Goal: Task Accomplishment & Management: Use online tool/utility

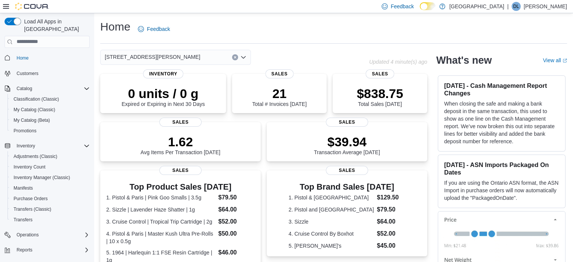
click at [161, 54] on div "[STREET_ADDRESS][PERSON_NAME]" at bounding box center [175, 57] width 151 height 15
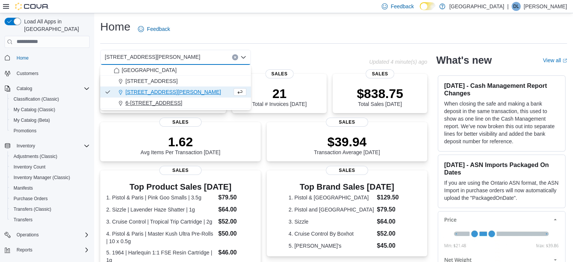
click at [159, 101] on span "6-[STREET_ADDRESS]" at bounding box center [154, 103] width 57 height 8
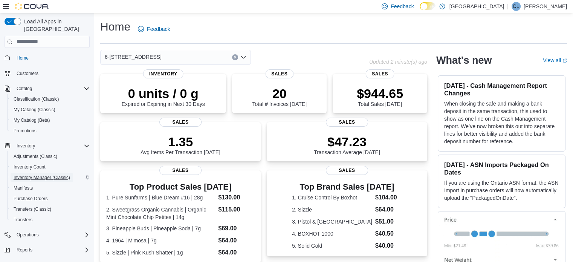
click at [40, 175] on span "Inventory Manager (Classic)" at bounding box center [42, 178] width 57 height 6
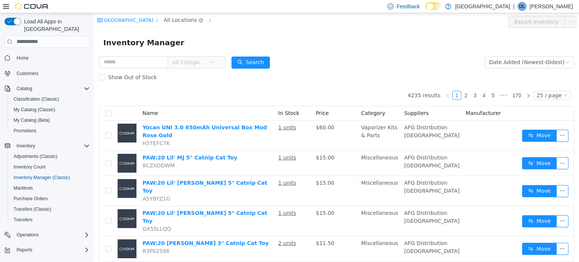
click at [197, 21] on span "All Locations" at bounding box center [180, 19] width 33 height 8
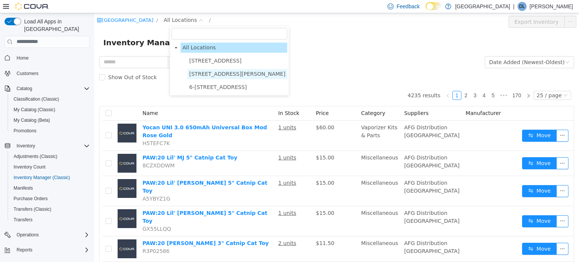
click at [218, 74] on span "[STREET_ADDRESS][PERSON_NAME]" at bounding box center [237, 74] width 96 height 6
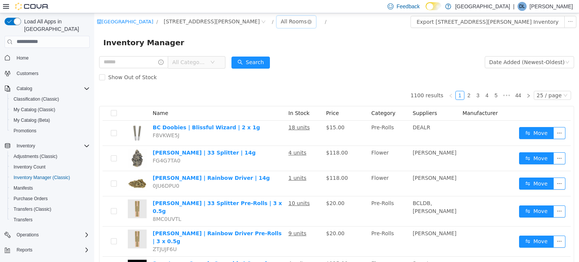
click at [281, 24] on div "All Rooms" at bounding box center [294, 20] width 26 height 11
click at [259, 58] on li "Vault" at bounding box center [258, 61] width 45 height 12
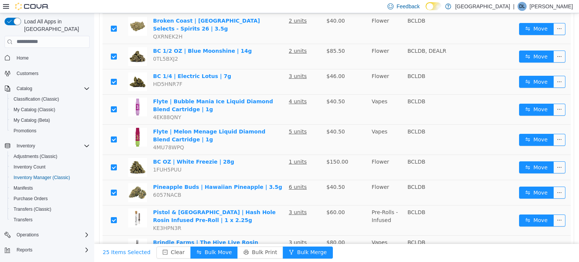
scroll to position [528, 0]
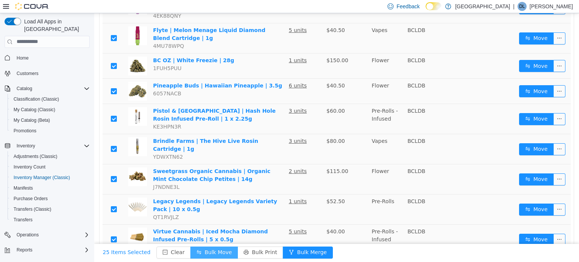
click at [204, 254] on button "Bulk Move" at bounding box center [214, 252] width 48 height 12
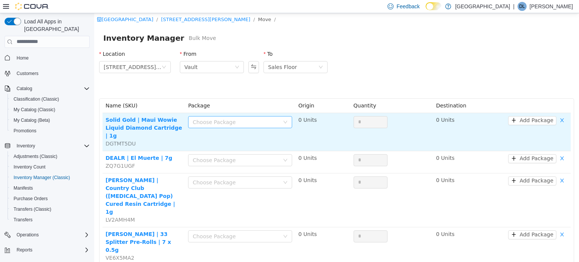
click at [235, 122] on div "Choose Package" at bounding box center [236, 122] width 87 height 8
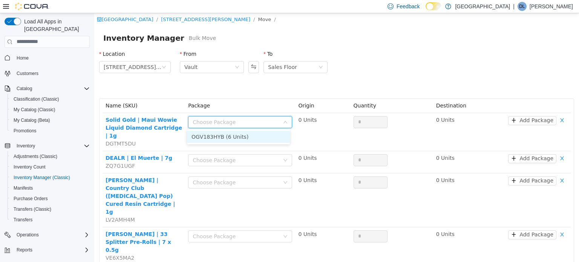
click at [236, 136] on li "OGV183HYB (6 Units)" at bounding box center [238, 136] width 103 height 12
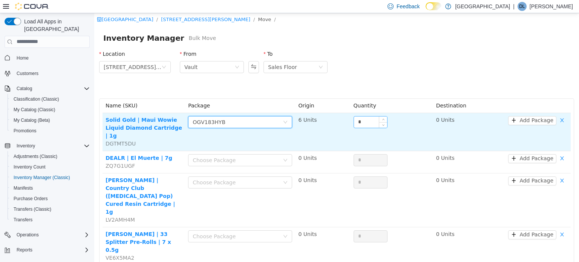
click at [367, 121] on input "*" at bounding box center [370, 121] width 33 height 11
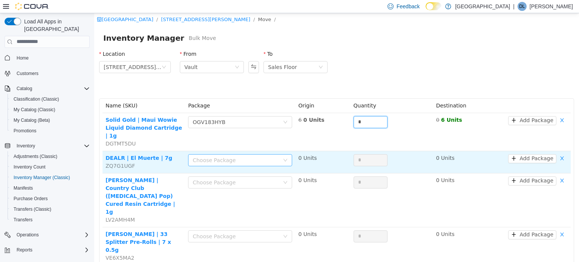
click at [221, 156] on div "Choose Package" at bounding box center [236, 160] width 87 height 8
type input "*"
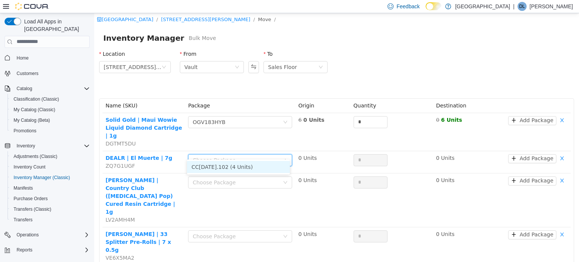
click at [229, 169] on li "CC25SEP2025.102 (4 Units)" at bounding box center [238, 167] width 103 height 12
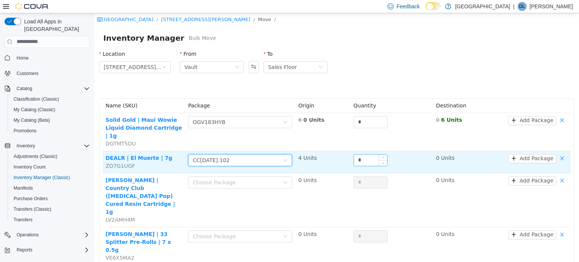
click at [367, 154] on input "*" at bounding box center [370, 159] width 33 height 11
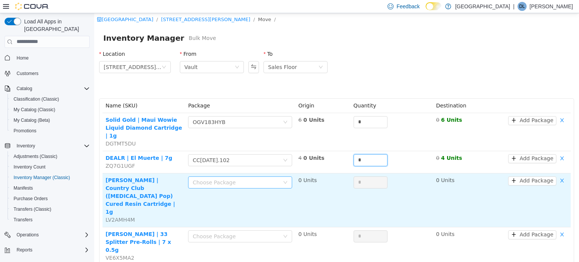
click at [237, 178] on div "Choose Package" at bounding box center [236, 182] width 87 height 8
type input "*"
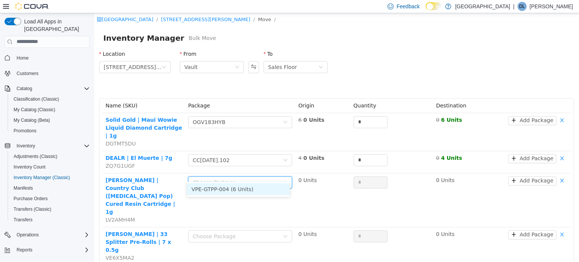
click at [237, 191] on li "VPE-GTPP-004 (6 Units)" at bounding box center [238, 189] width 103 height 12
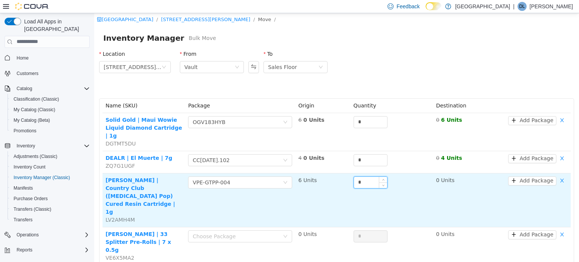
click at [367, 177] on input "*" at bounding box center [370, 181] width 33 height 11
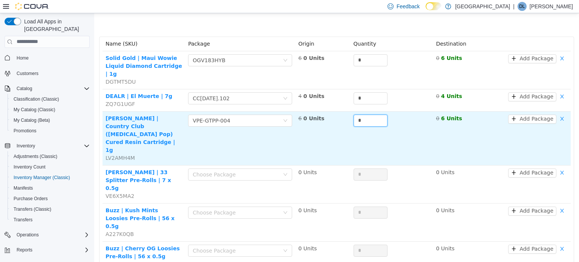
scroll to position [75, 0]
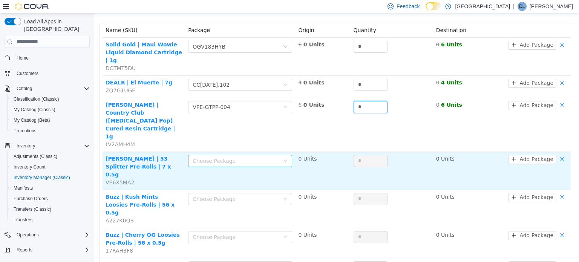
click at [212, 157] on div "Choose Package" at bounding box center [236, 161] width 87 height 8
type input "*"
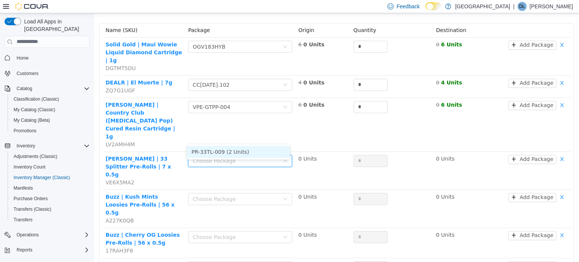
click at [228, 147] on li "PR-33TL-009 (2 Units)" at bounding box center [238, 152] width 103 height 12
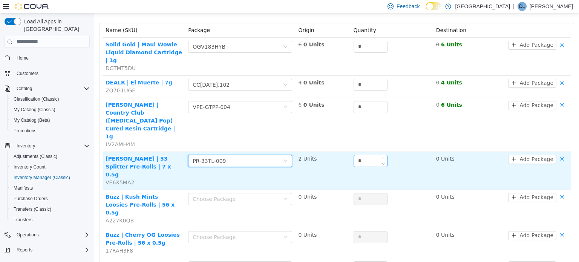
click at [367, 155] on input "*" at bounding box center [370, 160] width 33 height 11
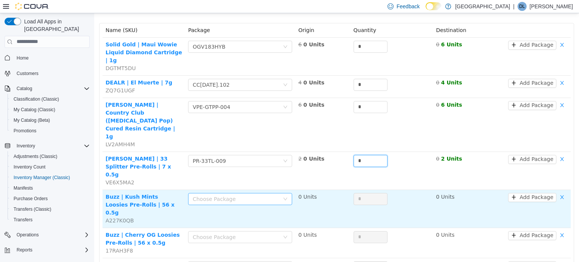
click at [215, 195] on div "Choose Package" at bounding box center [236, 199] width 87 height 8
type input "*"
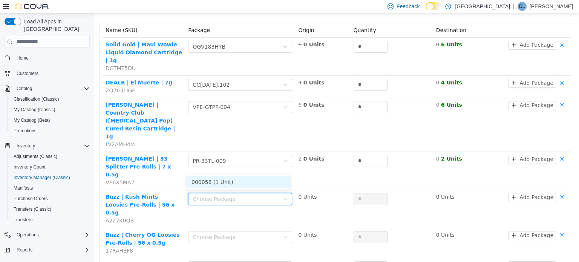
click at [225, 183] on li "000058 (1 Unit)" at bounding box center [238, 182] width 103 height 12
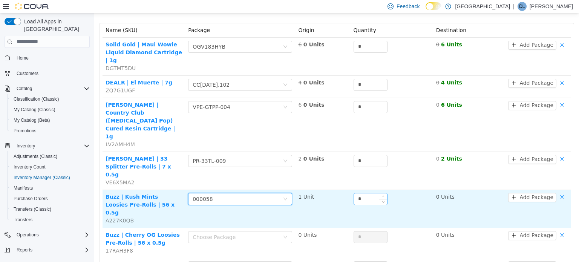
click at [369, 193] on input "*" at bounding box center [370, 198] width 33 height 11
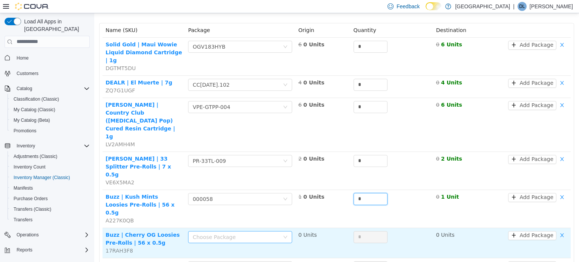
click at [250, 233] on div "Choose Package" at bounding box center [236, 237] width 87 height 8
type input "*"
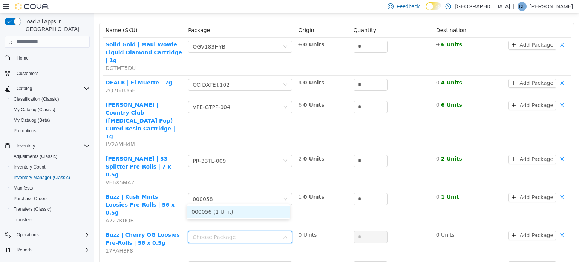
click at [229, 215] on li "000056 (1 Unit)" at bounding box center [238, 211] width 103 height 12
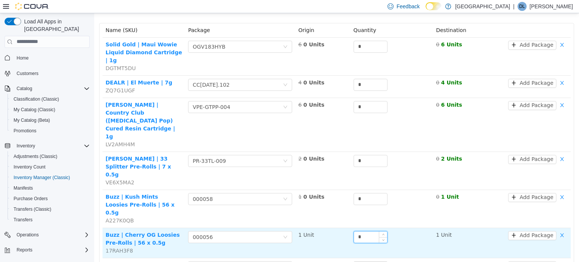
click at [364, 231] on input "*" at bounding box center [370, 236] width 33 height 11
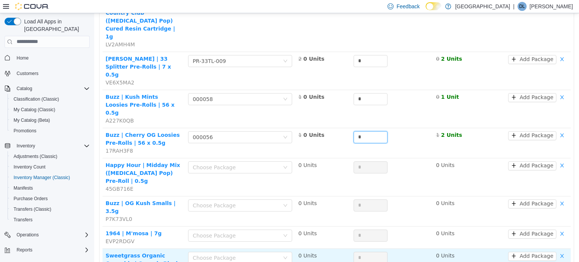
scroll to position [189, 0]
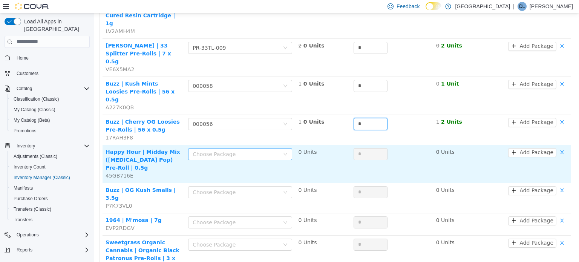
click at [233, 150] on div "Choose Package" at bounding box center [236, 154] width 87 height 8
type input "*"
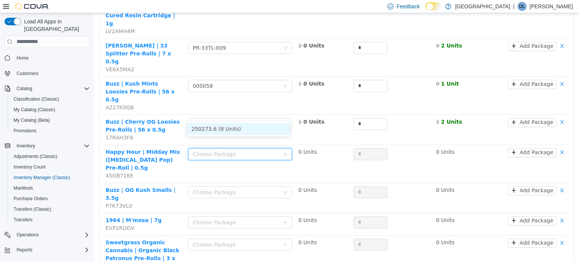
click at [235, 127] on li "250273.6 (8 Units)" at bounding box center [238, 129] width 103 height 12
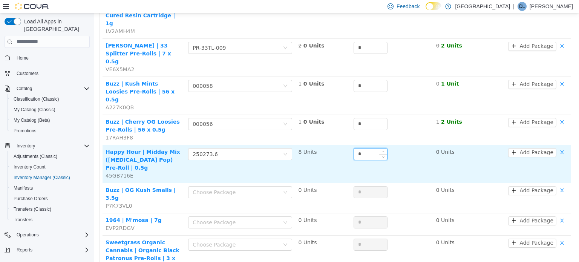
click at [363, 148] on input "*" at bounding box center [370, 153] width 33 height 11
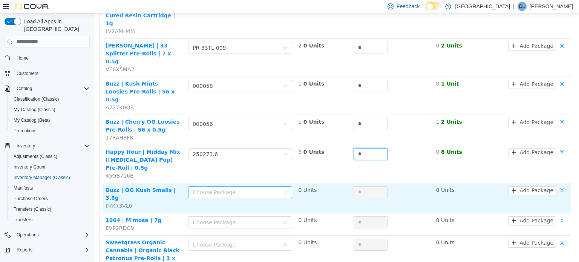
click at [230, 188] on div "Choose Package" at bounding box center [236, 192] width 87 height 8
type input "*"
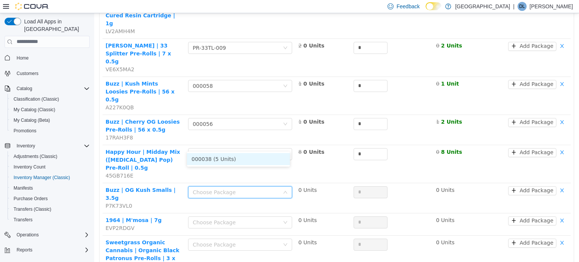
click at [233, 160] on li "000038 (5 Units)" at bounding box center [238, 159] width 103 height 12
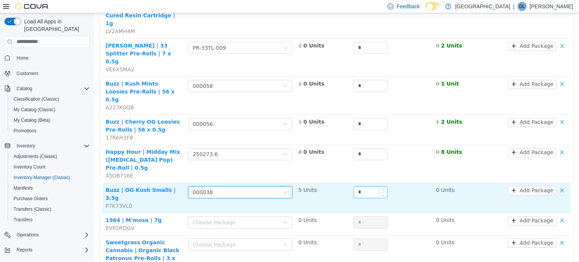
click at [366, 186] on input "*" at bounding box center [370, 191] width 33 height 11
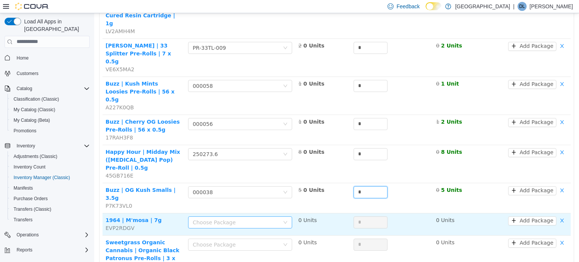
type input "*"
click at [235, 216] on div "Choose Package" at bounding box center [238, 221] width 90 height 11
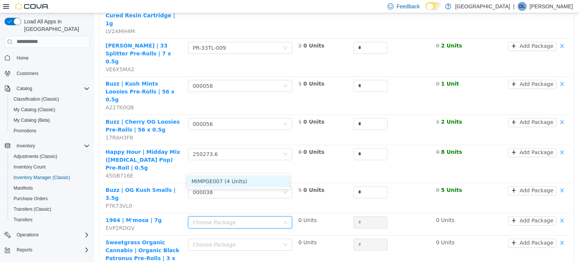
click at [238, 182] on li "MIMPGE007 (4 Units)" at bounding box center [238, 181] width 103 height 12
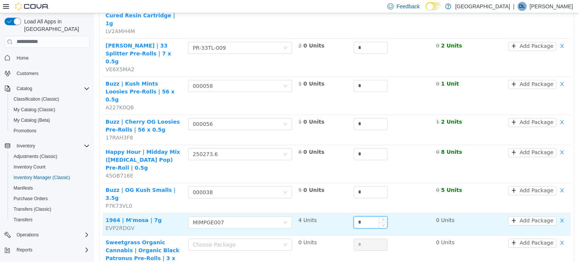
click at [362, 216] on input "*" at bounding box center [370, 221] width 33 height 11
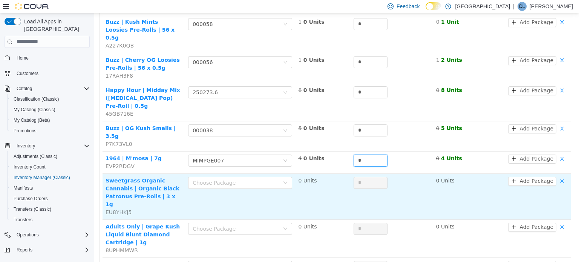
scroll to position [264, 0]
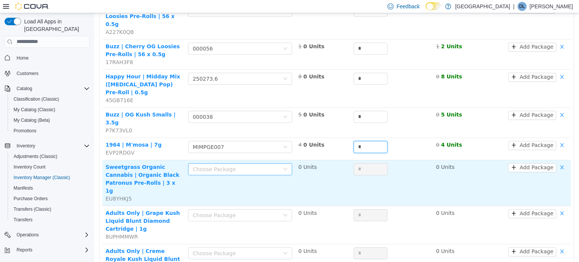
click at [223, 165] on div "Choose Package" at bounding box center [236, 169] width 87 height 8
type input "*"
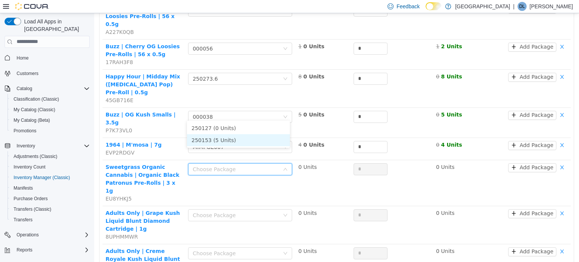
click at [224, 139] on li "250153 (5 Units)" at bounding box center [238, 140] width 103 height 12
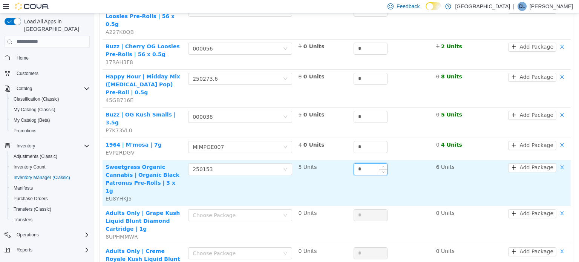
click at [362, 163] on input "*" at bounding box center [370, 168] width 33 height 11
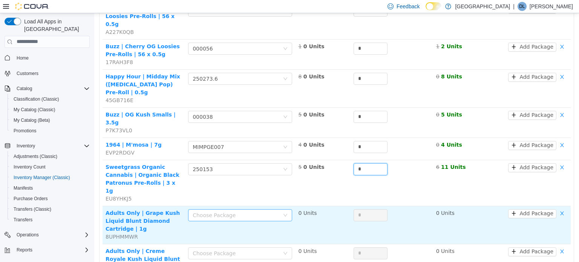
click at [231, 211] on div "Choose Package" at bounding box center [236, 215] width 87 height 8
type input "*"
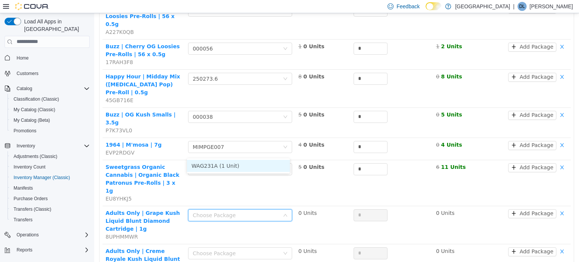
click at [229, 167] on li "WAG231A (1 Unit)" at bounding box center [238, 165] width 103 height 12
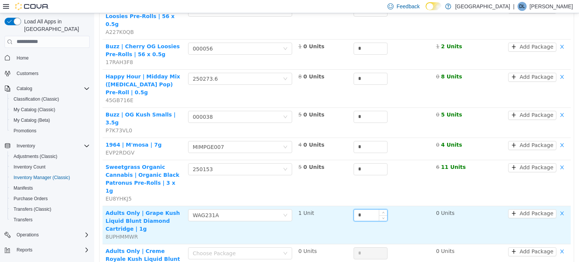
click at [369, 209] on input "*" at bounding box center [370, 214] width 33 height 11
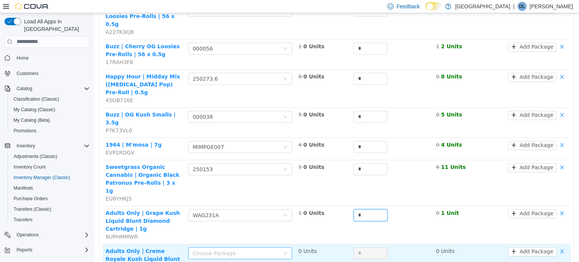
type input "*"
click at [241, 247] on div "Choose Package" at bounding box center [238, 252] width 90 height 11
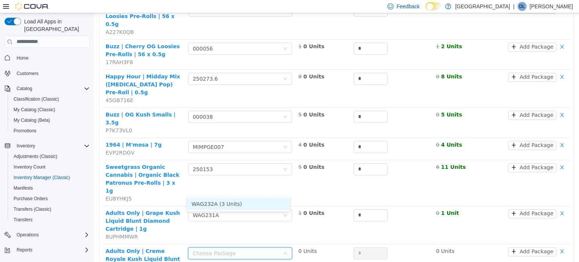
click at [238, 202] on li "WAG232A (3 Units)" at bounding box center [238, 204] width 103 height 12
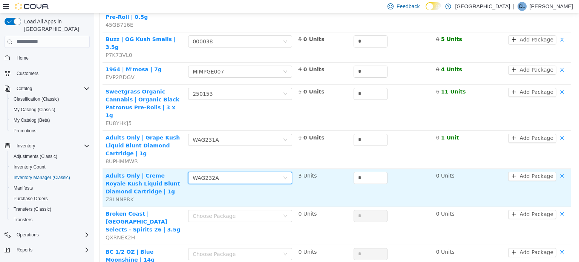
scroll to position [377, 0]
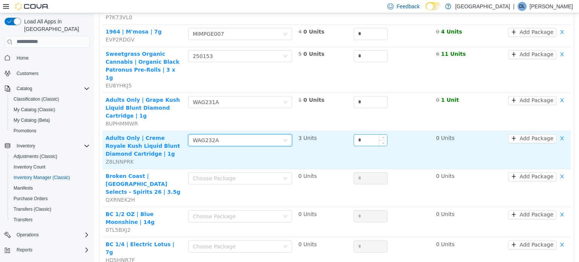
click at [362, 134] on input "*" at bounding box center [370, 139] width 33 height 11
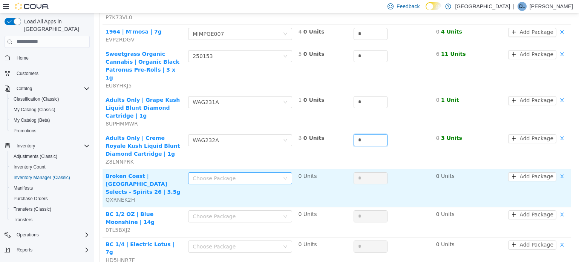
click at [238, 174] on div "Choose Package" at bounding box center [236, 178] width 87 height 8
type input "*"
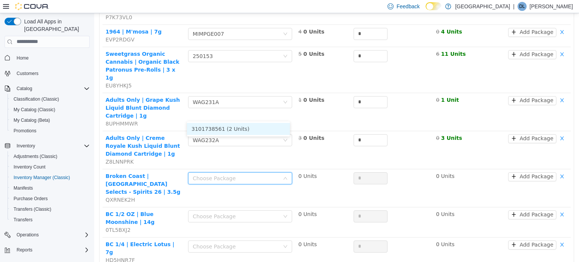
click at [233, 126] on li "3101738561 (2 Units)" at bounding box center [238, 129] width 103 height 12
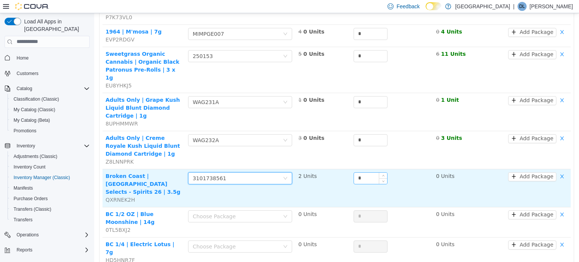
click at [354, 172] on input "*" at bounding box center [370, 177] width 33 height 11
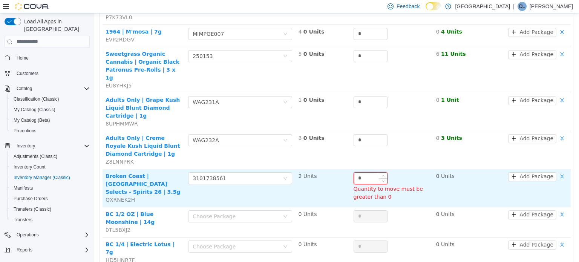
click at [366, 172] on input "*" at bounding box center [370, 177] width 33 height 11
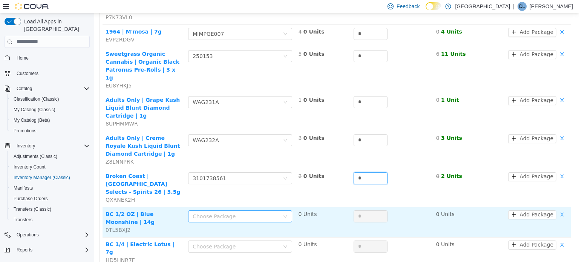
click at [224, 212] on div "Choose Package" at bounding box center [236, 216] width 87 height 8
type input "*"
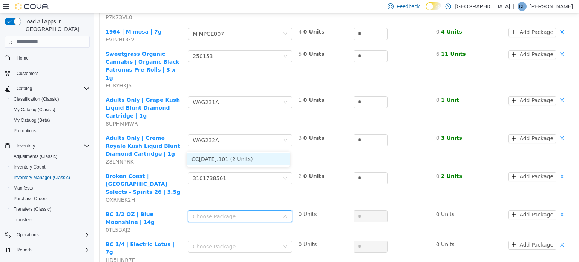
click at [228, 158] on li "CC24SEP2025.101 (2 Units)" at bounding box center [238, 159] width 103 height 12
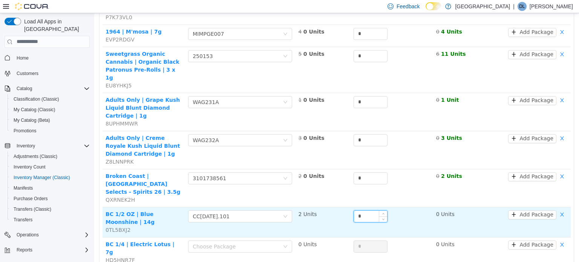
click at [367, 210] on input "*" at bounding box center [370, 215] width 33 height 11
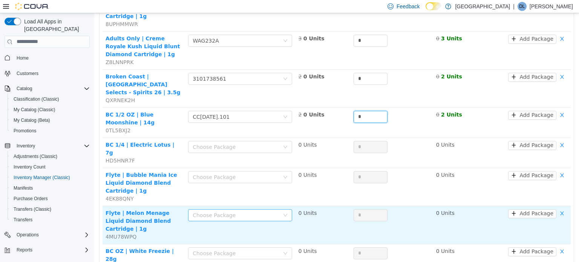
scroll to position [490, 0]
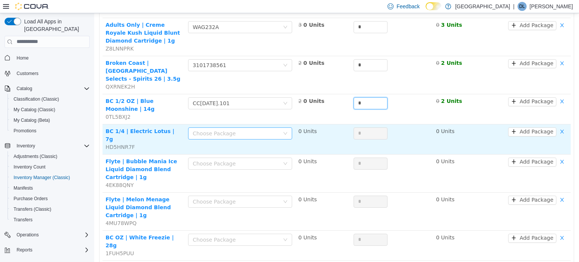
click at [228, 129] on div "Choose Package" at bounding box center [236, 133] width 87 height 8
type input "*"
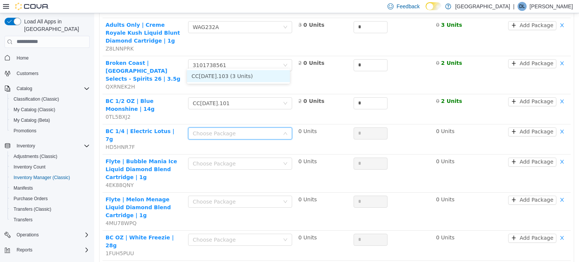
click at [227, 76] on li "CC08SEP2025.103 (3 Units)" at bounding box center [238, 76] width 103 height 12
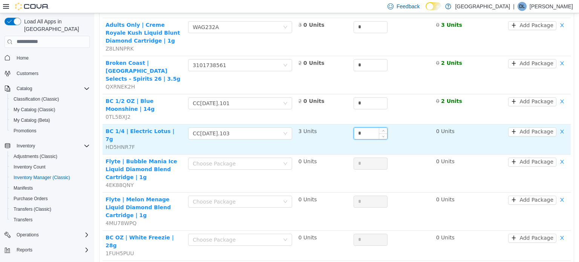
click at [365, 127] on input "*" at bounding box center [370, 132] width 33 height 11
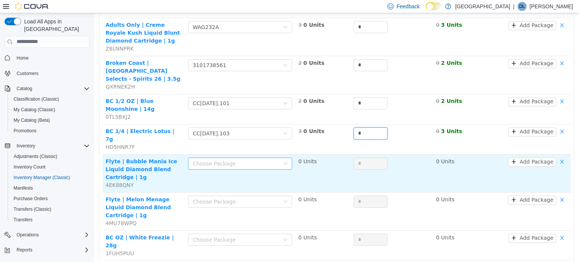
click at [255, 159] on div "Choose Package" at bounding box center [236, 163] width 87 height 8
type input "*"
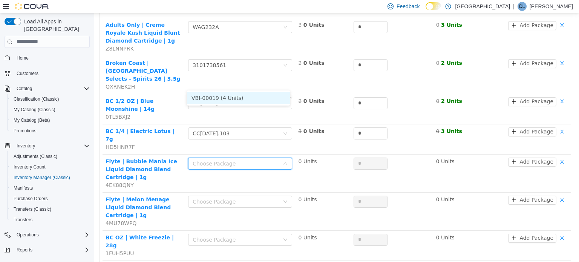
click at [248, 95] on li "VBI-00019 (4 Units)" at bounding box center [238, 98] width 103 height 12
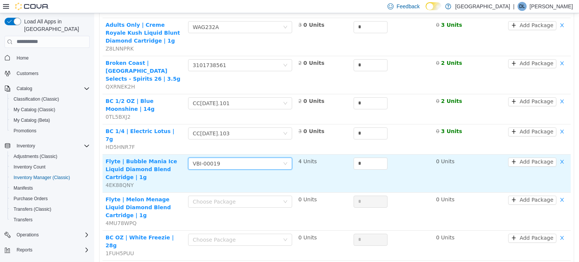
click at [234, 154] on td "Choose Package VBI-00019" at bounding box center [240, 173] width 110 height 38
click at [235, 158] on div "Choose Package VBI-00019" at bounding box center [238, 163] width 90 height 11
click at [321, 154] on td "4 Units" at bounding box center [322, 173] width 55 height 38
click at [363, 158] on input "*" at bounding box center [370, 163] width 33 height 11
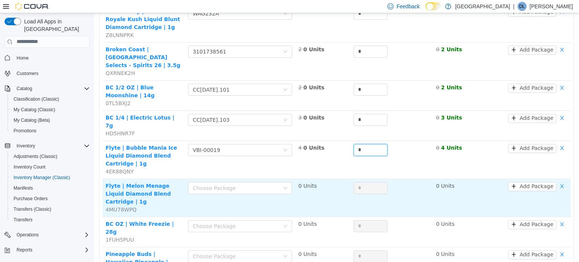
scroll to position [528, 0]
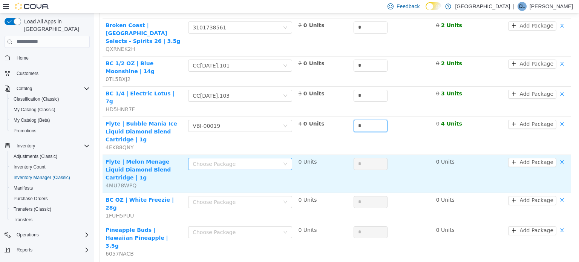
click at [245, 160] on div "Choose Package" at bounding box center [236, 164] width 87 height 8
type input "*"
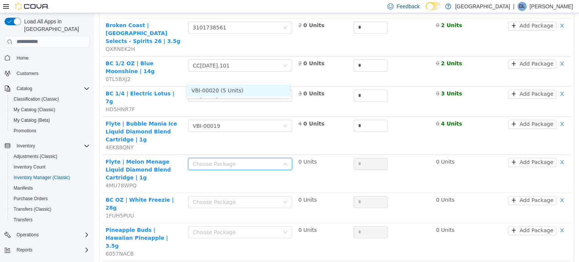
click at [240, 91] on li "VBI-00020 (5 Units)" at bounding box center [238, 90] width 103 height 12
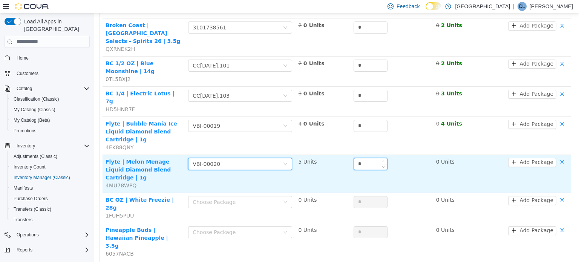
click at [368, 158] on input "*" at bounding box center [370, 163] width 33 height 11
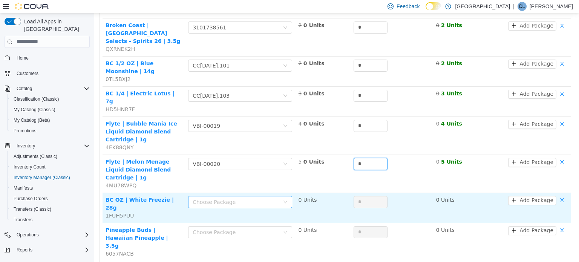
click at [253, 198] on div "Choose Package" at bounding box center [236, 202] width 87 height 8
type input "*"
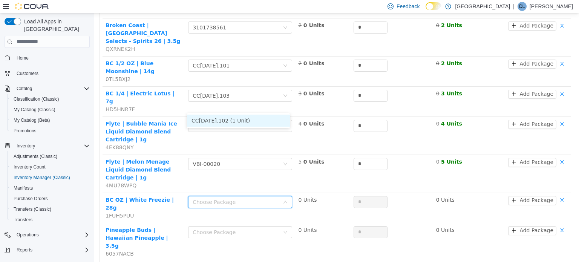
click at [250, 120] on li "CC08SEP2025.102 (1 Unit)" at bounding box center [238, 120] width 103 height 12
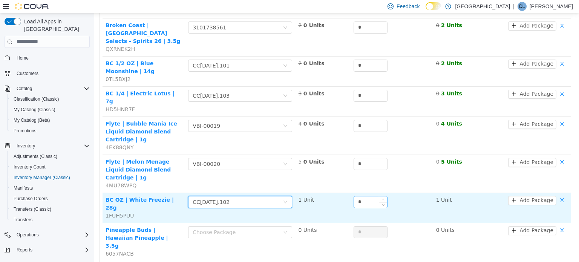
click at [363, 196] on input "*" at bounding box center [370, 201] width 33 height 11
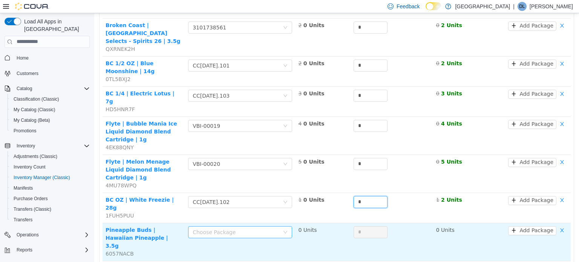
click at [243, 228] on div "Choose Package" at bounding box center [236, 232] width 87 height 8
type input "*"
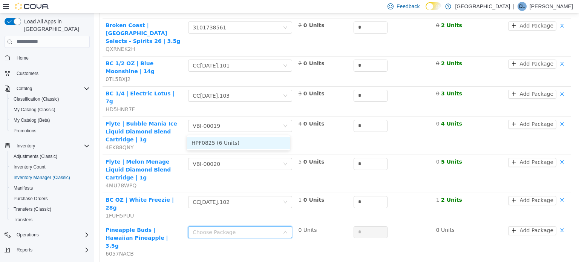
click at [243, 143] on li "HPF0825 (6 Units)" at bounding box center [238, 142] width 103 height 12
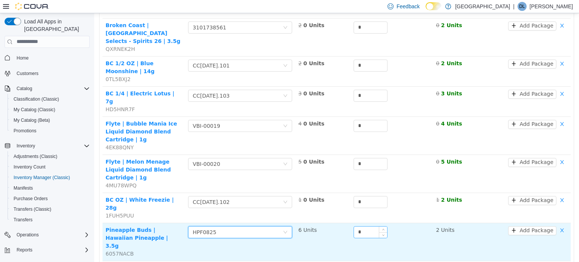
click at [359, 226] on input "*" at bounding box center [370, 231] width 33 height 11
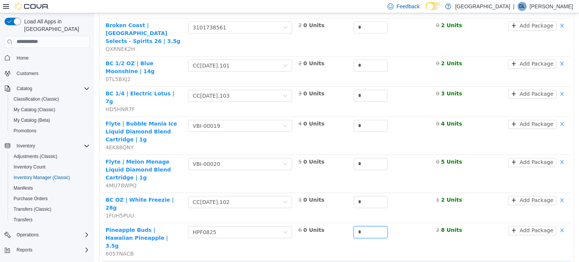
type input "*"
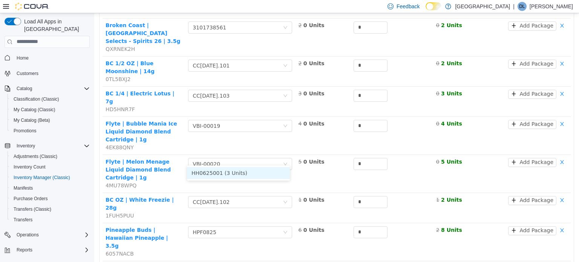
click at [225, 173] on li "HH0625001 (3 Units)" at bounding box center [238, 173] width 103 height 12
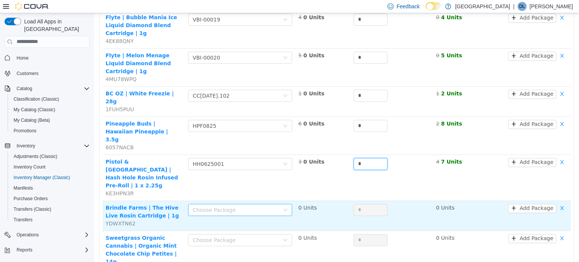
scroll to position [641, 0]
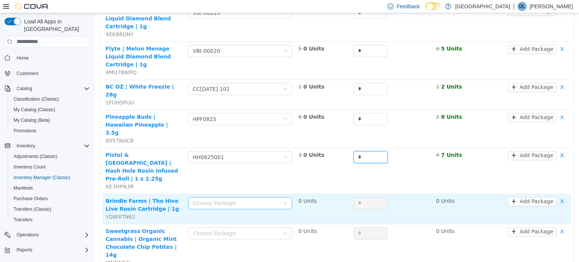
click at [218, 199] on div "Choose Package" at bounding box center [236, 203] width 87 height 8
type input "*"
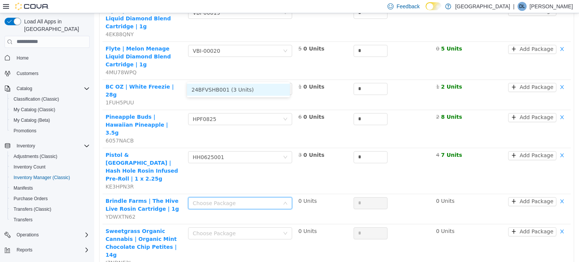
click at [238, 92] on li "24BFVSHB001 (3 Units)" at bounding box center [238, 89] width 103 height 12
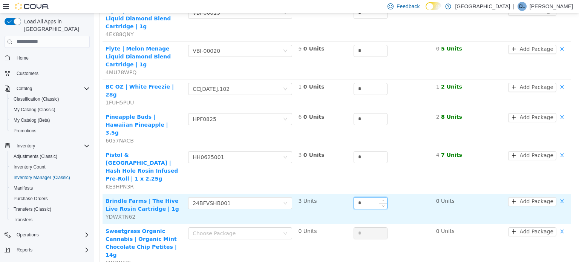
click at [367, 197] on input "*" at bounding box center [370, 202] width 33 height 11
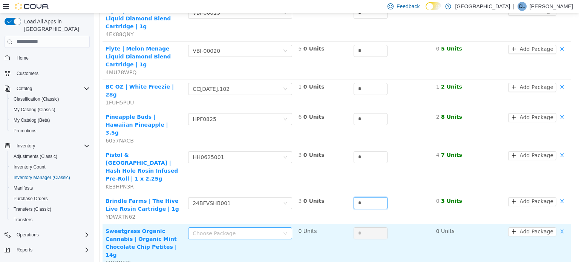
type input "*"
click at [246, 227] on div "Choose Package" at bounding box center [238, 232] width 90 height 11
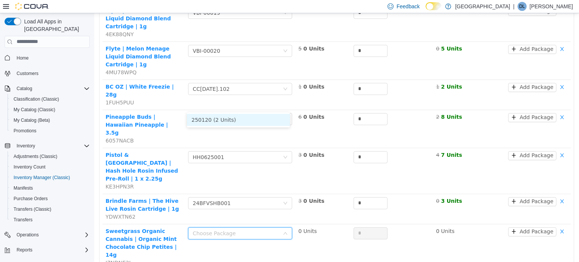
click at [235, 123] on li "250120 (2 Units)" at bounding box center [238, 119] width 103 height 12
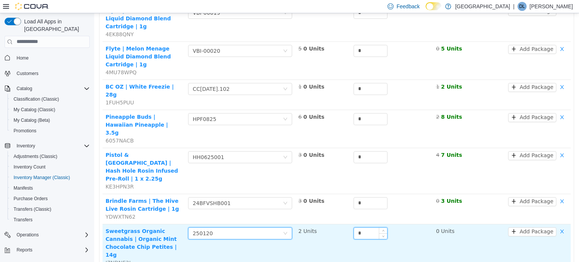
click at [363, 227] on input "*" at bounding box center [370, 232] width 33 height 11
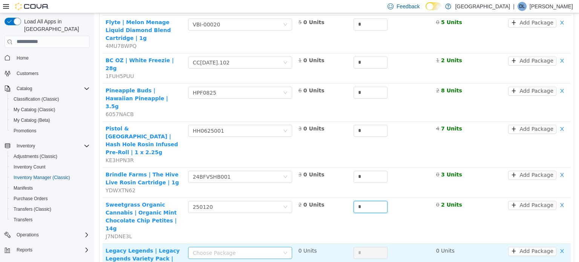
click at [237, 249] on div "Choose Package" at bounding box center [236, 253] width 87 height 8
type input "*"
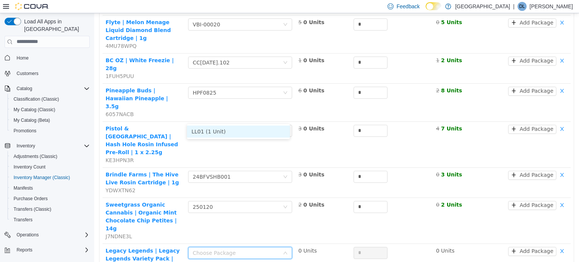
click at [233, 133] on li "LL01 (1 Unit)" at bounding box center [238, 131] width 103 height 12
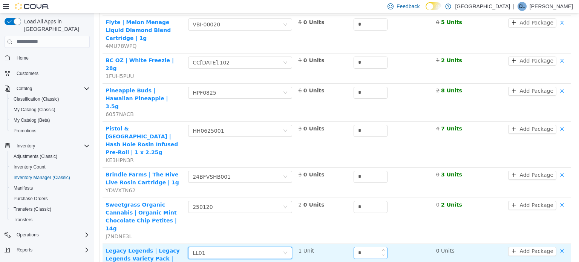
click at [379, 251] on span "Decrease Value" at bounding box center [383, 254] width 8 height 7
click at [365, 247] on input "*" at bounding box center [370, 252] width 33 height 11
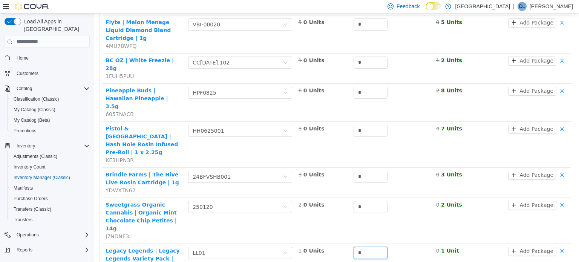
type input "*"
click at [252, 169] on li "GGEI20-0340723 (5 Units)" at bounding box center [238, 169] width 103 height 12
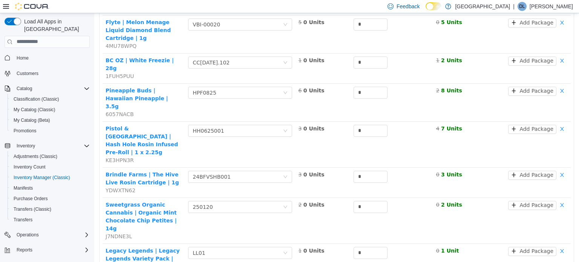
type input "*"
click at [227, 203] on li "LMLPGE006 (3 Units)" at bounding box center [238, 207] width 103 height 12
type input "*"
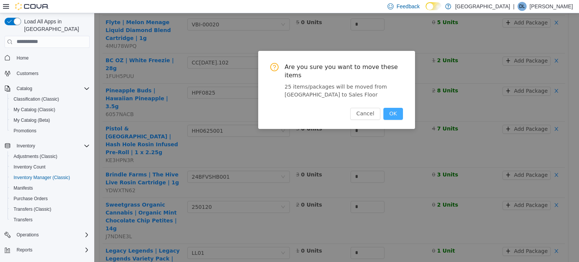
click at [391, 107] on button "OK" at bounding box center [393, 113] width 20 height 12
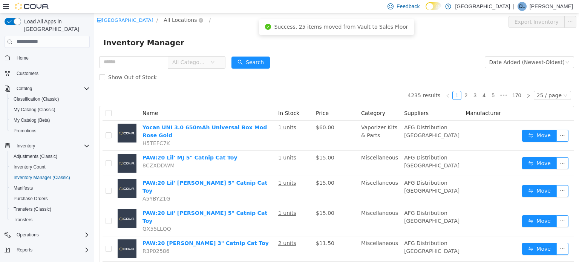
click at [188, 20] on span "All Locations" at bounding box center [180, 19] width 33 height 8
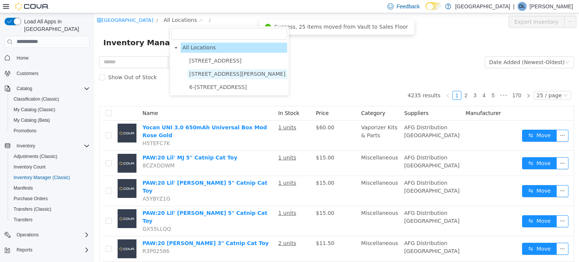
click at [219, 74] on span "[STREET_ADDRESS][PERSON_NAME]" at bounding box center [237, 74] width 96 height 6
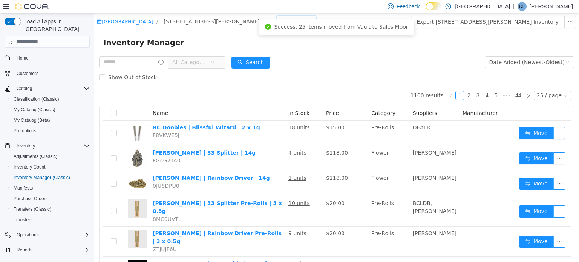
click at [281, 19] on div "All Rooms" at bounding box center [294, 20] width 26 height 11
click at [254, 63] on li "Vault" at bounding box center [258, 61] width 45 height 12
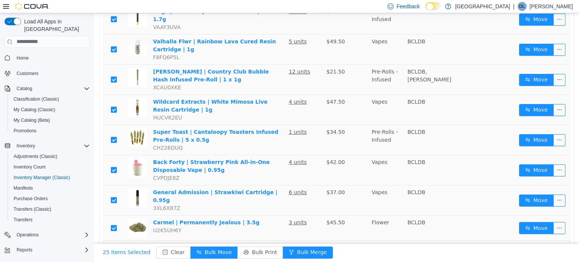
scroll to position [568, 0]
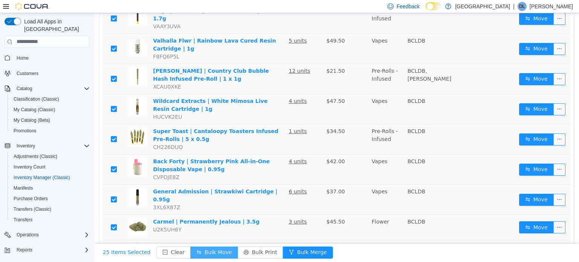
click at [196, 252] on button "Bulk Move" at bounding box center [214, 252] width 48 height 12
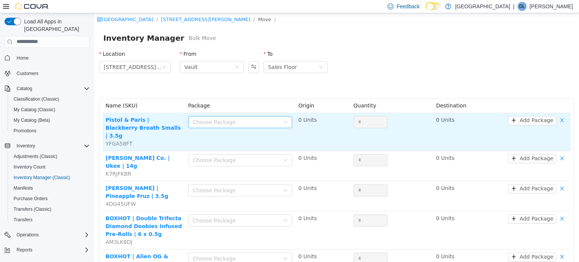
click at [219, 119] on div "Choose Package" at bounding box center [236, 122] width 87 height 8
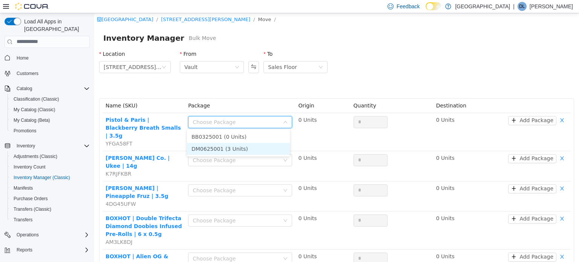
click at [228, 148] on li "DM0625001 (3 Units)" at bounding box center [238, 149] width 103 height 12
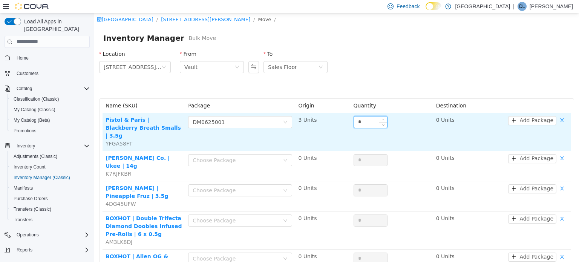
click at [375, 122] on input "*" at bounding box center [370, 121] width 33 height 11
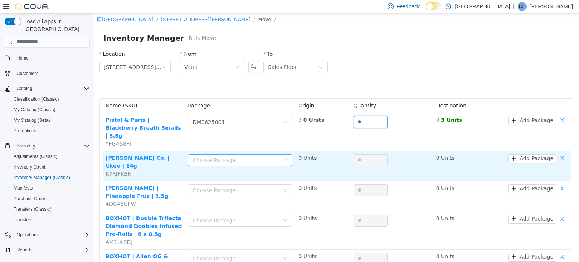
type input "*"
click at [237, 155] on div "Choose Package" at bounding box center [238, 159] width 90 height 11
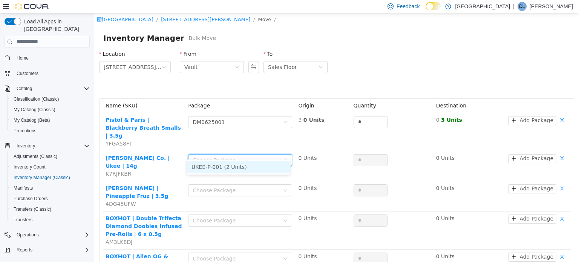
click at [236, 168] on li "UKEE-P-001 (2 Units)" at bounding box center [238, 167] width 103 height 12
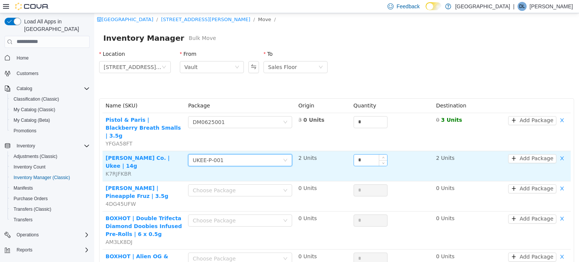
click at [370, 154] on input "*" at bounding box center [370, 159] width 33 height 11
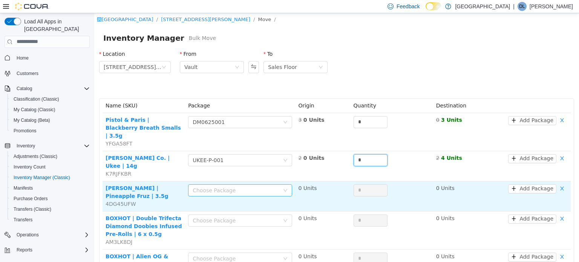
click at [227, 186] on div "Choose Package" at bounding box center [236, 190] width 87 height 8
type input "*"
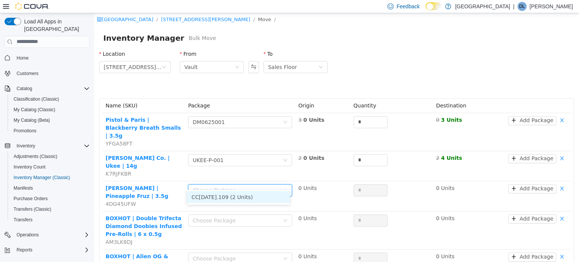
click at [240, 196] on li "CC03SEP2025.109 (2 Units)" at bounding box center [238, 197] width 103 height 12
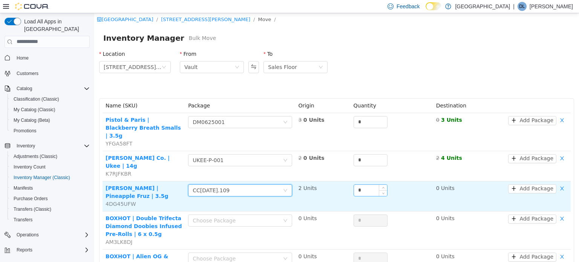
click at [362, 184] on input "*" at bounding box center [370, 189] width 33 height 11
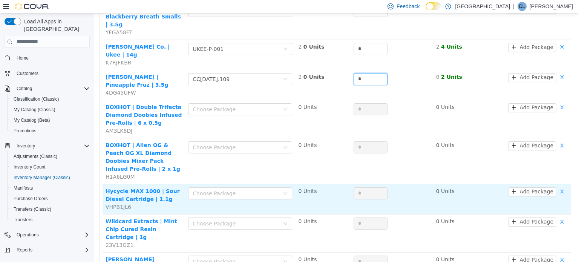
scroll to position [113, 0]
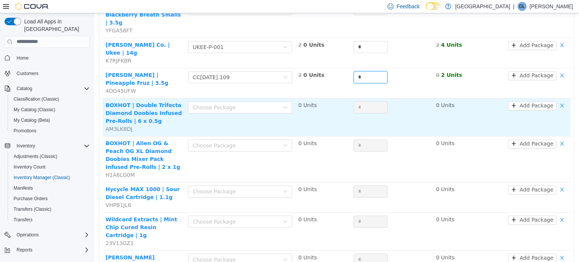
type input "*"
click at [221, 106] on div "Choose Package" at bounding box center [240, 108] width 104 height 15
click at [224, 103] on div "Choose Package" at bounding box center [236, 107] width 87 height 8
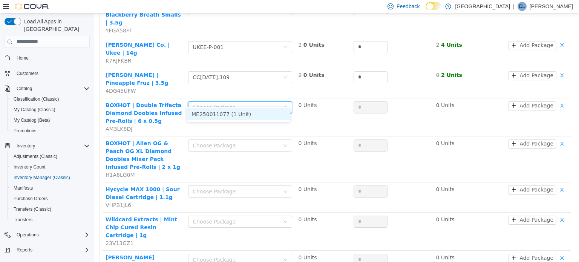
click at [271, 114] on li "ME250011077 (1 Unit)" at bounding box center [238, 114] width 103 height 12
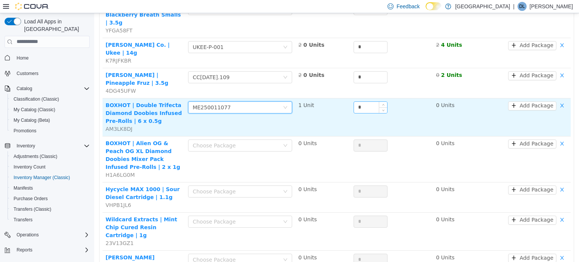
click at [373, 101] on input "*" at bounding box center [370, 106] width 33 height 11
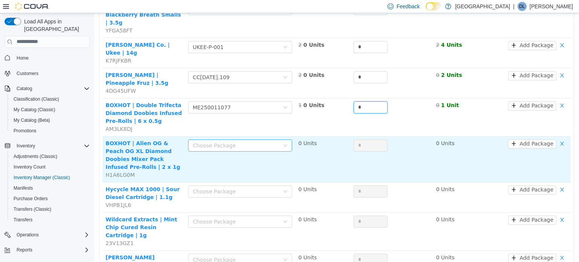
click at [236, 141] on div "Choose Package" at bounding box center [236, 145] width 87 height 8
type input "*"
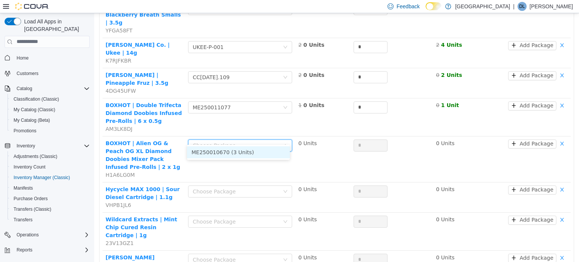
click at [237, 150] on li "ME250010670 (3 Units)" at bounding box center [238, 152] width 103 height 12
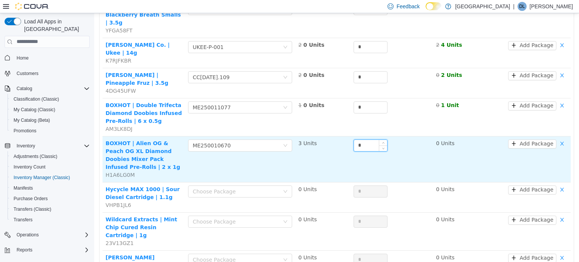
click at [364, 140] on input "*" at bounding box center [370, 145] width 33 height 11
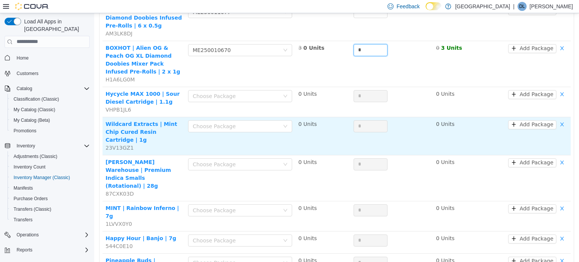
scroll to position [226, 0]
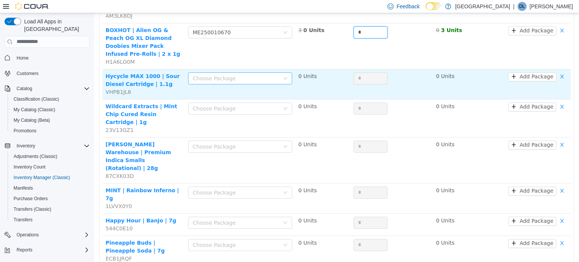
type input "*"
click at [215, 72] on div "Choose Package" at bounding box center [238, 77] width 90 height 11
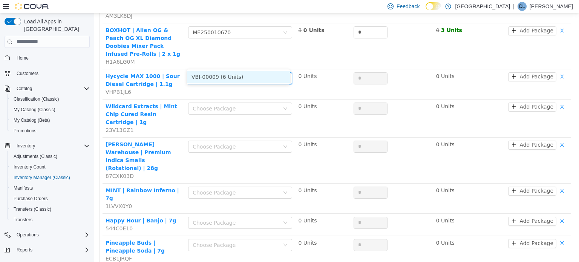
click at [230, 71] on li "VBI-00009 (6 Units)" at bounding box center [238, 77] width 103 height 12
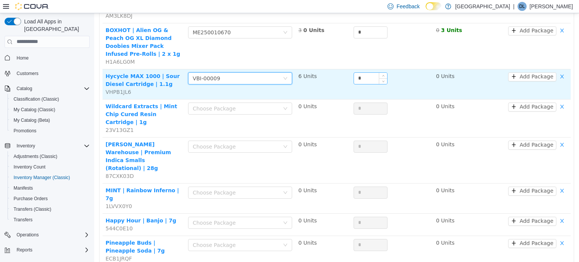
click at [373, 72] on input "*" at bounding box center [370, 77] width 33 height 11
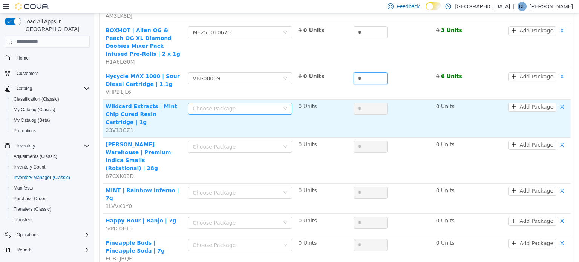
click at [250, 104] on div "Choose Package" at bounding box center [236, 108] width 87 height 8
type input "*"
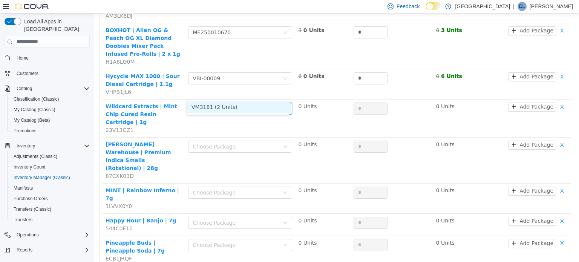
click at [235, 107] on li "VM3181 (2 Units)" at bounding box center [238, 107] width 103 height 12
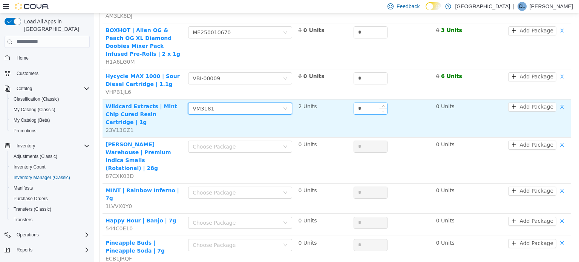
click at [374, 103] on input "*" at bounding box center [370, 108] width 33 height 11
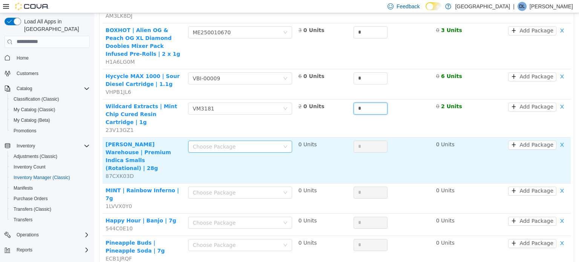
click at [252, 143] on div "Choose Package" at bounding box center [236, 147] width 87 height 8
type input "*"
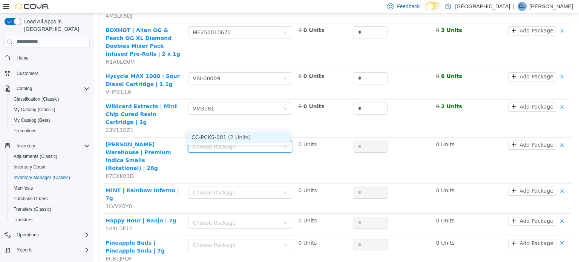
click at [249, 135] on li "CC-PCKS-001 (2 Units)" at bounding box center [238, 137] width 103 height 12
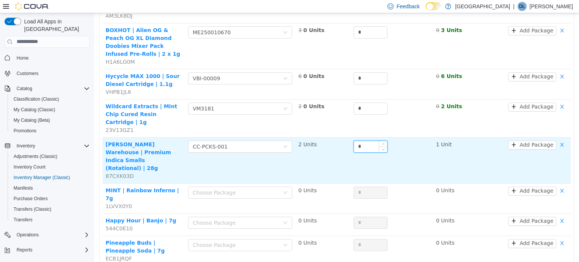
click at [359, 141] on input "*" at bounding box center [370, 146] width 33 height 11
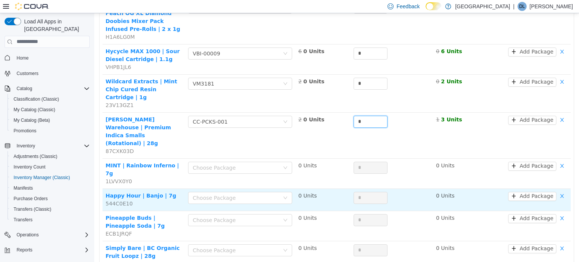
scroll to position [264, 0]
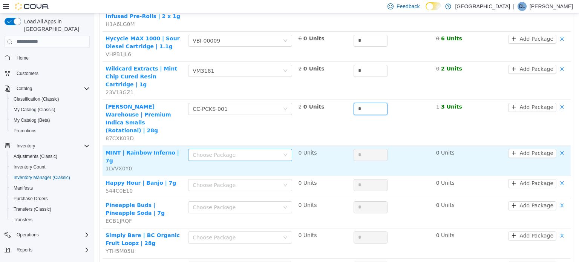
click at [242, 151] on div "Choose Package" at bounding box center [236, 155] width 87 height 8
type input "*"
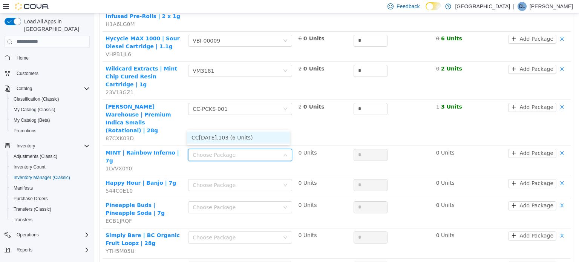
click at [240, 137] on li "CC23SEP2025.103 (6 Units)" at bounding box center [238, 137] width 103 height 12
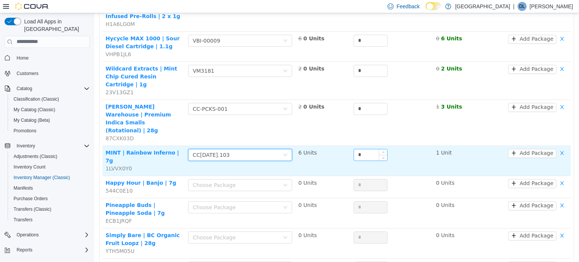
click at [369, 149] on input "*" at bounding box center [370, 154] width 33 height 11
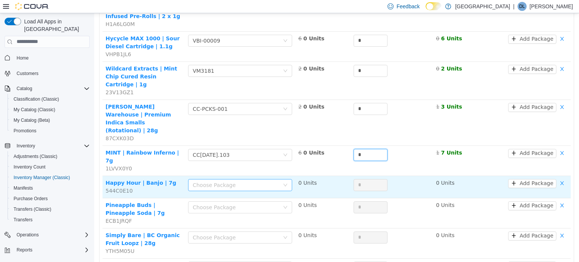
type input "*"
click at [232, 179] on div "Choose Package" at bounding box center [238, 184] width 90 height 11
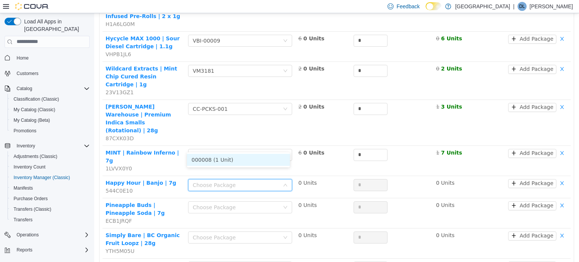
click at [229, 157] on li "000008 (1 Unit)" at bounding box center [238, 159] width 103 height 12
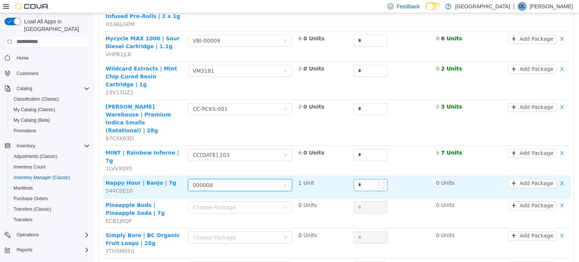
click at [368, 179] on input "*" at bounding box center [370, 184] width 33 height 11
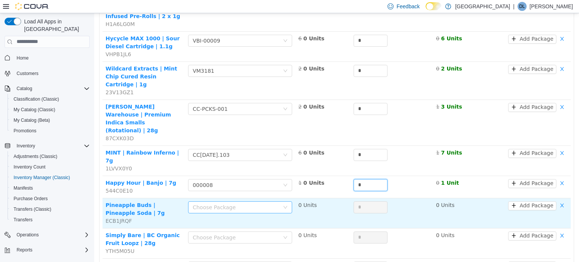
click at [237, 203] on div "Choose Package" at bounding box center [236, 207] width 87 height 8
type input "*"
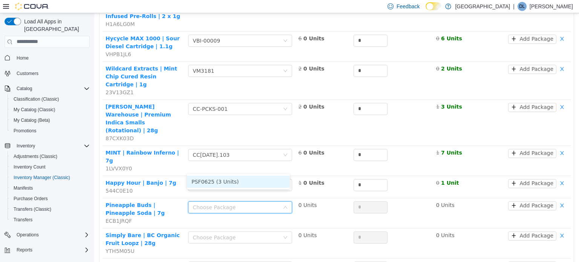
click at [247, 179] on li "PSF0625 (3 Units)" at bounding box center [238, 181] width 103 height 12
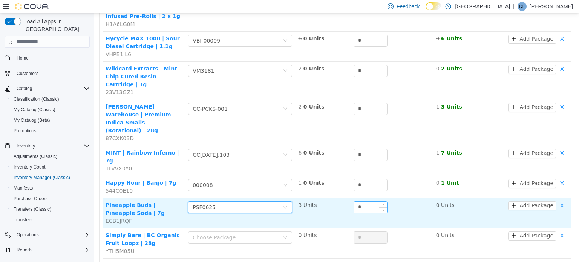
click at [366, 201] on input "*" at bounding box center [370, 206] width 33 height 11
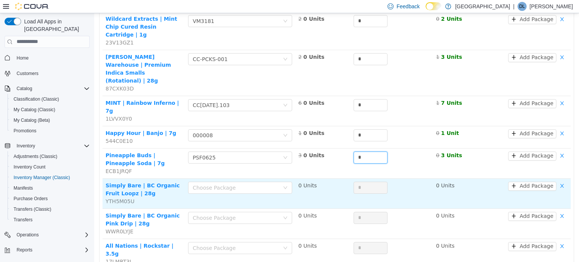
scroll to position [339, 0]
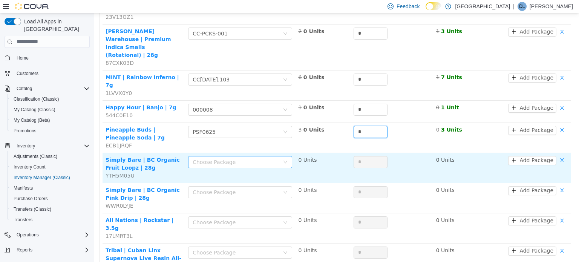
click at [224, 158] on div "Choose Package" at bounding box center [236, 162] width 87 height 8
type input "*"
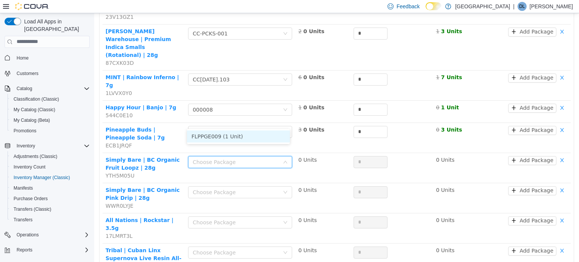
click at [219, 138] on li "FLPPGE009 (1 Unit)" at bounding box center [238, 136] width 103 height 12
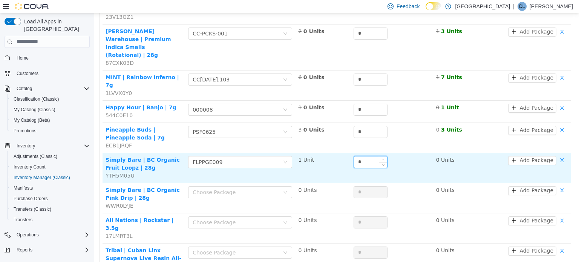
click at [367, 156] on input "*" at bounding box center [370, 161] width 33 height 11
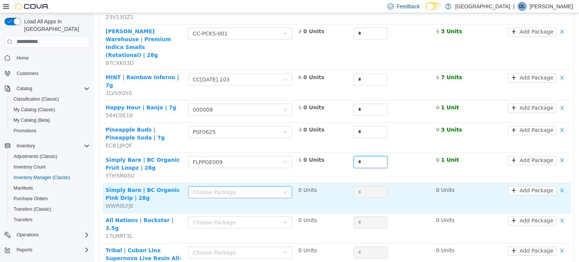
type input "*"
click at [238, 186] on div "Choose Package" at bounding box center [238, 191] width 90 height 11
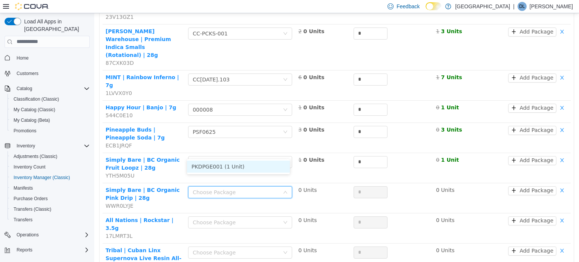
click at [244, 169] on li "PKDPGE001 (1 Unit)" at bounding box center [238, 166] width 103 height 12
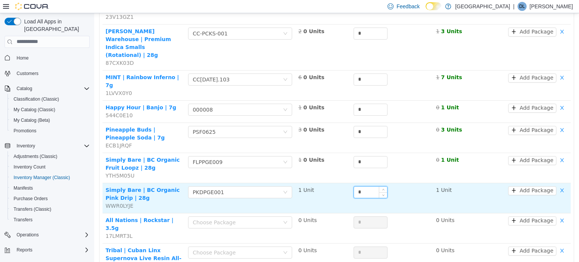
click at [368, 186] on input "*" at bounding box center [370, 191] width 33 height 11
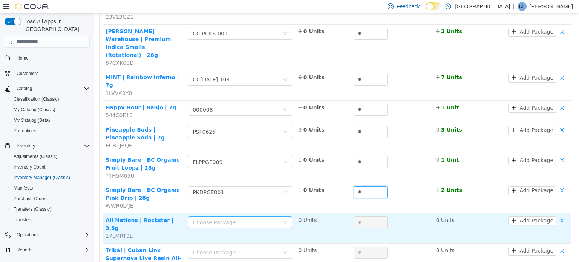
click at [228, 218] on div "Choose Package" at bounding box center [236, 222] width 87 height 8
type input "*"
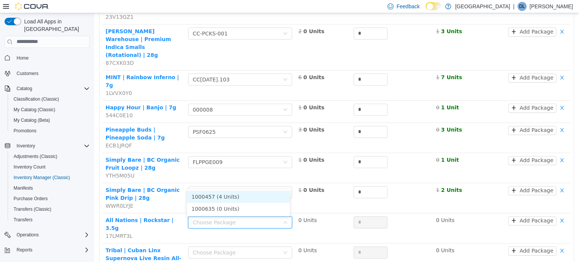
click at [240, 196] on li "1000457 (4 Units)" at bounding box center [238, 196] width 103 height 12
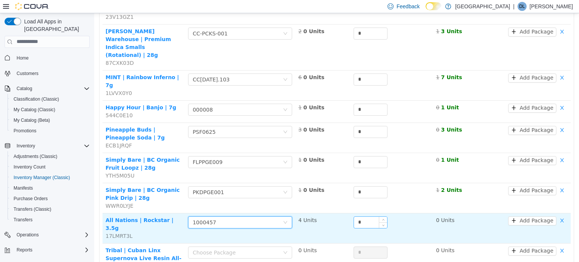
click at [373, 216] on input "*" at bounding box center [370, 221] width 33 height 11
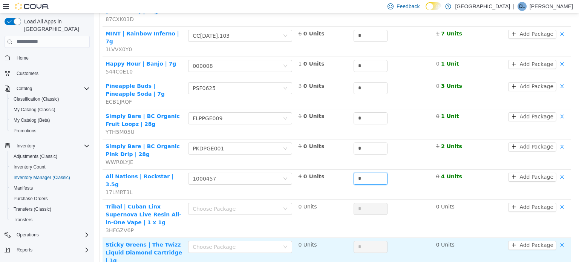
scroll to position [415, 0]
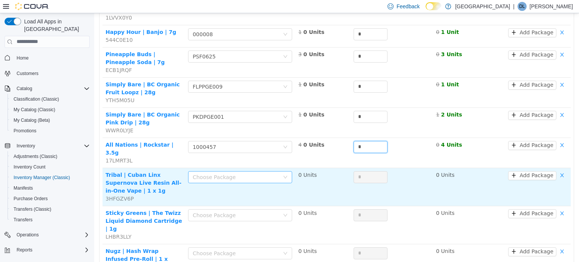
click at [219, 173] on div "Choose Package" at bounding box center [236, 177] width 87 height 8
type input "*"
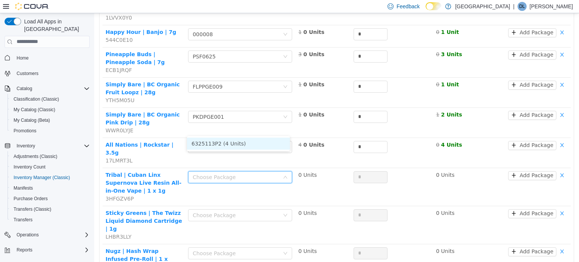
click at [231, 140] on li "6325113P2 (4 Units)" at bounding box center [238, 143] width 103 height 12
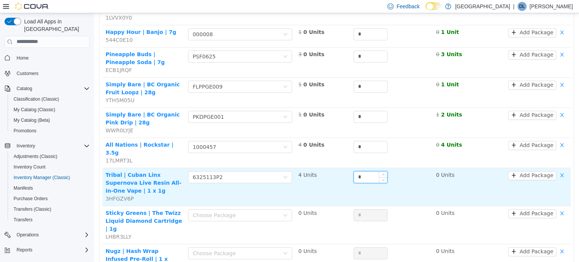
click at [361, 171] on input "*" at bounding box center [370, 176] width 33 height 11
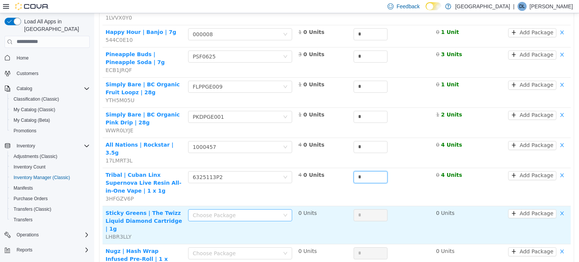
click at [229, 211] on div "Choose Package" at bounding box center [236, 215] width 87 height 8
type input "*"
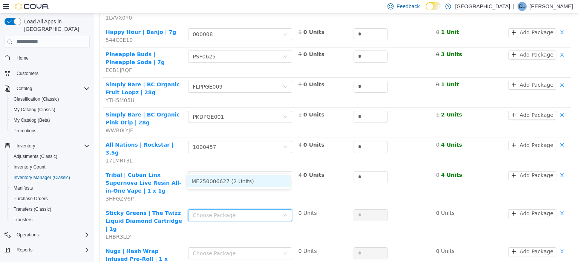
click at [241, 179] on li "ME250006627 (2 Units)" at bounding box center [238, 181] width 103 height 12
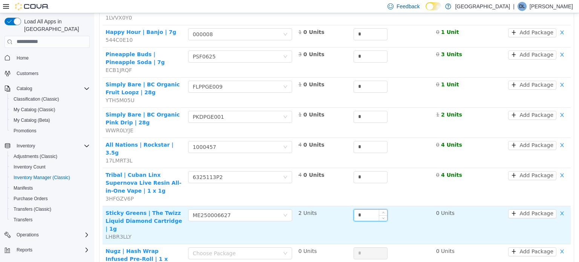
click at [369, 209] on input "*" at bounding box center [370, 214] width 33 height 11
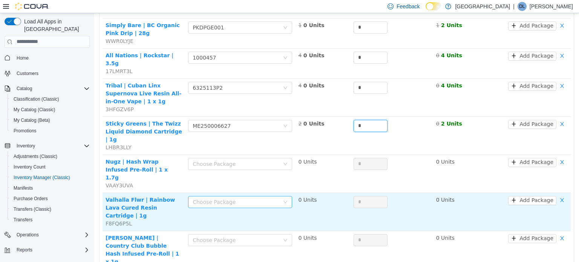
scroll to position [528, 0]
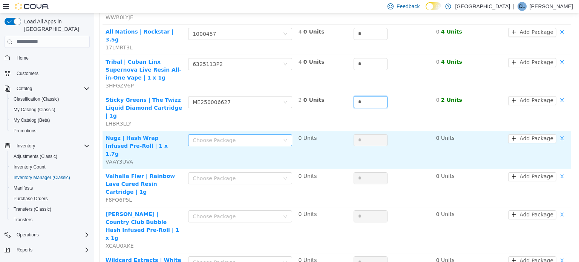
click at [210, 136] on div "Choose Package" at bounding box center [236, 140] width 87 height 8
type input "*"
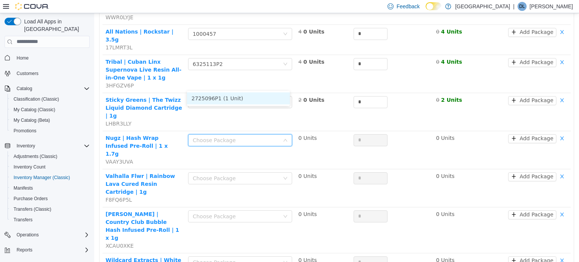
click at [249, 100] on li "2725096P1 (1 Unit)" at bounding box center [238, 98] width 103 height 12
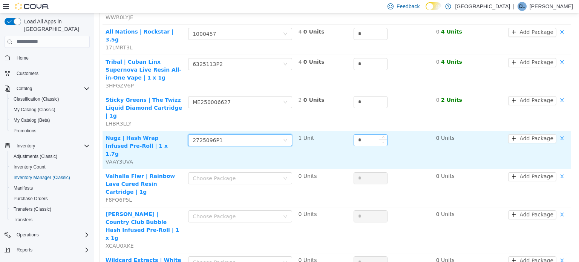
click at [379, 139] on span "Decrease Value" at bounding box center [383, 142] width 8 height 7
click at [365, 134] on input "*" at bounding box center [370, 139] width 33 height 11
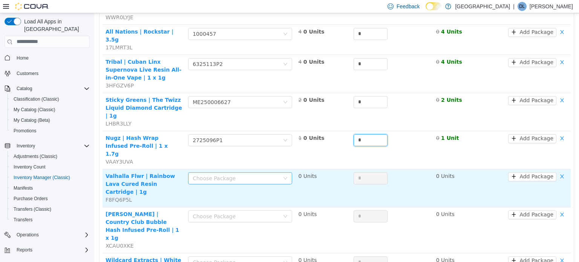
click at [208, 174] on div "Choose Package" at bounding box center [236, 178] width 87 height 8
type input "*"
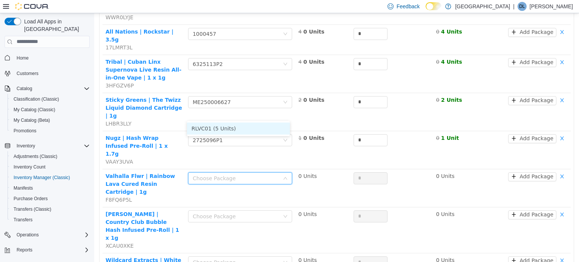
click at [240, 132] on li "RLVC01 (5 Units)" at bounding box center [238, 128] width 103 height 12
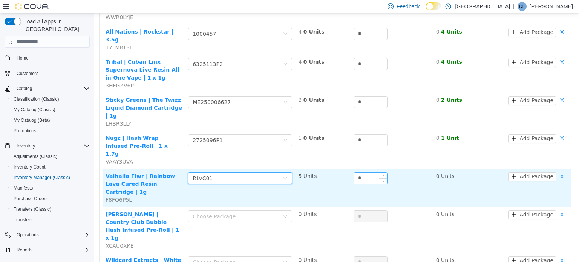
click at [372, 172] on input "*" at bounding box center [370, 177] width 33 height 11
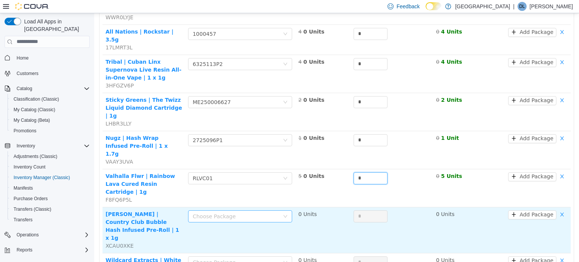
click at [239, 212] on div "Choose Package" at bounding box center [236, 216] width 87 height 8
type input "*"
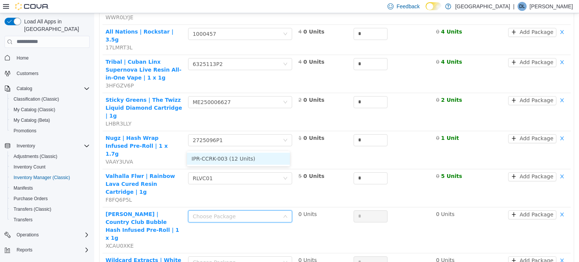
click at [245, 159] on li "IPR-CCRK-003 (12 Units)" at bounding box center [238, 158] width 103 height 12
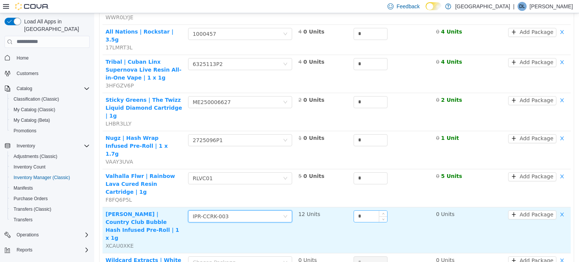
click at [363, 210] on input "*" at bounding box center [370, 215] width 33 height 11
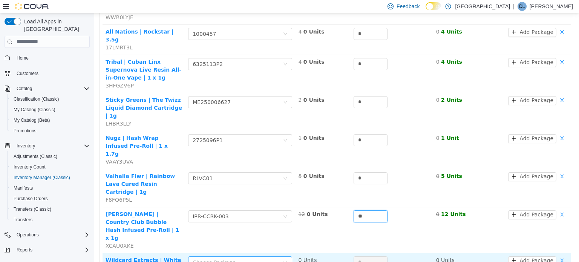
type input "**"
click at [216, 256] on div "Choose Package" at bounding box center [238, 261] width 90 height 11
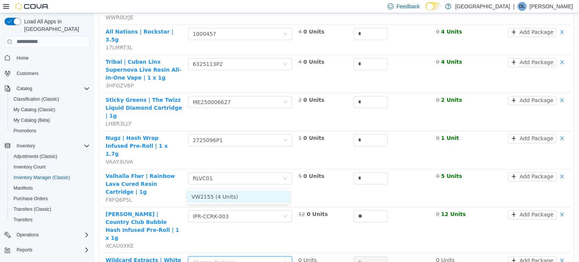
click at [220, 192] on li "VW2155 (4 Units)" at bounding box center [238, 196] width 103 height 12
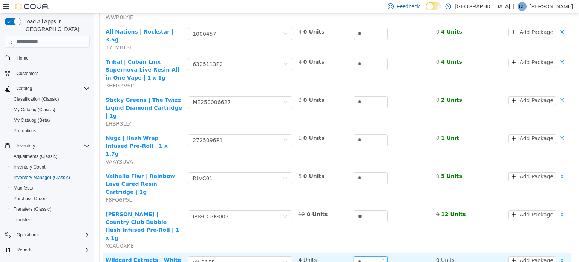
click at [362, 256] on input "*" at bounding box center [370, 261] width 33 height 11
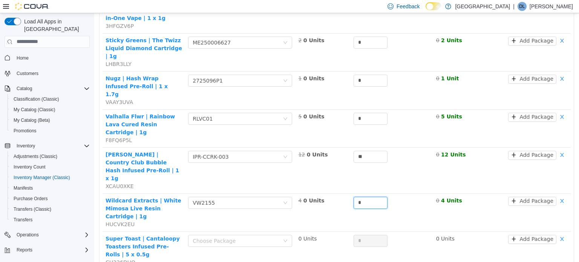
scroll to position [641, 0]
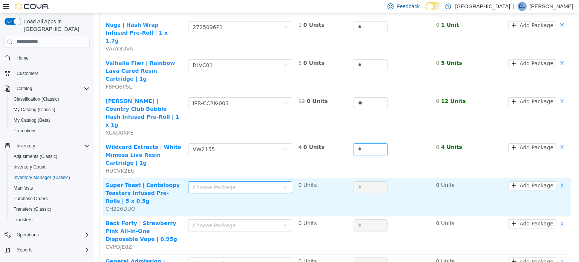
click at [224, 183] on div "Choose Package" at bounding box center [236, 187] width 87 height 8
type input "*"
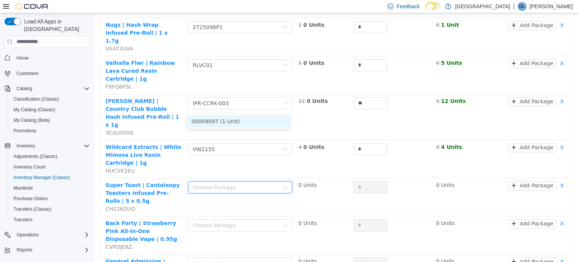
click at [228, 122] on li "00009097 (1 Unit)" at bounding box center [238, 121] width 103 height 12
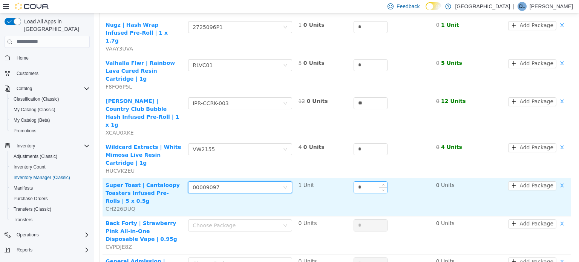
click at [366, 181] on input "*" at bounding box center [370, 186] width 33 height 11
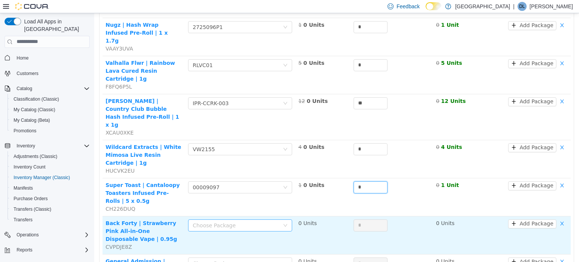
click at [231, 221] on div "Choose Package" at bounding box center [236, 225] width 87 height 8
type input "*"
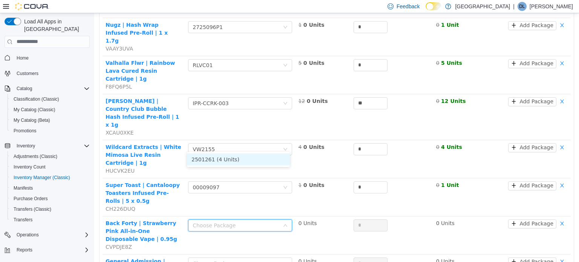
click at [237, 161] on li "2501261 (4 Units)" at bounding box center [238, 159] width 103 height 12
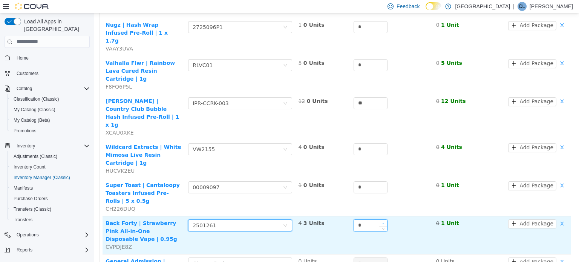
click at [379, 219] on span "Increase Value" at bounding box center [383, 222] width 8 height 7
click at [382, 222] on icon "icon: up" at bounding box center [383, 223] width 3 height 3
type input "*"
click at [379, 219] on span "Increase Value" at bounding box center [383, 222] width 8 height 7
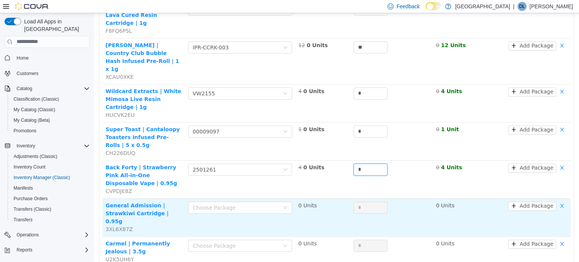
scroll to position [699, 0]
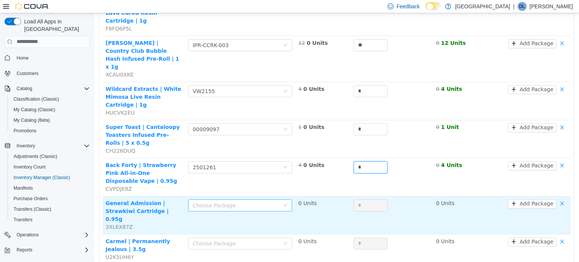
click at [209, 201] on div "Choose Package" at bounding box center [236, 205] width 87 height 8
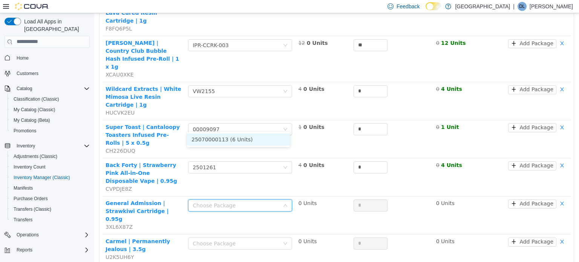
click at [219, 138] on li "25070000113 (6 Units)" at bounding box center [238, 139] width 103 height 12
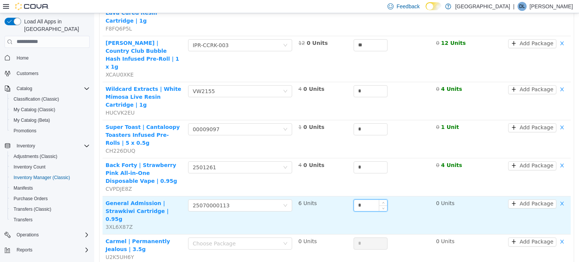
click at [357, 199] on input "*" at bounding box center [370, 204] width 33 height 11
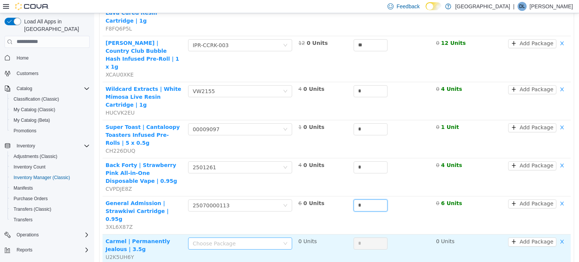
click at [241, 239] on div "Choose Package" at bounding box center [236, 243] width 87 height 8
type input "*"
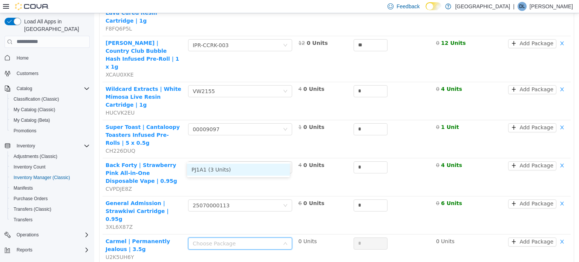
click at [238, 169] on li "PJ1A1 (3 Units)" at bounding box center [238, 169] width 103 height 12
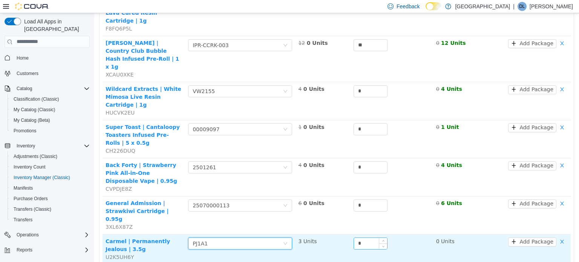
click at [358, 238] on input "*" at bounding box center [370, 243] width 33 height 11
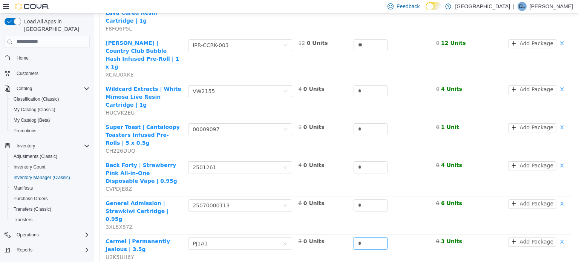
type input "*"
click at [235, 200] on li "25060000610 (6 Units)" at bounding box center [238, 199] width 103 height 12
type input "*"
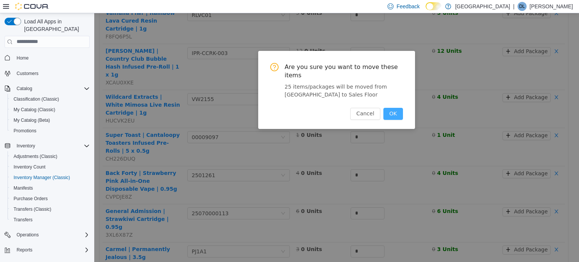
click at [391, 107] on button "OK" at bounding box center [393, 113] width 20 height 12
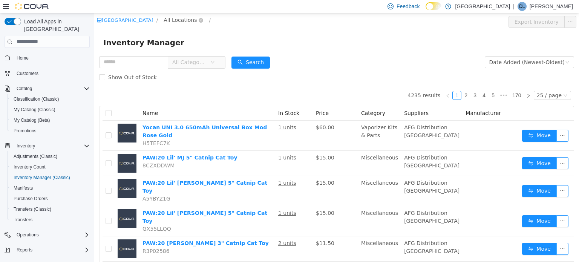
click at [189, 18] on span "All Locations" at bounding box center [180, 19] width 33 height 8
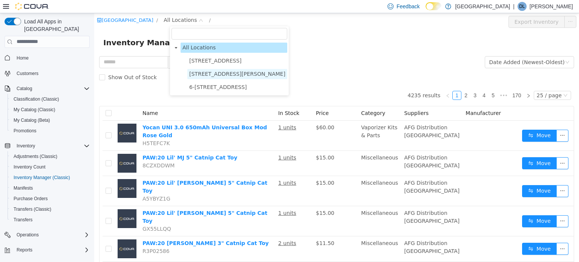
click at [225, 74] on span "[STREET_ADDRESS][PERSON_NAME]" at bounding box center [237, 74] width 96 height 6
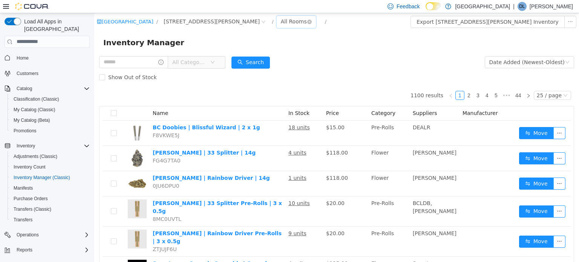
click at [281, 17] on div "All Rooms" at bounding box center [294, 20] width 26 height 11
click at [256, 58] on li "Vault" at bounding box center [258, 61] width 45 height 12
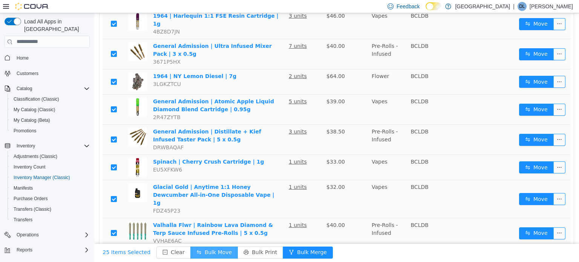
click at [201, 254] on button "Bulk Move" at bounding box center [214, 252] width 48 height 12
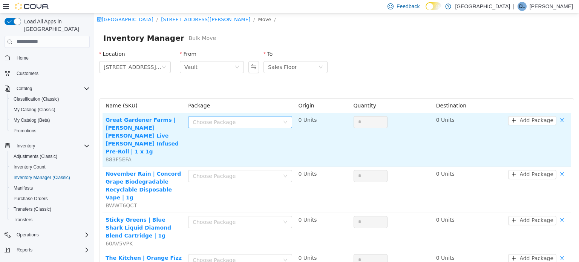
click at [231, 122] on div "Choose Package" at bounding box center [236, 122] width 87 height 8
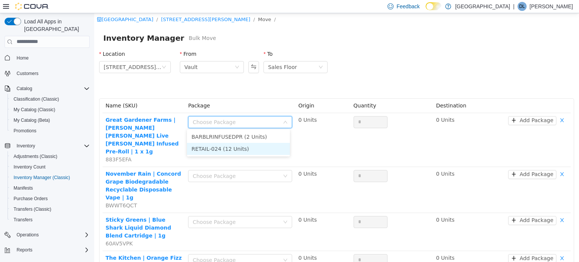
click at [222, 150] on li "RETAIL-024 (12 Units)" at bounding box center [238, 149] width 103 height 12
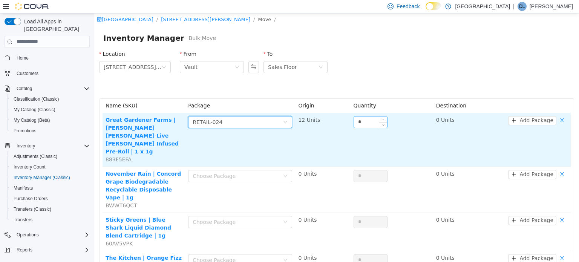
click at [365, 122] on input "*" at bounding box center [370, 121] width 33 height 11
click at [360, 141] on td "**" at bounding box center [392, 140] width 83 height 54
click at [242, 121] on div "Choose Package RETAIL-024" at bounding box center [238, 121] width 90 height 11
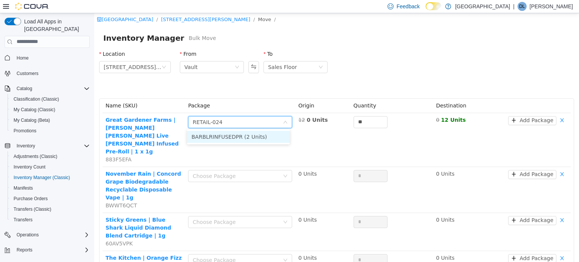
click at [236, 138] on li "BARBLRINFUSEDPR (2 Units)" at bounding box center [238, 136] width 103 height 12
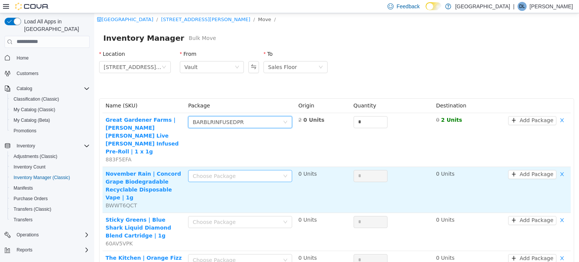
click at [240, 172] on div "Choose Package" at bounding box center [236, 176] width 87 height 8
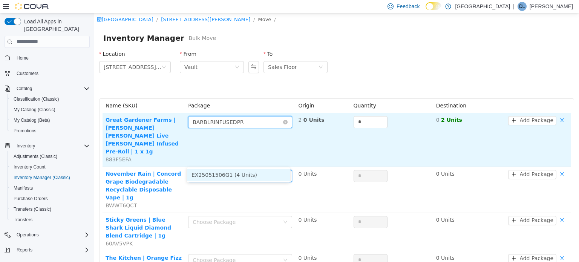
click at [230, 122] on div "BARBLRINFUSEDPR" at bounding box center [218, 121] width 51 height 11
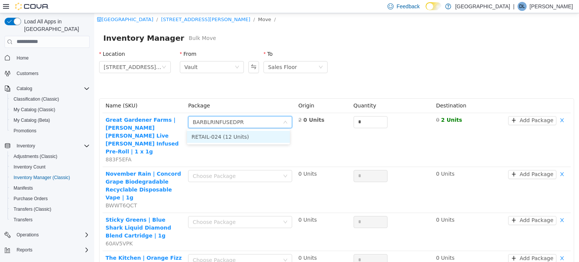
click at [236, 138] on li "RETAIL-024 (12 Units)" at bounding box center [238, 136] width 103 height 12
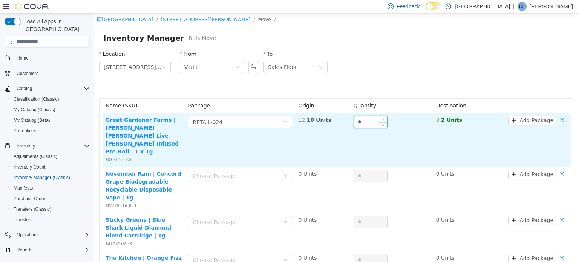
click at [365, 122] on input "*" at bounding box center [370, 121] width 33 height 11
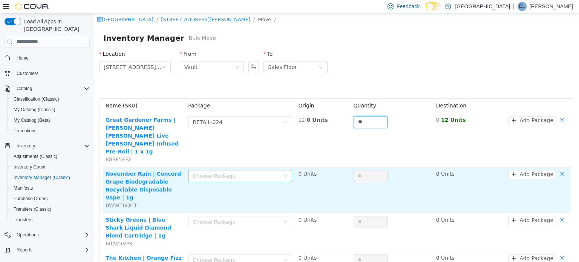
click at [223, 172] on div "Choose Package" at bounding box center [236, 176] width 87 height 8
type input "**"
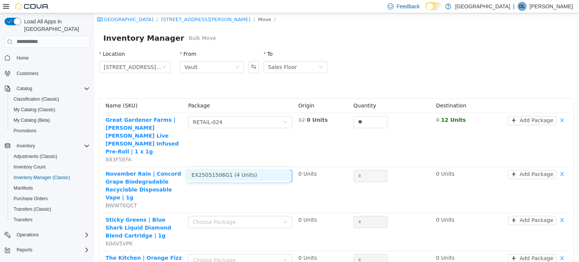
click at [227, 176] on li "EX25051506G1 (4 Units)" at bounding box center [238, 175] width 103 height 12
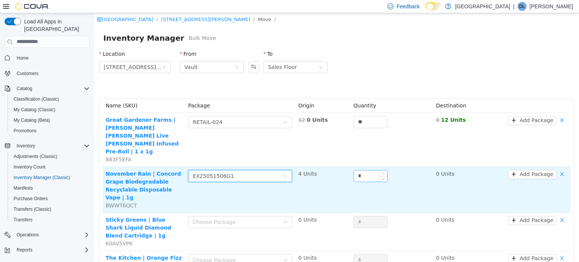
click at [365, 170] on input "*" at bounding box center [370, 175] width 33 height 11
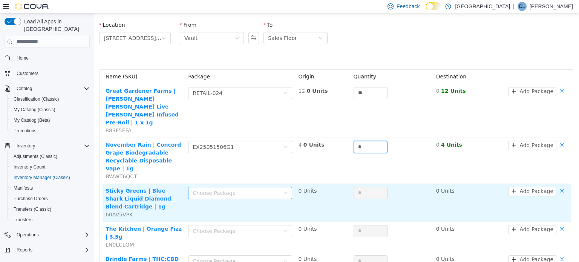
scroll to position [38, 0]
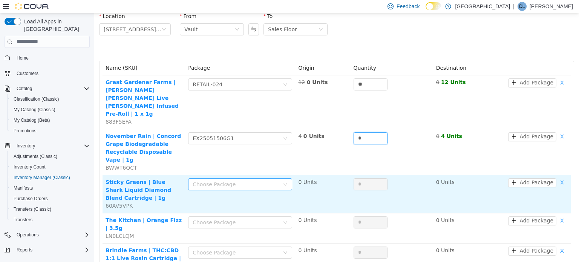
click at [220, 180] on div "Choose Package" at bounding box center [236, 184] width 87 height 8
type input "*"
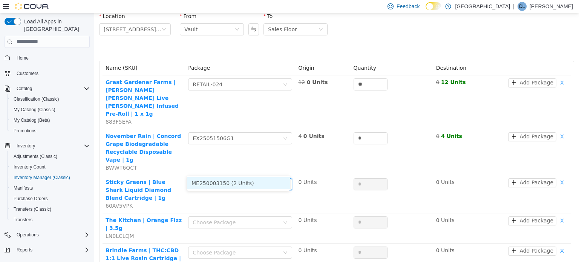
click at [226, 182] on li "ME250003150 (2 Units)" at bounding box center [238, 183] width 103 height 12
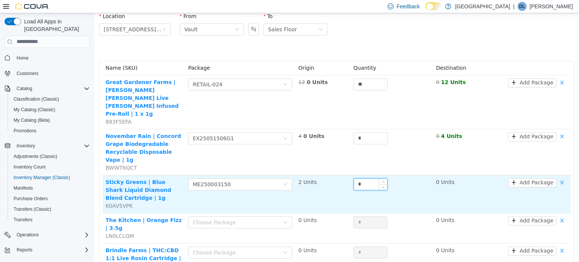
click at [365, 178] on input "*" at bounding box center [370, 183] width 33 height 11
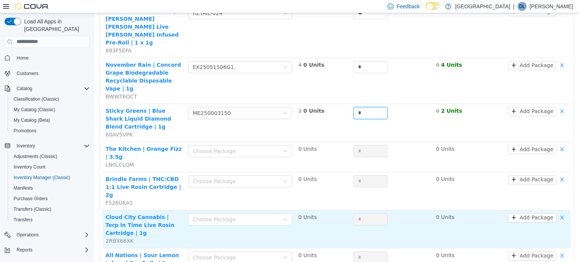
scroll to position [151, 0]
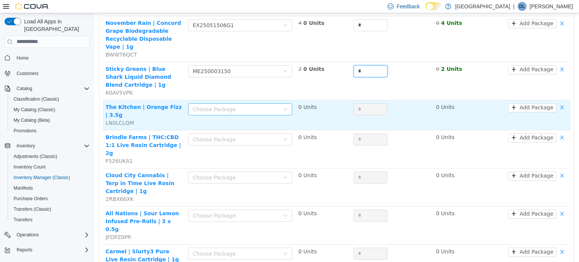
click at [214, 105] on div "Choose Package" at bounding box center [236, 109] width 87 height 8
type input "*"
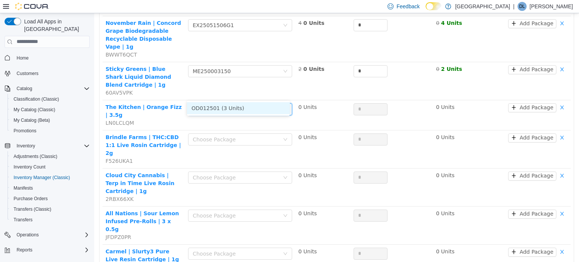
click at [219, 106] on li "OD012501 (3 Units)" at bounding box center [238, 108] width 103 height 12
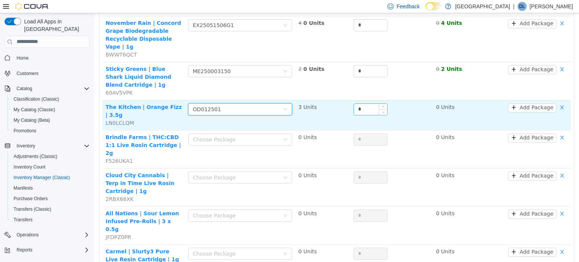
click at [366, 103] on input "*" at bounding box center [370, 108] width 33 height 11
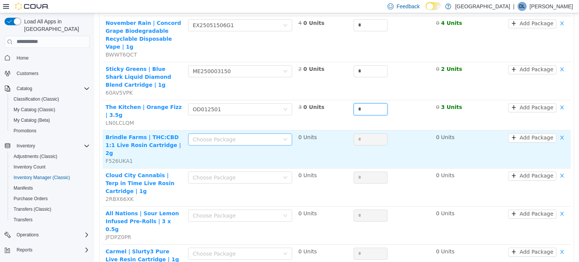
click at [237, 135] on div "Choose Package" at bounding box center [236, 139] width 87 height 8
type input "*"
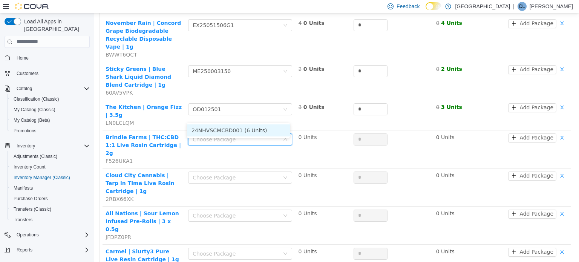
click at [240, 129] on li "24NHVSCMCBD001 (6 Units)" at bounding box center [238, 130] width 103 height 12
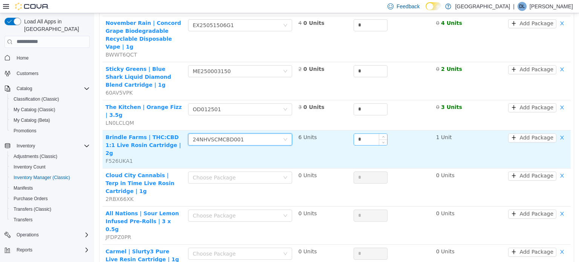
click at [362, 133] on input "*" at bounding box center [370, 138] width 33 height 11
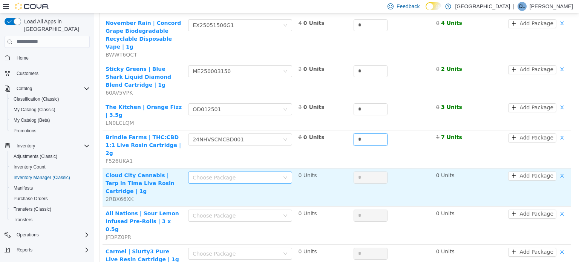
type input "*"
click at [258, 172] on div "Choose Package" at bounding box center [238, 177] width 90 height 11
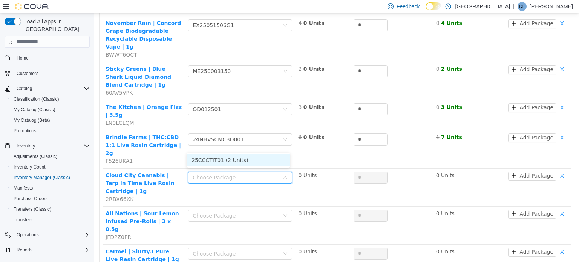
click at [243, 160] on li "25CCCTIT01 (2 Units)" at bounding box center [238, 160] width 103 height 12
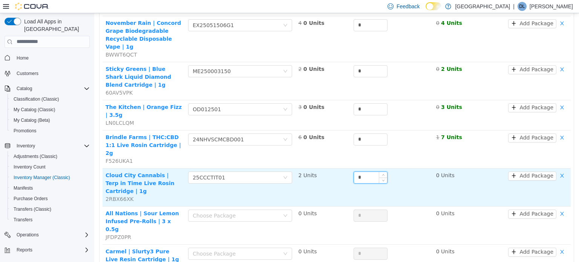
click at [361, 172] on input "*" at bounding box center [370, 177] width 33 height 11
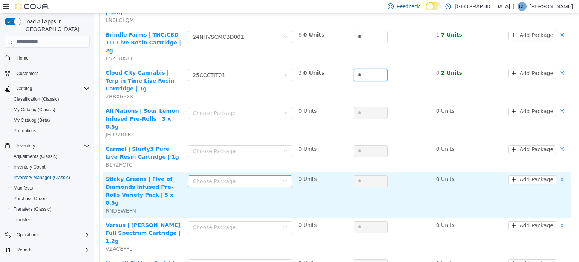
scroll to position [264, 0]
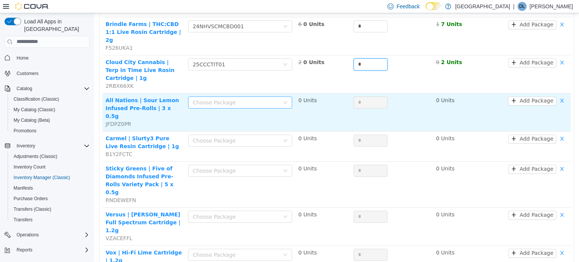
click at [214, 98] on div "Choose Package" at bounding box center [236, 102] width 87 height 8
type input "*"
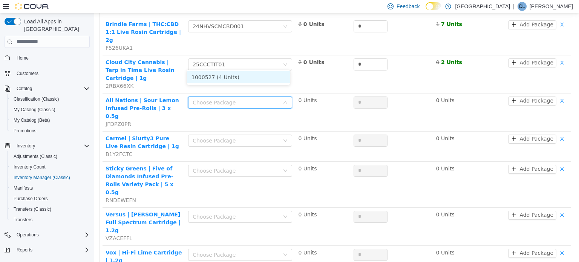
click at [223, 81] on li "1000527 (4 Units)" at bounding box center [238, 77] width 103 height 12
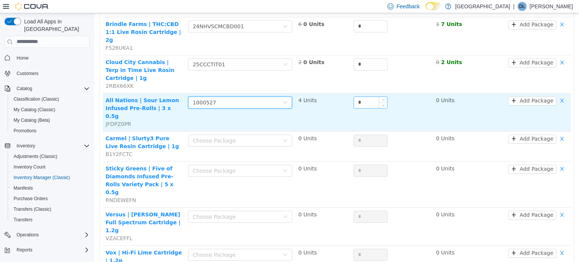
click at [363, 97] on input "*" at bounding box center [370, 102] width 33 height 11
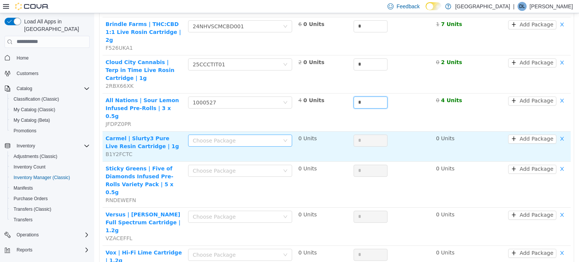
click at [236, 136] on div "Choose Package" at bounding box center [236, 140] width 87 height 8
type input "*"
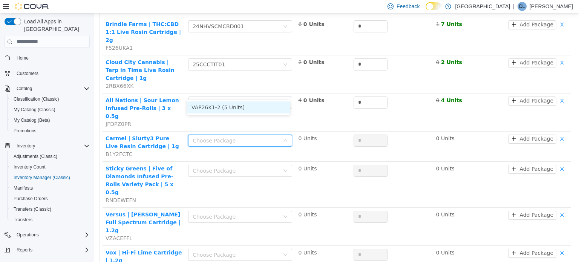
click at [235, 104] on li "VAP26K1-2 (5 Units)" at bounding box center [238, 107] width 103 height 12
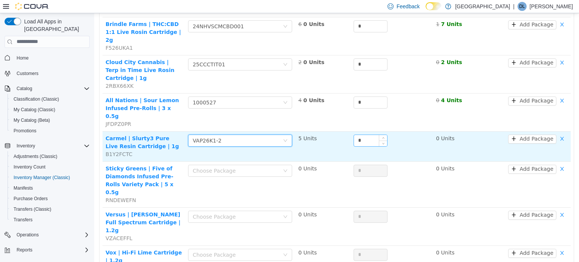
click at [372, 135] on input "*" at bounding box center [370, 140] width 33 height 11
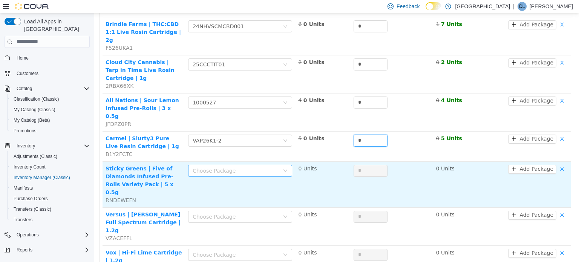
click at [211, 167] on div "Choose Package" at bounding box center [236, 171] width 87 height 8
type input "*"
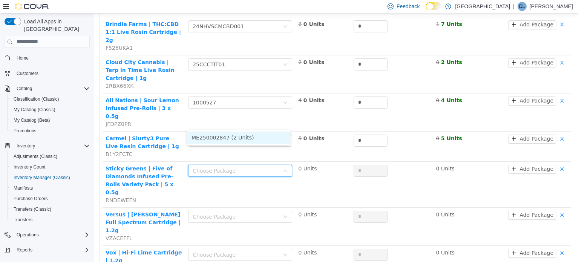
click at [223, 137] on li "ME250002847 (2 Units)" at bounding box center [238, 137] width 103 height 12
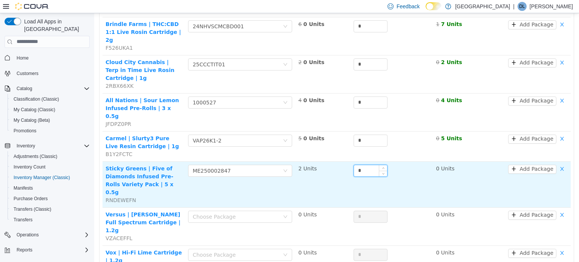
click at [366, 165] on input "*" at bounding box center [370, 170] width 33 height 11
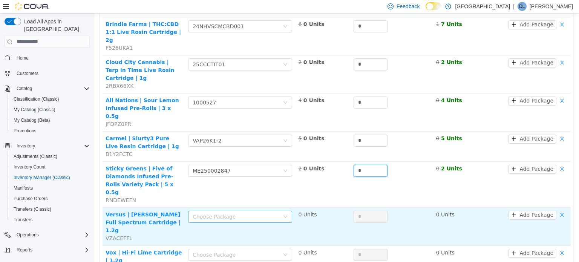
click at [231, 213] on div "Choose Package" at bounding box center [236, 217] width 87 height 8
type input "*"
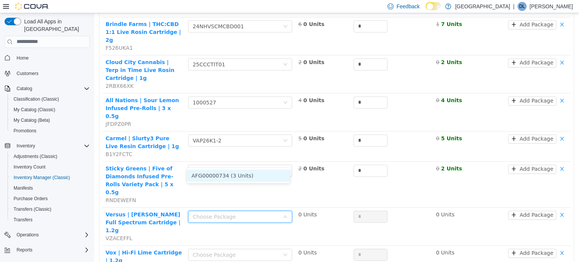
click at [231, 175] on li "AFG00000734 (3 Units)" at bounding box center [238, 175] width 103 height 12
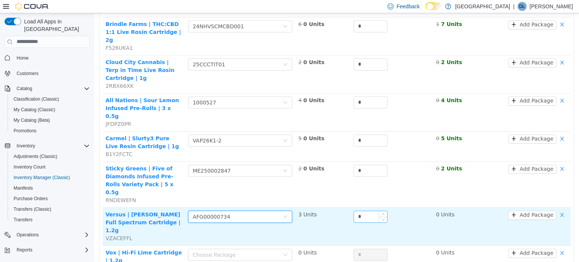
click at [375, 211] on input "*" at bounding box center [370, 216] width 33 height 11
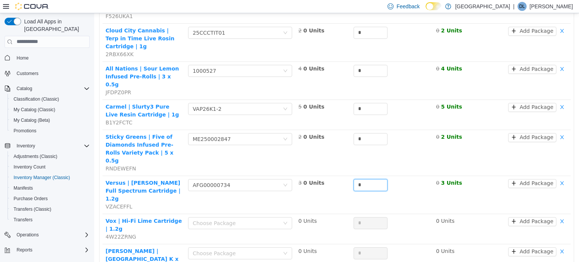
scroll to position [339, 0]
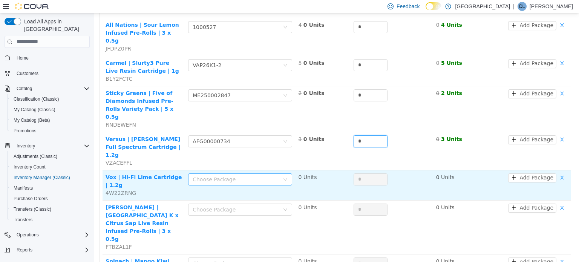
click at [233, 175] on div "Choose Package" at bounding box center [236, 179] width 87 height 8
type input "*"
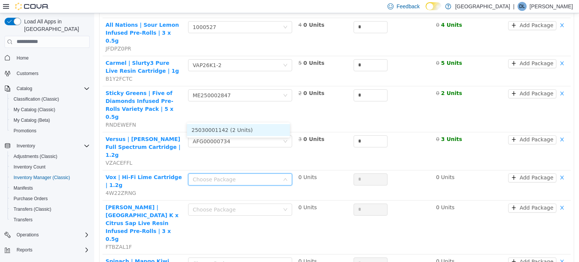
click at [238, 129] on li "25030001142 (2 Units)" at bounding box center [238, 130] width 103 height 12
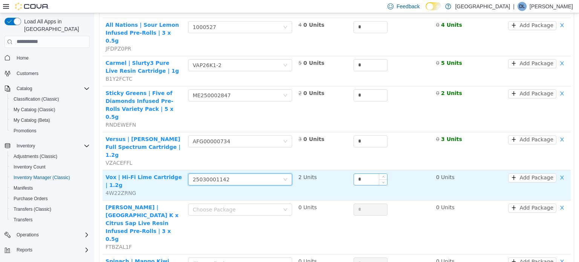
click at [369, 173] on input "*" at bounding box center [370, 178] width 33 height 11
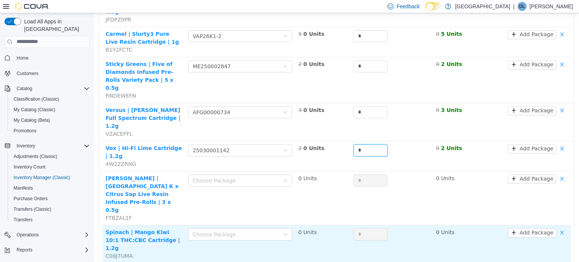
scroll to position [415, 0]
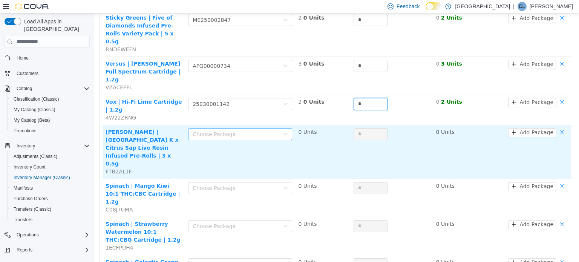
click at [243, 130] on div "Choose Package" at bounding box center [236, 134] width 87 height 8
type input "*"
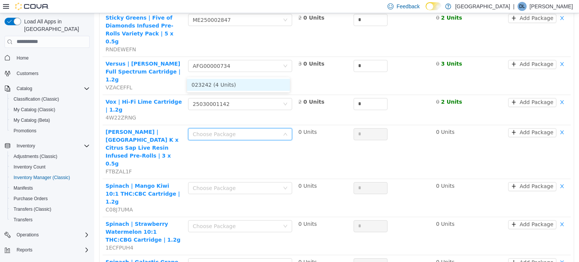
click at [243, 83] on li "023242 (4 Units)" at bounding box center [238, 84] width 103 height 12
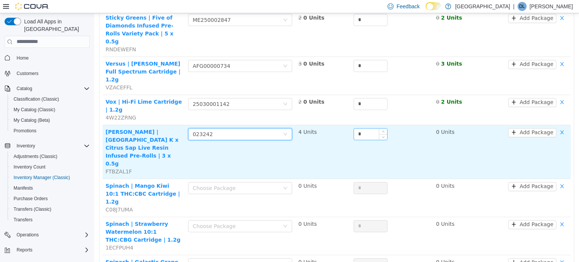
click at [365, 128] on input "*" at bounding box center [370, 133] width 33 height 11
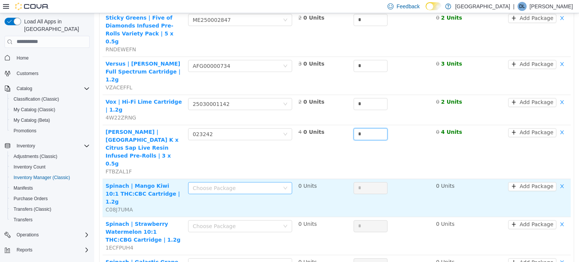
click at [223, 184] on div "Choose Package" at bounding box center [236, 188] width 87 height 8
type input "*"
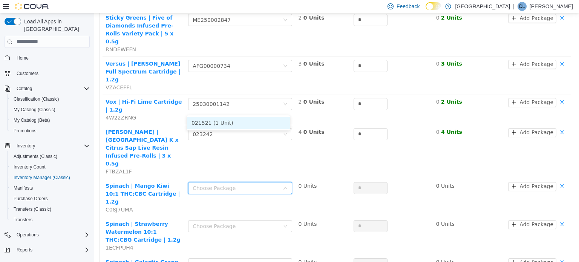
click at [226, 118] on li "021521 (1 Unit)" at bounding box center [238, 123] width 103 height 12
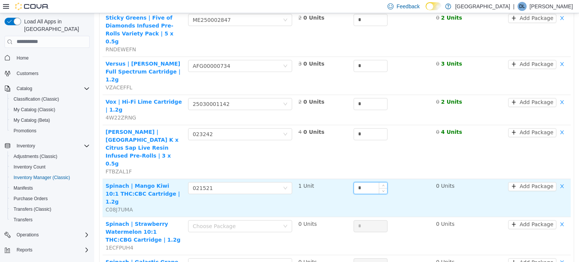
click at [369, 182] on input "*" at bounding box center [370, 187] width 33 height 11
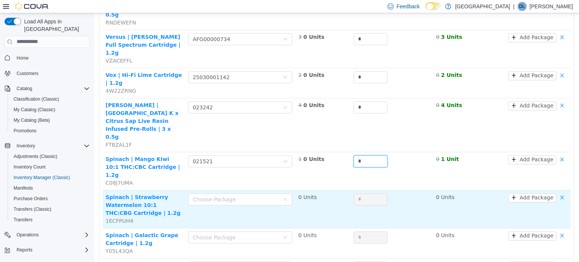
scroll to position [452, 0]
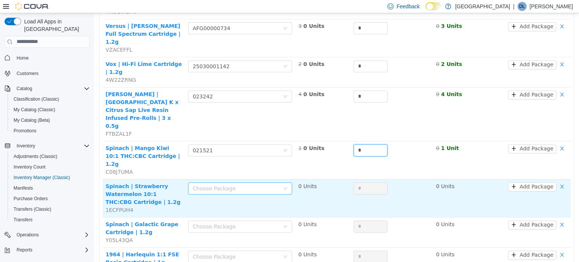
click at [250, 184] on div "Choose Package" at bounding box center [236, 188] width 87 height 8
type input "*"
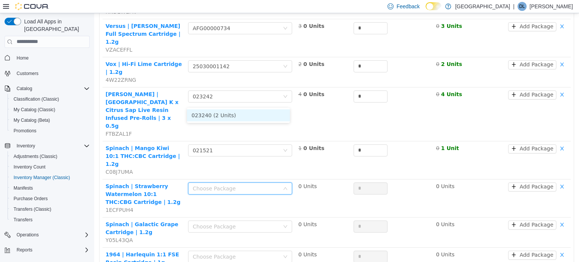
click at [242, 116] on li "023240 (2 Units)" at bounding box center [238, 115] width 103 height 12
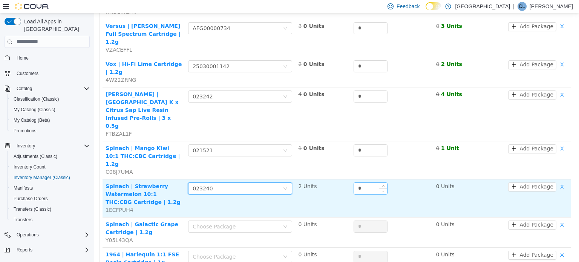
click at [361, 182] on input "*" at bounding box center [370, 187] width 33 height 11
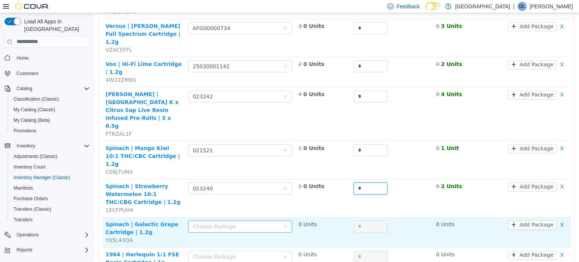
type input "*"
click at [228, 221] on div "Choose Package" at bounding box center [238, 226] width 90 height 11
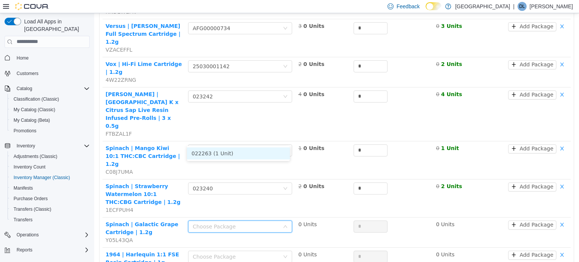
click at [230, 150] on li "022263 (1 Unit)" at bounding box center [238, 153] width 103 height 12
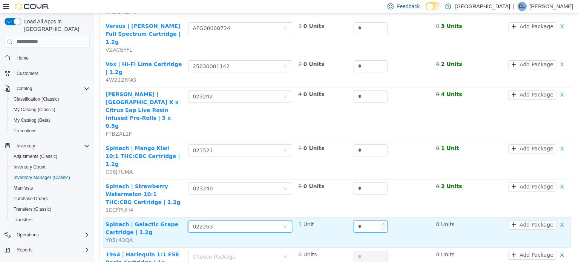
click at [365, 221] on input "*" at bounding box center [370, 226] width 33 height 11
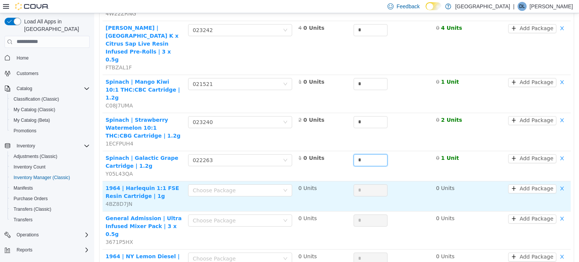
scroll to position [528, 0]
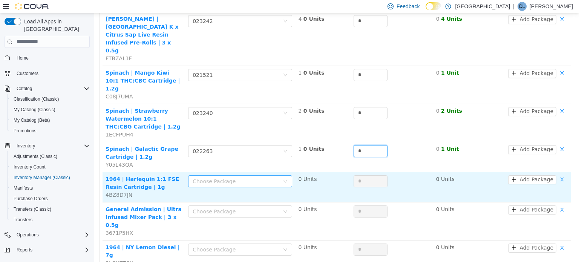
click at [210, 177] on div "Choose Package" at bounding box center [236, 181] width 87 height 8
type input "*"
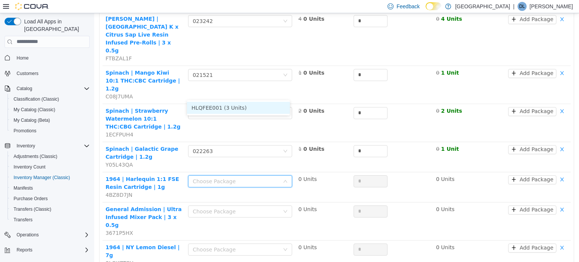
click at [238, 104] on li "HLQFEE001 (3 Units)" at bounding box center [238, 107] width 103 height 12
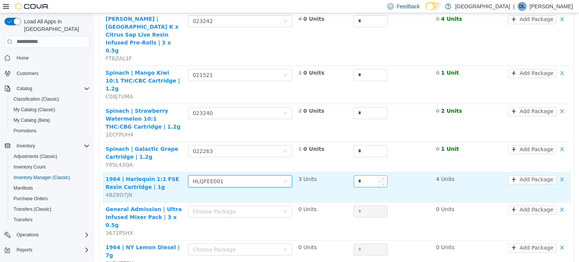
click at [379, 175] on div at bounding box center [383, 180] width 8 height 11
click at [358, 175] on input "*" at bounding box center [370, 180] width 33 height 11
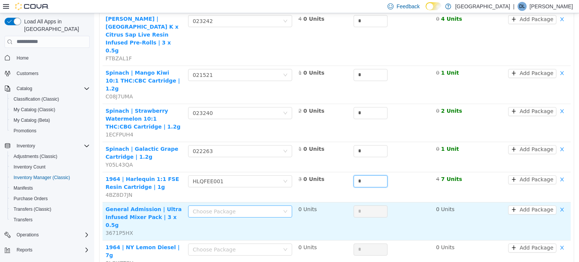
type input "*"
click at [225, 205] on div "Choose Package" at bounding box center [238, 210] width 90 height 11
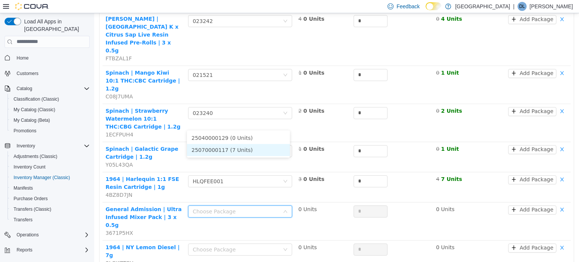
click at [237, 150] on li "25070000117 (7 Units)" at bounding box center [238, 150] width 103 height 12
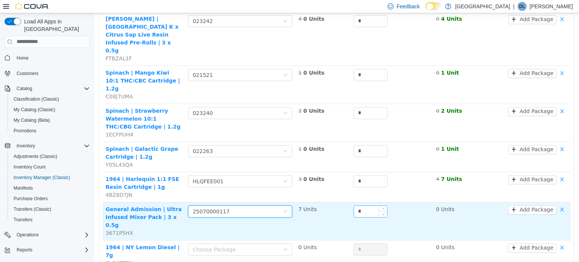
click at [356, 205] on input "*" at bounding box center [370, 210] width 33 height 11
click at [379, 205] on span "Increase Value" at bounding box center [383, 208] width 8 height 7
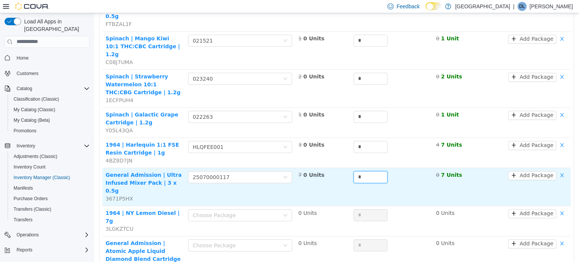
scroll to position [603, 0]
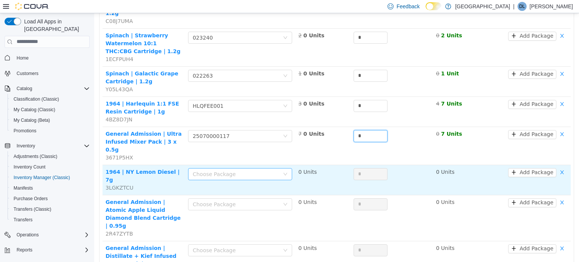
click at [206, 170] on div "Choose Package" at bounding box center [236, 174] width 87 height 8
type input "*"
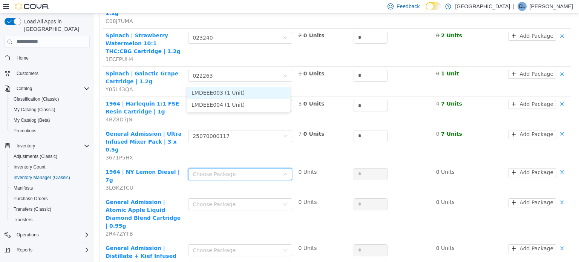
click at [222, 94] on li "LMDEEE003 (1 Unit)" at bounding box center [238, 92] width 103 height 12
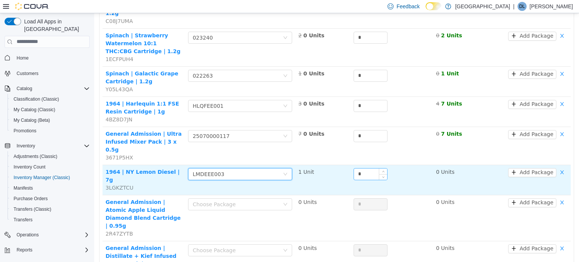
click at [357, 168] on input "*" at bounding box center [370, 173] width 33 height 11
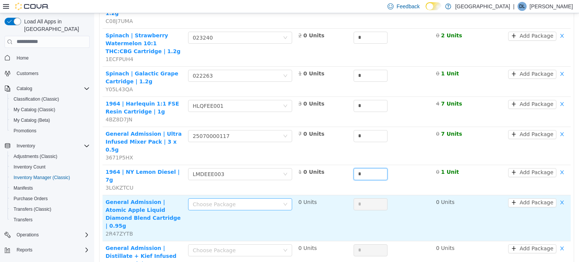
click at [224, 200] on div "Choose Package" at bounding box center [236, 204] width 87 height 8
type input "*"
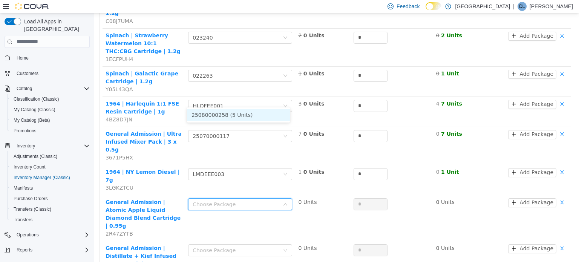
click at [231, 113] on li "25080000258 (5 Units)" at bounding box center [238, 115] width 103 height 12
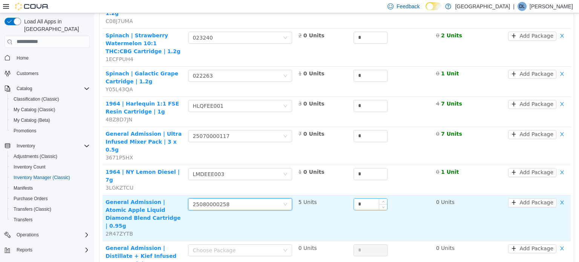
click at [364, 198] on input "*" at bounding box center [370, 203] width 33 height 11
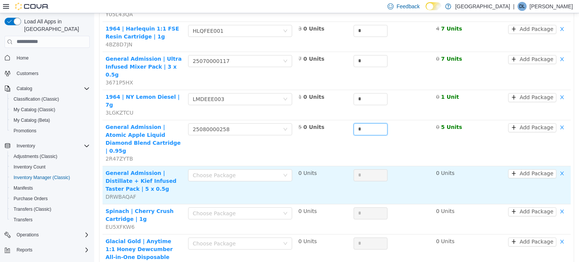
scroll to position [679, 0]
click at [221, 171] on div "Choose Package" at bounding box center [236, 175] width 87 height 8
type input "*"
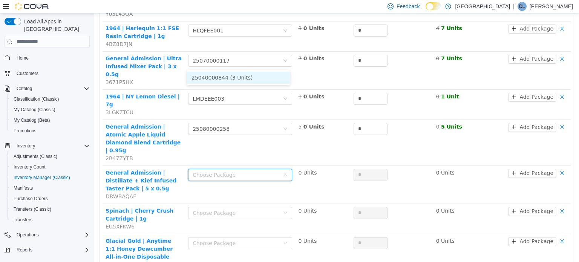
click at [235, 80] on li "25040000844 (3 Units)" at bounding box center [238, 77] width 103 height 12
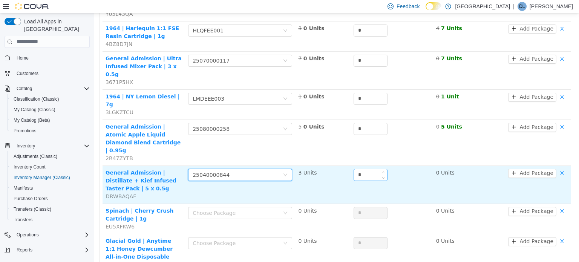
click at [360, 169] on input "*" at bounding box center [370, 174] width 33 height 11
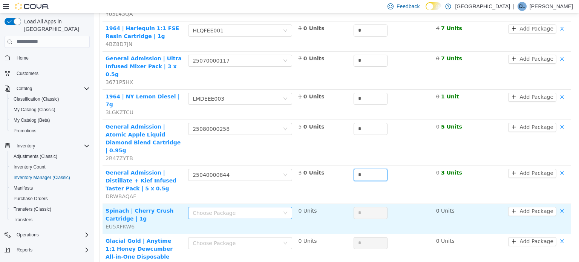
click at [254, 209] on div "Choose Package" at bounding box center [236, 213] width 87 height 8
type input "*"
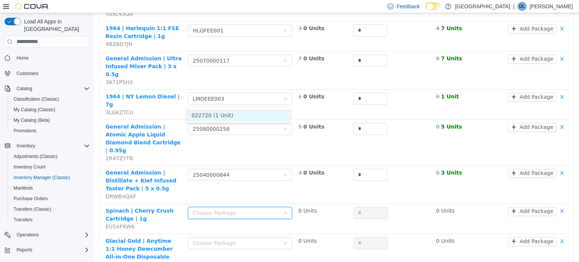
click at [252, 114] on li "022720 (1 Unit)" at bounding box center [238, 115] width 103 height 12
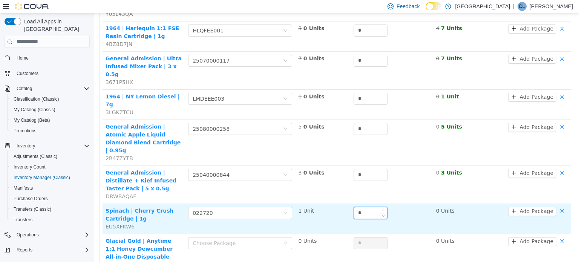
click at [364, 207] on input "*" at bounding box center [370, 212] width 33 height 11
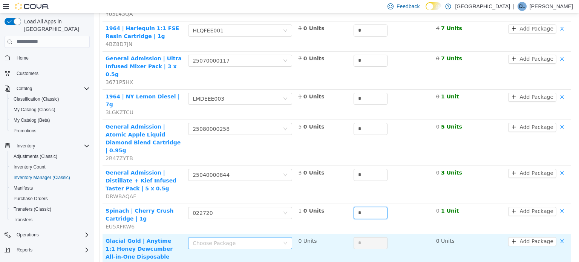
click at [267, 239] on div "Choose Package" at bounding box center [236, 243] width 87 height 8
type input "*"
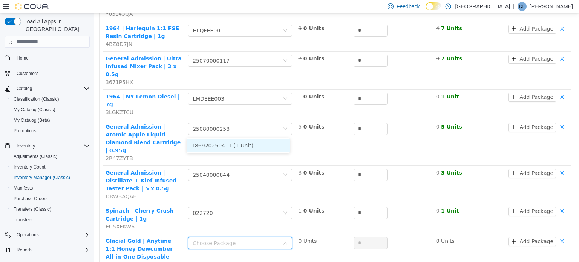
click at [251, 147] on li "186920250411 (1 Unit)" at bounding box center [238, 145] width 103 height 12
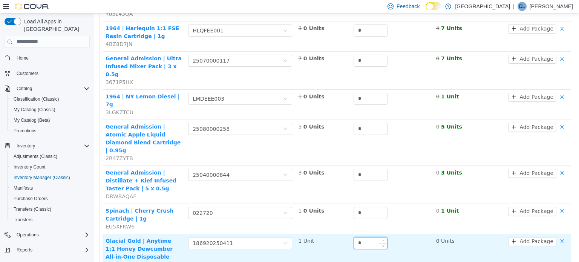
click at [360, 237] on input "*" at bounding box center [370, 242] width 33 height 11
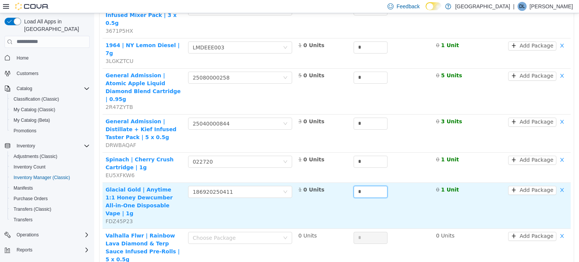
scroll to position [731, 0]
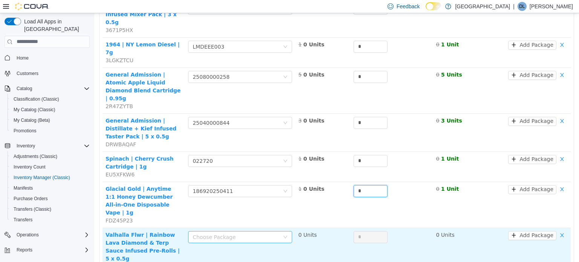
click at [223, 233] on div "Choose Package" at bounding box center [236, 237] width 87 height 8
type input "*"
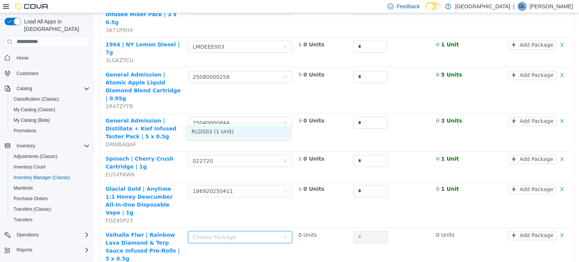
click at [233, 129] on li "RLDS03 (1 Unit)" at bounding box center [238, 131] width 103 height 12
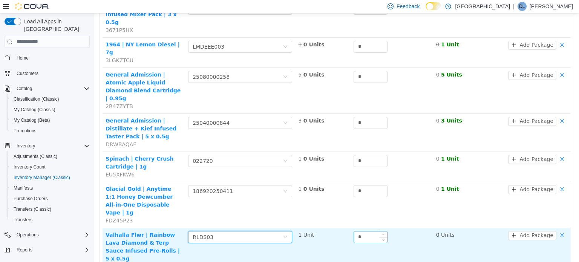
click at [370, 231] on input "*" at bounding box center [370, 236] width 33 height 11
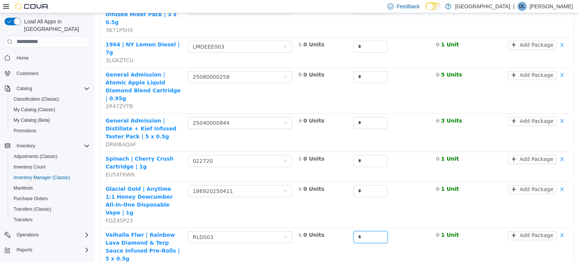
type input "*"
click at [246, 169] on li "ME250009266 (5 Units)" at bounding box center [238, 169] width 103 height 12
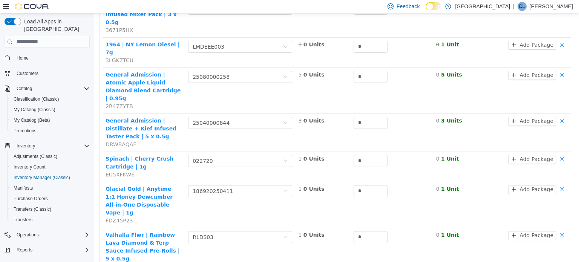
type input "*"
click at [241, 209] on li "25020001005 (5 Units)" at bounding box center [238, 207] width 103 height 12
type input "*"
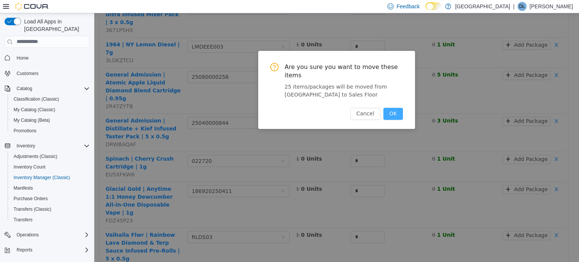
click at [391, 107] on button "OK" at bounding box center [393, 113] width 20 height 12
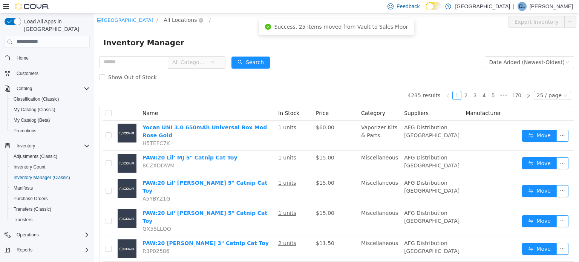
click at [196, 19] on span "All Locations" at bounding box center [180, 19] width 33 height 8
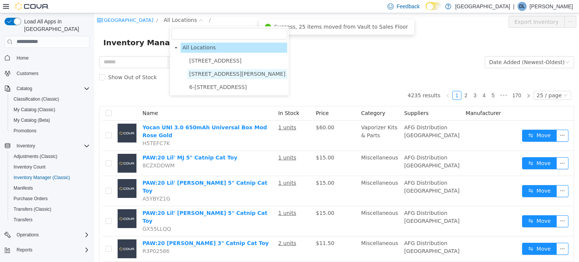
click at [214, 75] on span "[STREET_ADDRESS][PERSON_NAME]" at bounding box center [237, 74] width 96 height 6
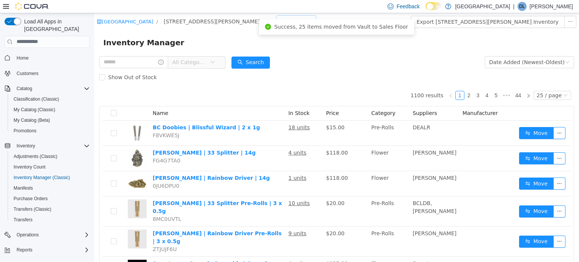
click at [281, 24] on div "All Rooms" at bounding box center [294, 20] width 26 height 11
click at [255, 63] on li "Vault" at bounding box center [258, 61] width 45 height 12
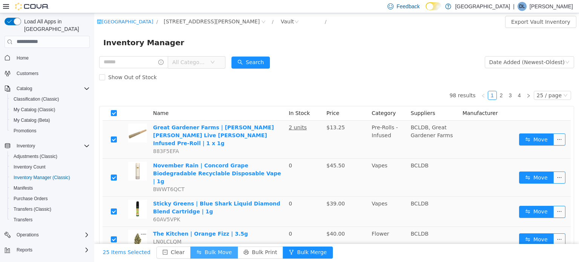
click at [202, 251] on button "Bulk Move" at bounding box center [214, 252] width 48 height 12
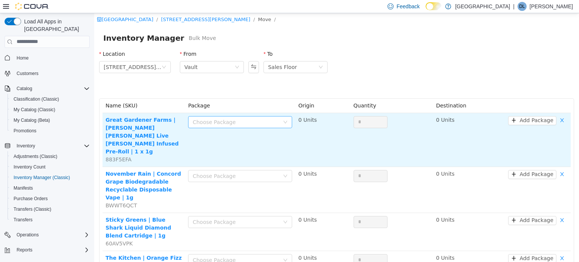
click at [211, 123] on div "Choose Package" at bounding box center [236, 122] width 87 height 8
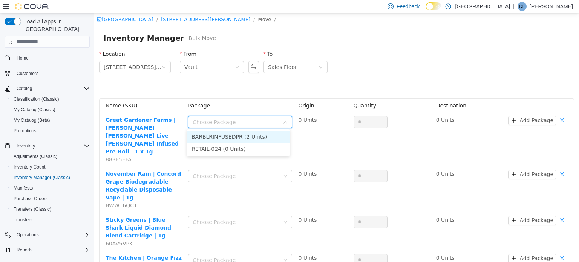
click at [229, 140] on li "BARBLRINFUSEDPR (2 Units)" at bounding box center [238, 136] width 103 height 12
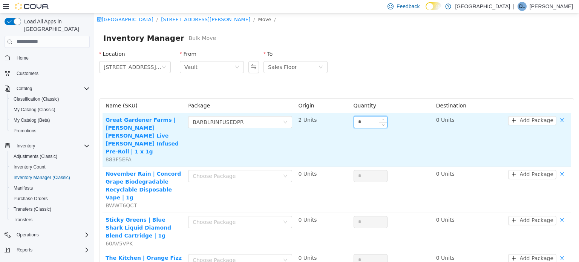
click at [362, 120] on input "*" at bounding box center [370, 121] width 33 height 11
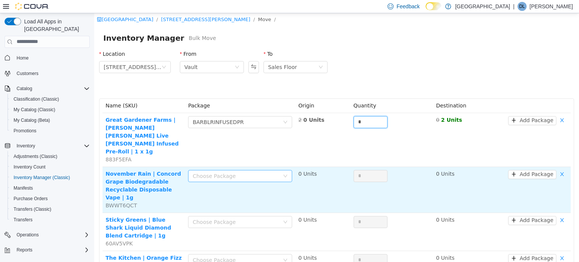
click at [225, 172] on div "Choose Package" at bounding box center [236, 176] width 87 height 8
type input "*"
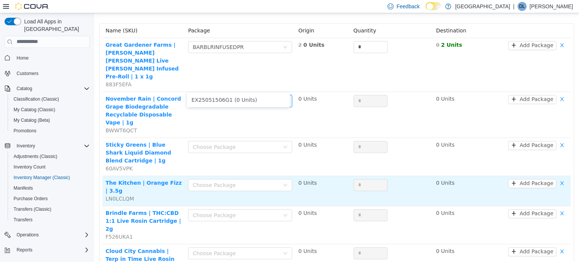
scroll to position [75, 0]
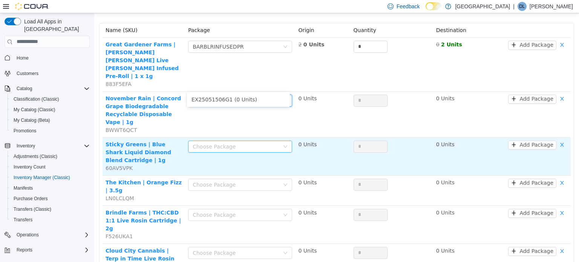
click at [213, 143] on div "Choose Package" at bounding box center [236, 147] width 87 height 8
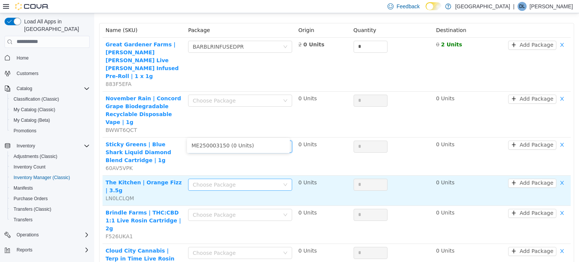
click at [222, 181] on div "Choose Package" at bounding box center [236, 185] width 87 height 8
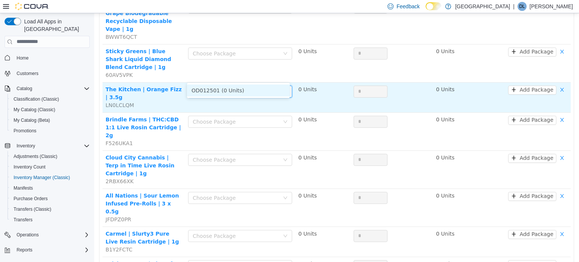
scroll to position [189, 0]
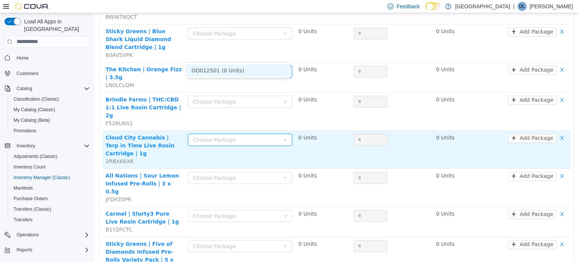
click at [222, 134] on div "Choose Package" at bounding box center [238, 139] width 90 height 11
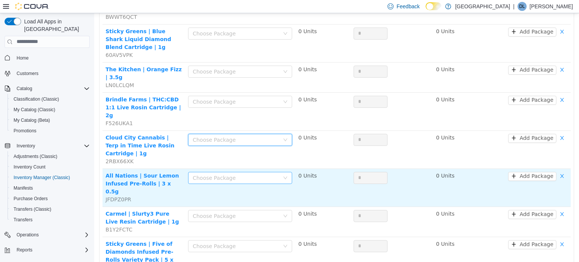
click at [226, 174] on div "Choose Package" at bounding box center [236, 178] width 87 height 8
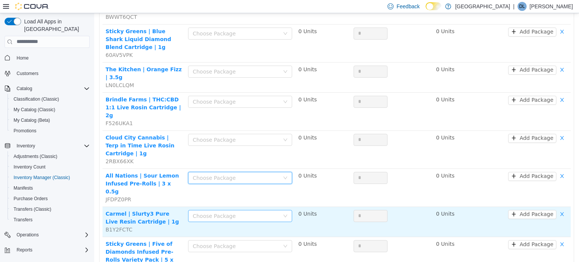
click at [227, 212] on div "Choose Package" at bounding box center [236, 216] width 87 height 8
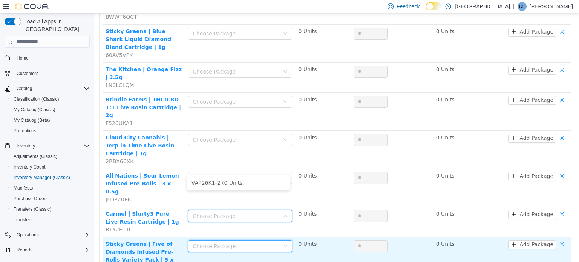
click at [229, 240] on div "Choose Package" at bounding box center [238, 245] width 90 height 11
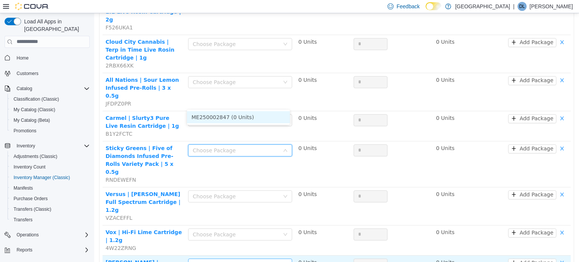
scroll to position [339, 0]
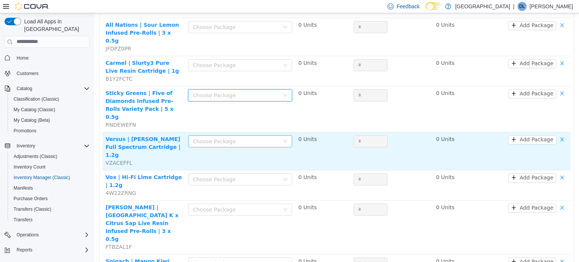
click at [218, 137] on div "Choose Package" at bounding box center [236, 141] width 87 height 8
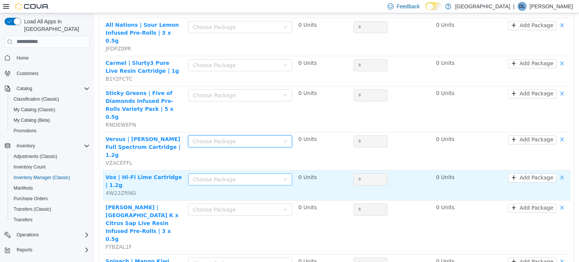
click at [230, 175] on div "Choose Package" at bounding box center [236, 179] width 87 height 8
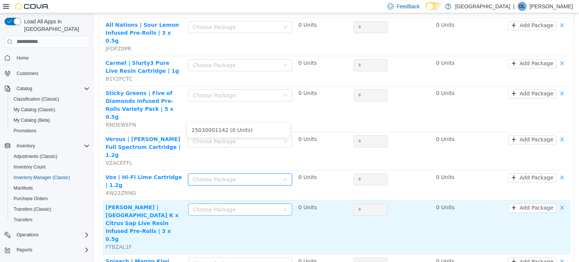
click at [236, 205] on div "Choose Package" at bounding box center [236, 209] width 87 height 8
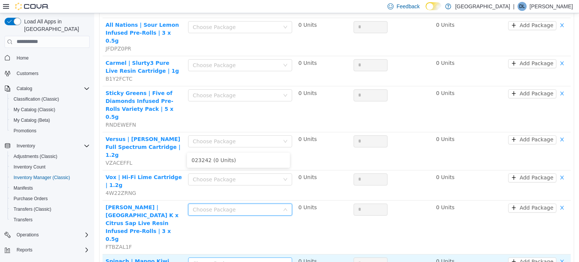
click at [236, 259] on div "Choose Package" at bounding box center [236, 263] width 87 height 8
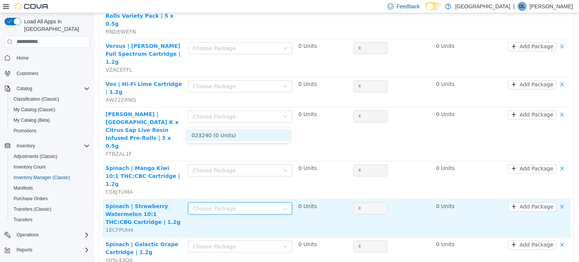
scroll to position [452, 0]
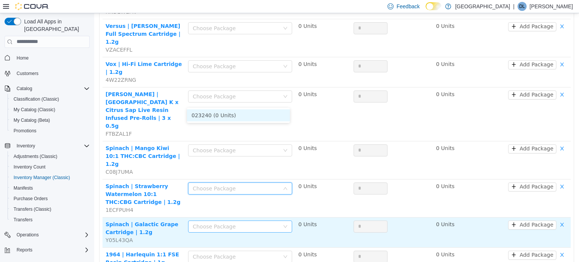
click at [222, 222] on div "Choose Package" at bounding box center [236, 226] width 87 height 8
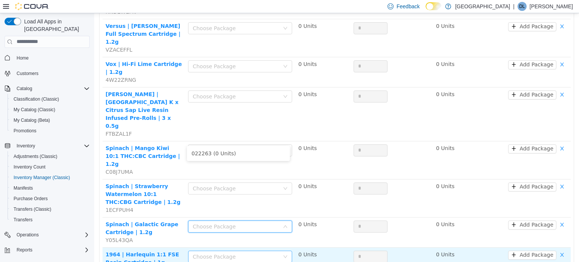
click at [232, 253] on div "Choose Package" at bounding box center [236, 257] width 87 height 8
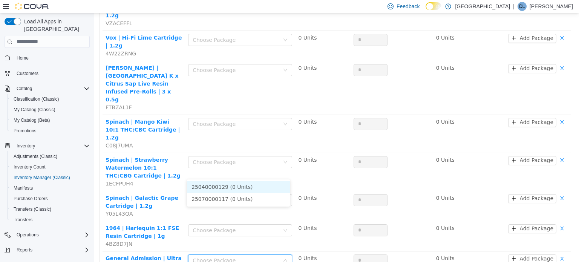
scroll to position [528, 0]
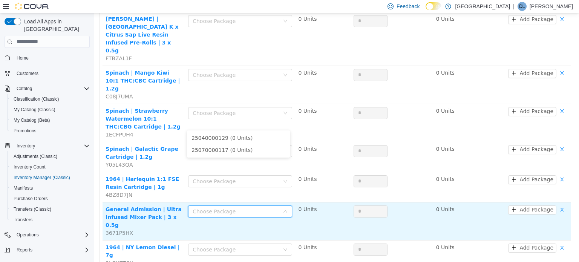
click at [220, 207] on div "Choose Package" at bounding box center [236, 211] width 87 height 8
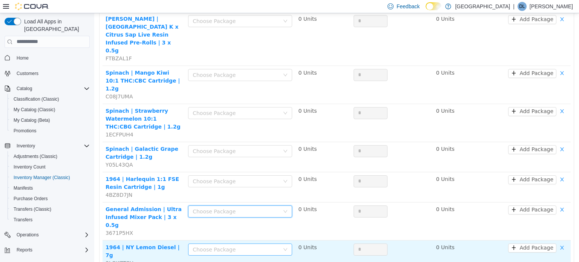
click at [232, 245] on div "Choose Package" at bounding box center [236, 249] width 87 height 8
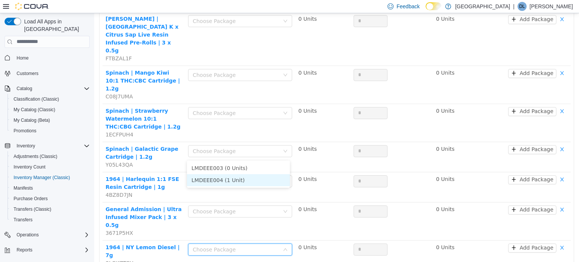
click at [235, 181] on li "LMDEEE004 (1 Unit)" at bounding box center [238, 180] width 103 height 12
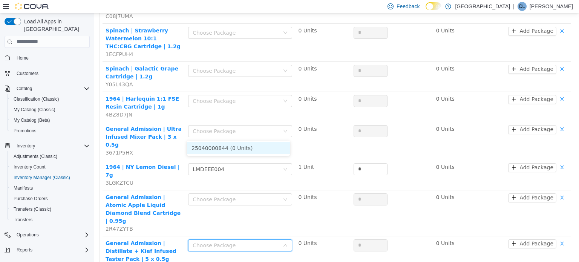
scroll to position [641, 0]
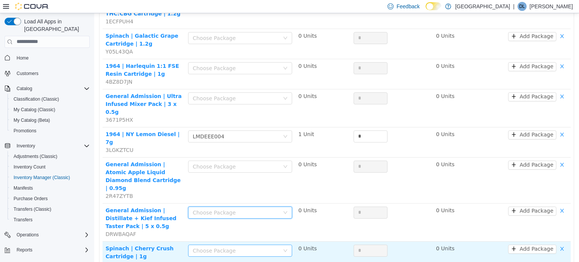
click at [222, 247] on div "Choose Package" at bounding box center [236, 251] width 87 height 8
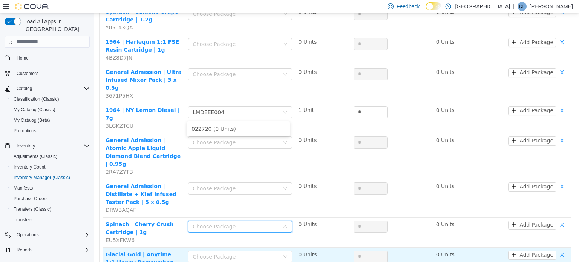
scroll to position [679, 0]
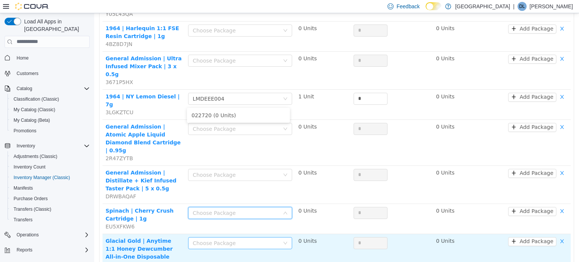
click at [220, 239] on div "Choose Package" at bounding box center [236, 243] width 87 height 8
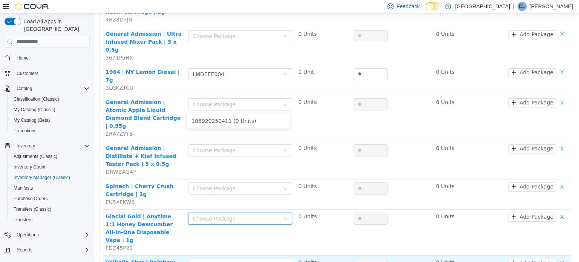
scroll to position [716, 0]
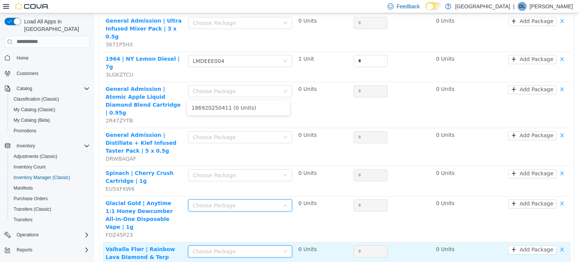
click at [213, 245] on div "Choose Package" at bounding box center [238, 250] width 90 height 11
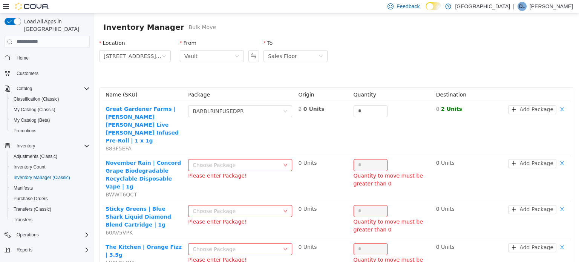
scroll to position [0, 0]
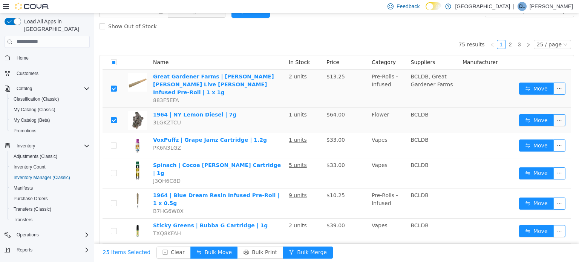
scroll to position [38, 0]
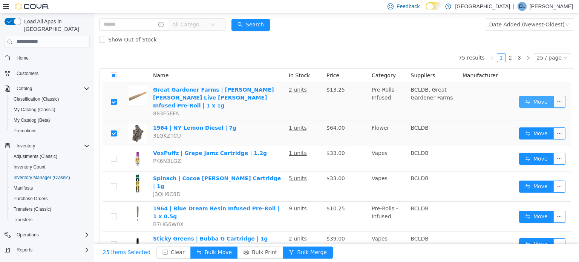
click at [538, 97] on button "Move" at bounding box center [536, 101] width 35 height 12
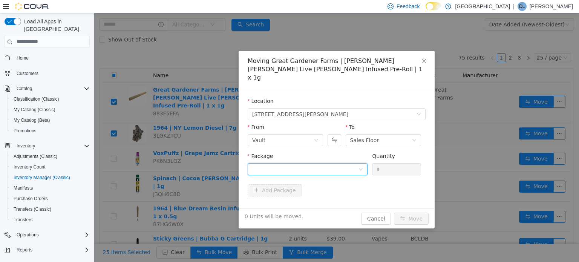
click at [291, 163] on div at bounding box center [305, 168] width 106 height 11
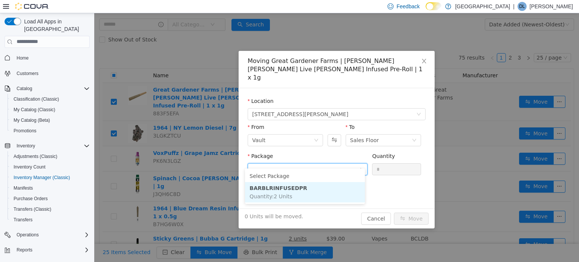
click at [285, 192] on li "BARBLRINFUSEDPR Quantity : 2 Units" at bounding box center [305, 192] width 120 height 20
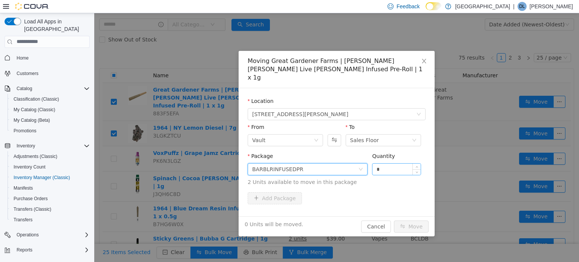
click at [394, 163] on input "*" at bounding box center [397, 168] width 48 height 11
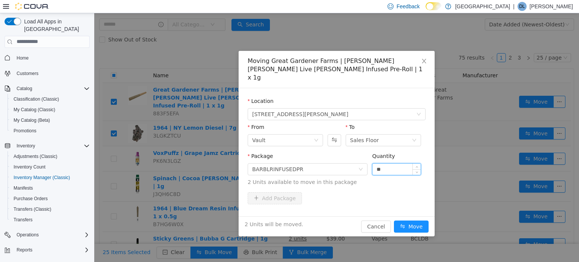
type input "*"
click at [408, 220] on button "Move" at bounding box center [411, 226] width 35 height 12
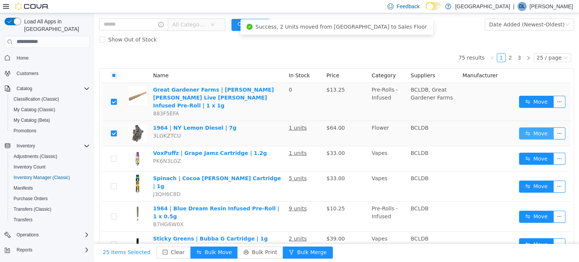
click at [529, 127] on button "Move" at bounding box center [536, 133] width 35 height 12
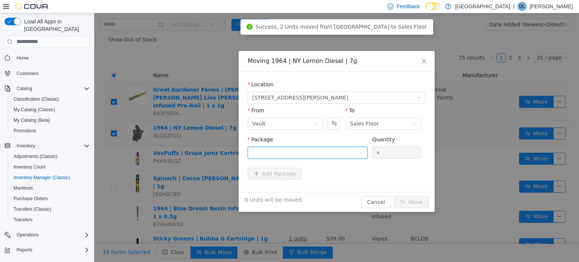
click at [293, 153] on div at bounding box center [305, 152] width 106 height 11
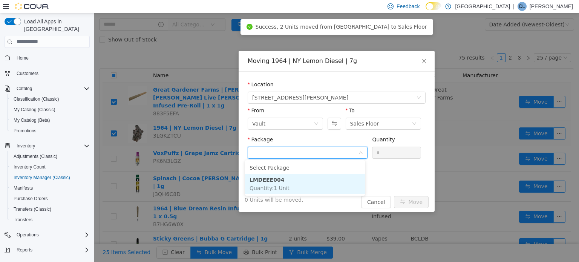
click at [290, 186] on li "LMDEEE004 Quantity : 1 Unit" at bounding box center [305, 183] width 120 height 20
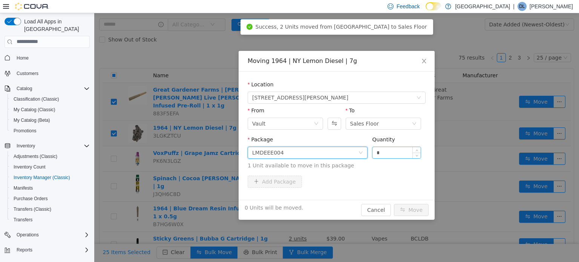
click at [388, 152] on input "*" at bounding box center [397, 152] width 48 height 11
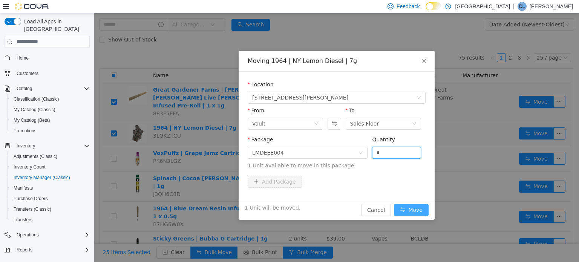
type input "*"
click at [414, 211] on button "Move" at bounding box center [411, 210] width 35 height 12
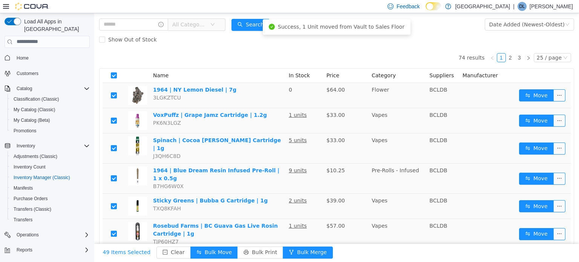
click at [120, 77] on th at bounding box center [114, 75] width 23 height 14
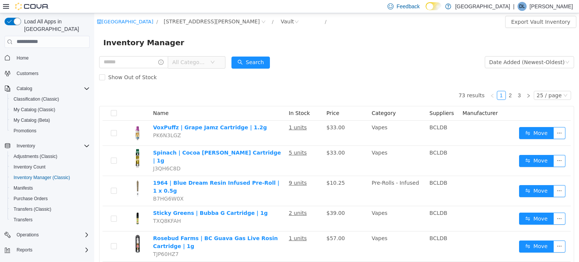
scroll to position [38, 0]
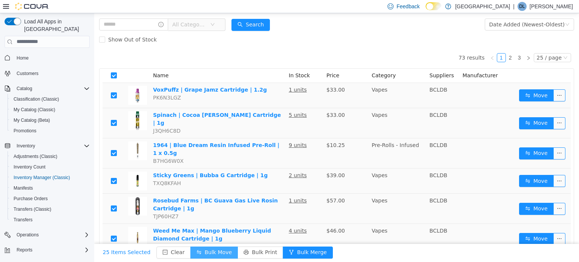
click at [198, 251] on button "Bulk Move" at bounding box center [214, 252] width 48 height 12
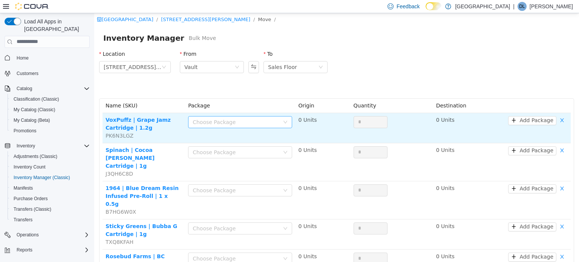
click at [238, 123] on div "Choose Package" at bounding box center [236, 122] width 87 height 8
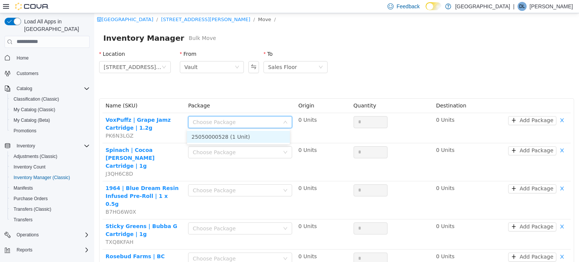
click at [236, 138] on li "25050000528 (1 Unit)" at bounding box center [238, 136] width 103 height 12
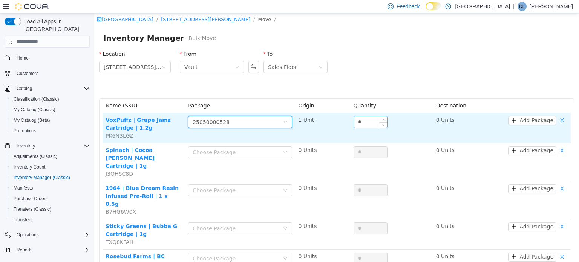
click at [370, 123] on input "*" at bounding box center [370, 121] width 33 height 11
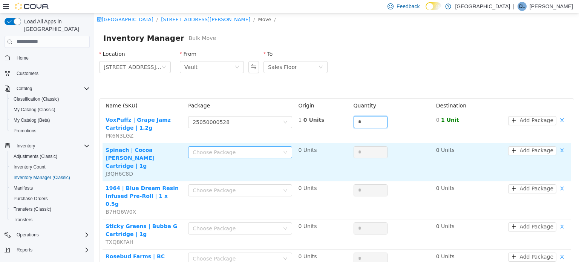
click at [236, 149] on div "Choose Package" at bounding box center [236, 152] width 87 height 8
type input "*"
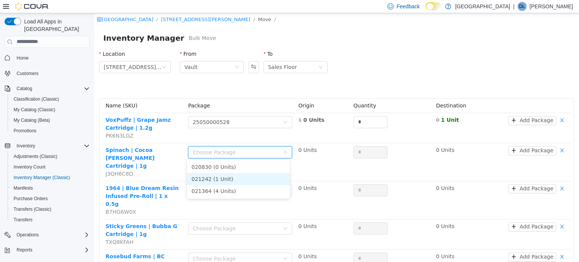
click at [223, 178] on li "021242 (1 Unit)" at bounding box center [238, 179] width 103 height 12
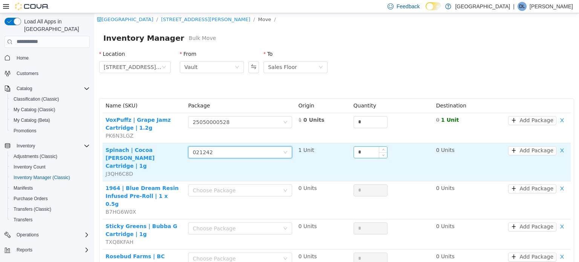
click at [367, 151] on input "*" at bounding box center [370, 151] width 33 height 11
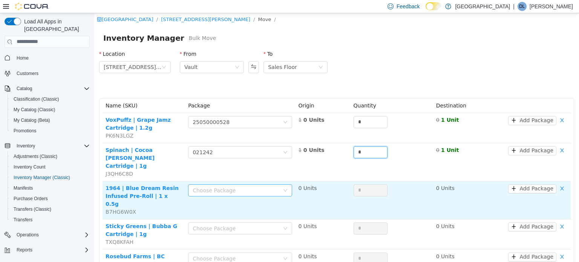
scroll to position [75, 0]
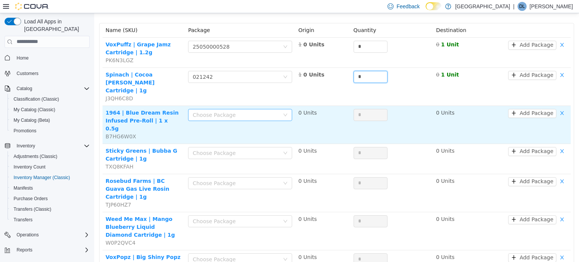
click at [218, 111] on div "Choose Package" at bounding box center [236, 115] width 87 height 8
type input "*"
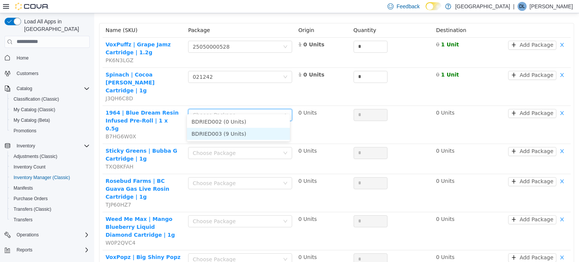
click at [224, 132] on li "BDRIED003 (9 Units)" at bounding box center [238, 133] width 103 height 12
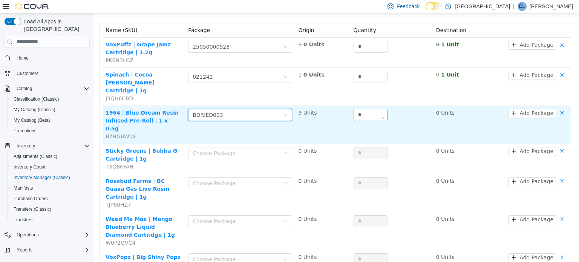
click at [365, 109] on input "*" at bounding box center [370, 114] width 33 height 11
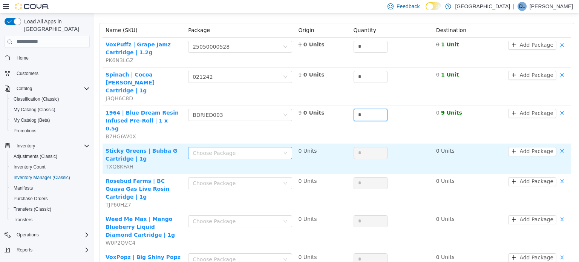
type input "*"
click at [191, 147] on div "Choose Package" at bounding box center [240, 153] width 104 height 12
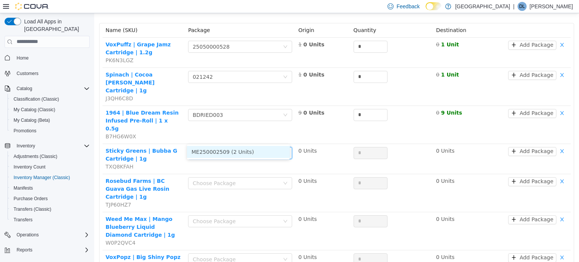
click at [222, 153] on li "ME250002509 (2 Units)" at bounding box center [238, 152] width 103 height 12
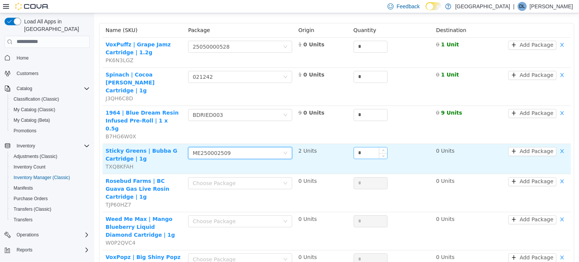
click at [360, 147] on input "*" at bounding box center [370, 152] width 33 height 11
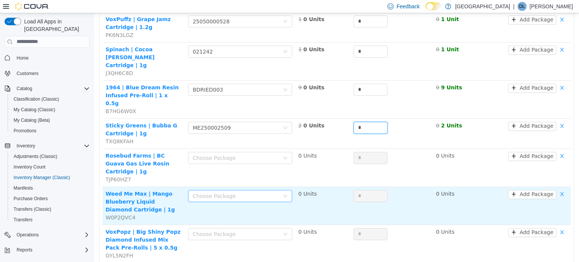
scroll to position [151, 0]
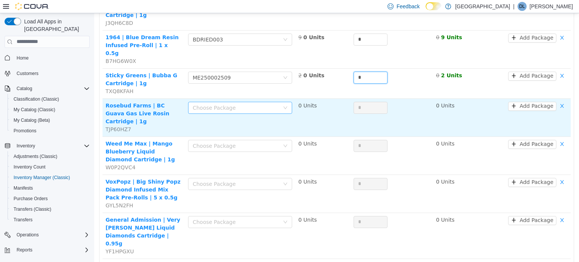
click at [203, 104] on div "Choose Package" at bounding box center [236, 108] width 87 height 8
type input "*"
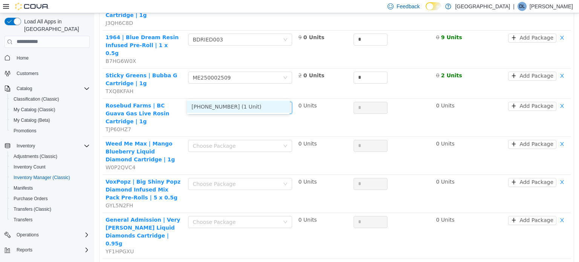
click at [229, 106] on li "[PHONE_NUMBER] (1 Unit)" at bounding box center [238, 106] width 103 height 12
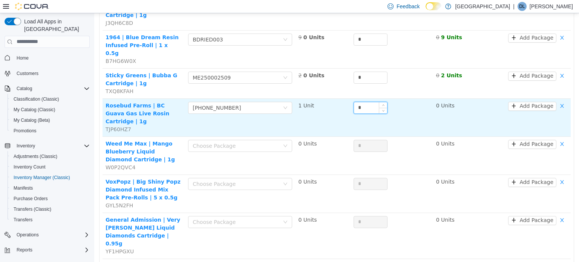
click at [359, 102] on input "*" at bounding box center [370, 107] width 33 height 11
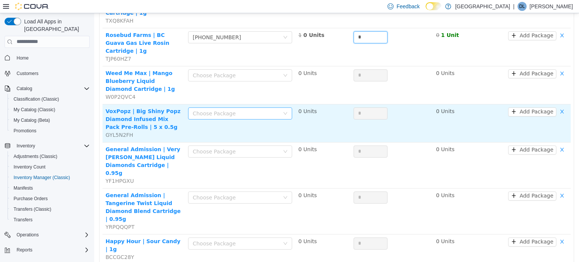
scroll to position [226, 0]
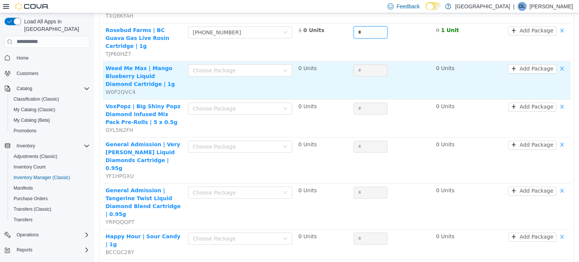
type input "*"
click at [219, 64] on div "Choose Package" at bounding box center [240, 71] width 104 height 15
click at [220, 64] on div "Choose Package" at bounding box center [238, 69] width 90 height 11
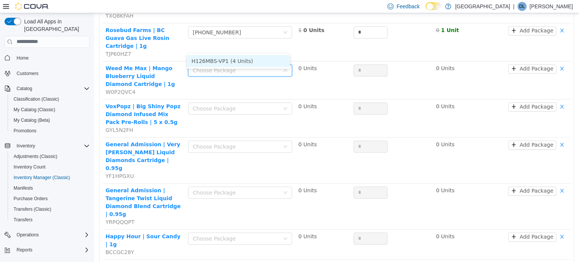
click at [231, 58] on li "H126MBS-VP1 (4 Units)" at bounding box center [238, 61] width 103 height 12
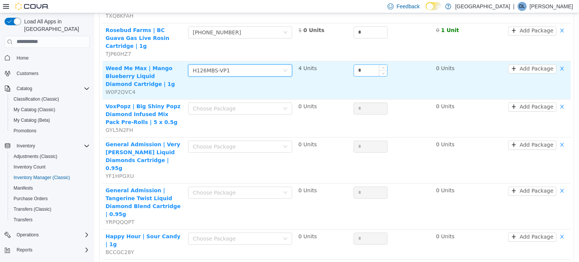
click at [363, 64] on input "*" at bounding box center [370, 69] width 33 height 11
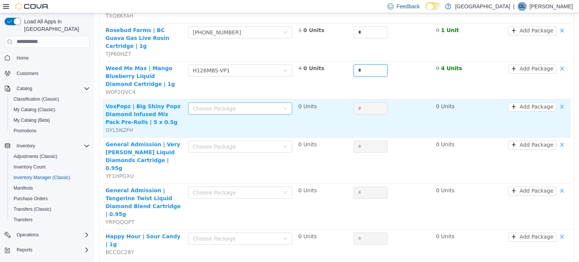
click at [221, 104] on div "Choose Package" at bounding box center [236, 108] width 87 height 8
type input "*"
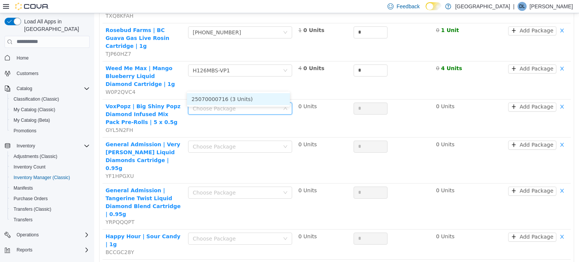
click at [221, 101] on li "25070000716 (3 Units)" at bounding box center [238, 99] width 103 height 12
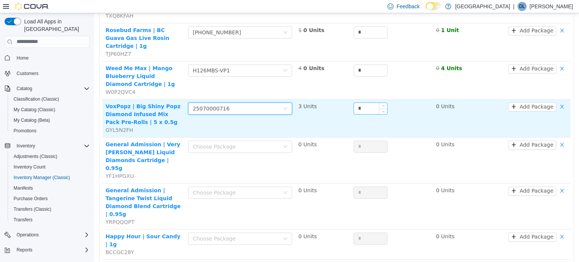
click at [360, 103] on input "*" at bounding box center [370, 108] width 33 height 11
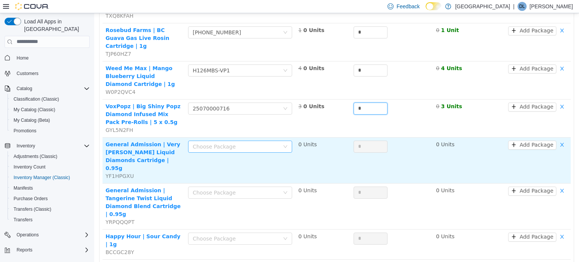
click at [237, 143] on div "Choose Package" at bounding box center [236, 147] width 87 height 8
type input "*"
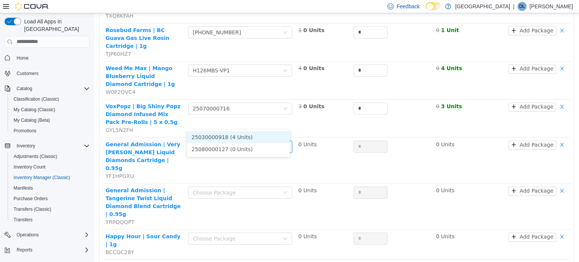
click at [238, 135] on li "25030000918 (4 Units)" at bounding box center [238, 137] width 103 height 12
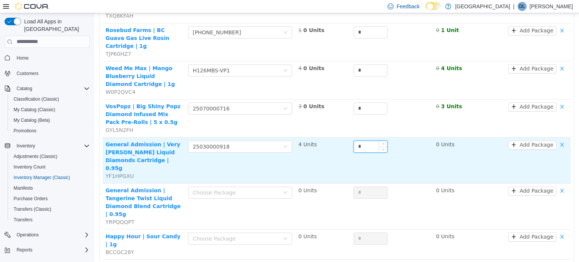
click at [362, 141] on input "*" at bounding box center [370, 146] width 33 height 11
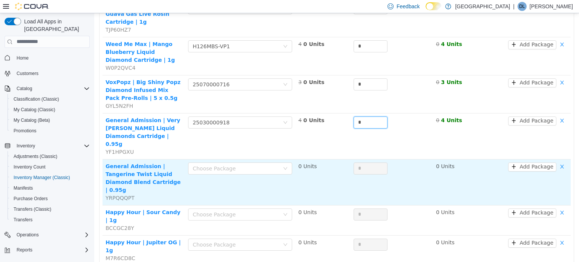
scroll to position [264, 0]
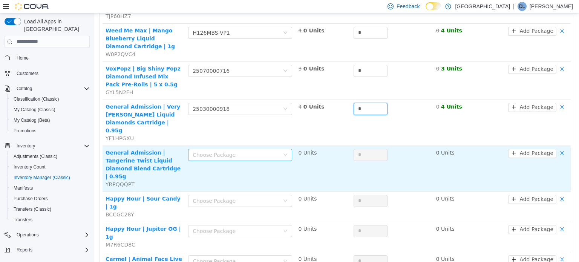
click at [223, 151] on div "Choose Package" at bounding box center [236, 155] width 87 height 8
type input "*"
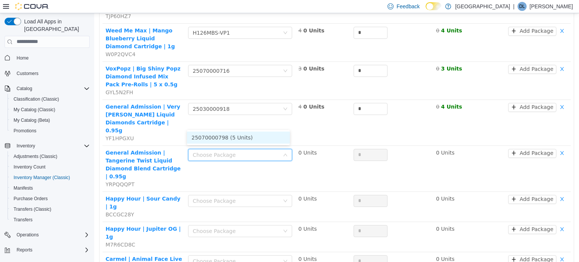
click at [228, 139] on li "25070000798 (5 Units)" at bounding box center [238, 137] width 103 height 12
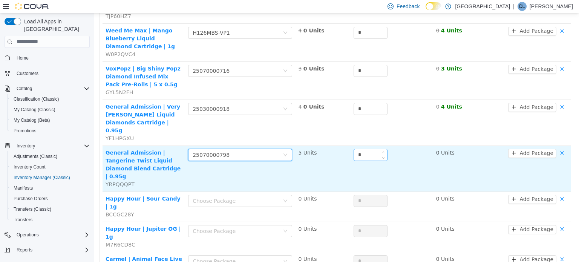
click at [376, 149] on input "*" at bounding box center [370, 154] width 33 height 11
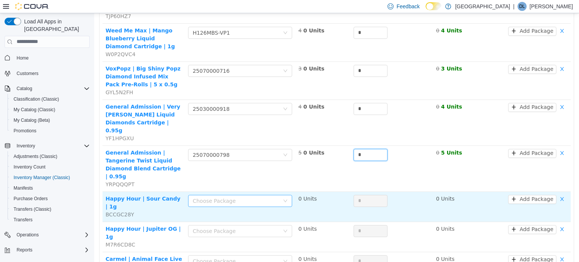
type input "*"
click at [219, 195] on div "Choose Package" at bounding box center [238, 200] width 90 height 11
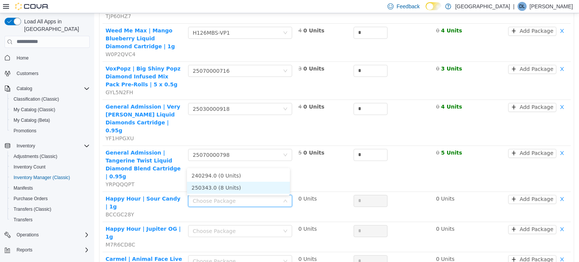
click at [224, 188] on li "250343.0 (8 Units)" at bounding box center [238, 187] width 103 height 12
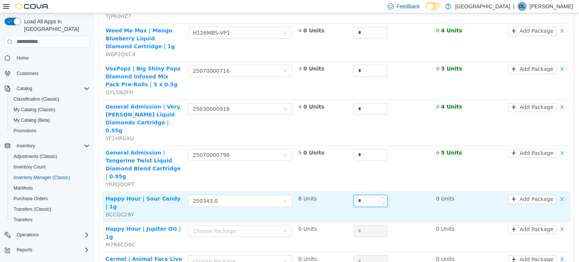
click at [375, 195] on input "*" at bounding box center [370, 200] width 33 height 11
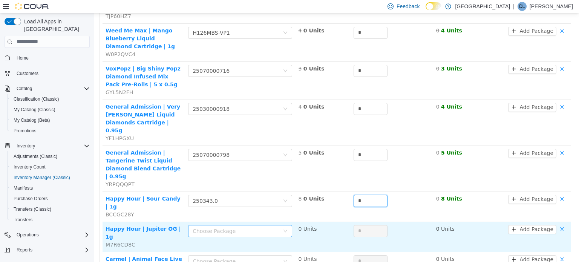
click at [220, 227] on div "Choose Package" at bounding box center [236, 231] width 87 height 8
type input "*"
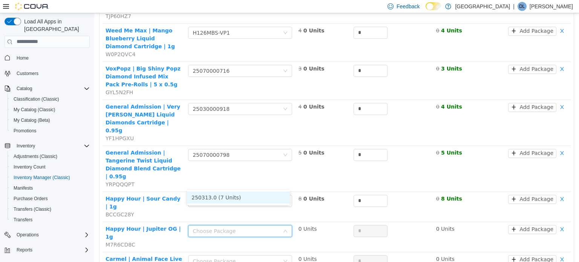
click at [221, 198] on li "250313.0 (7 Units)" at bounding box center [238, 197] width 103 height 12
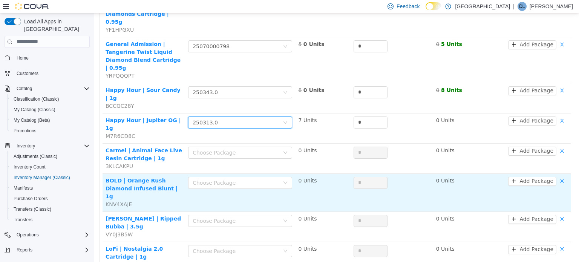
scroll to position [377, 0]
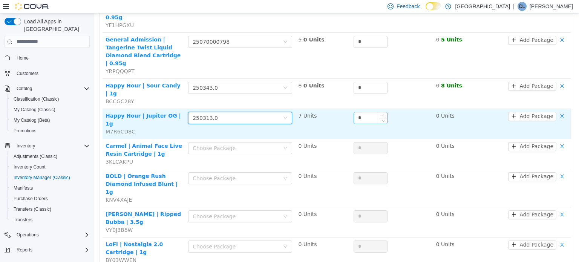
click at [366, 112] on input "*" at bounding box center [370, 117] width 33 height 11
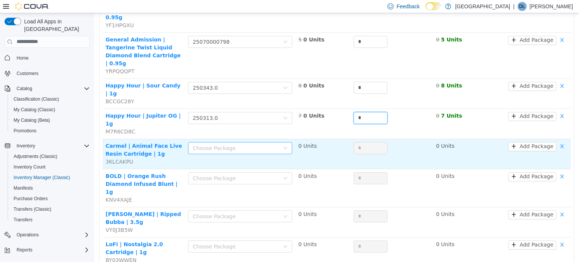
click at [215, 144] on div "Choose Package" at bounding box center [236, 148] width 87 height 8
type input "*"
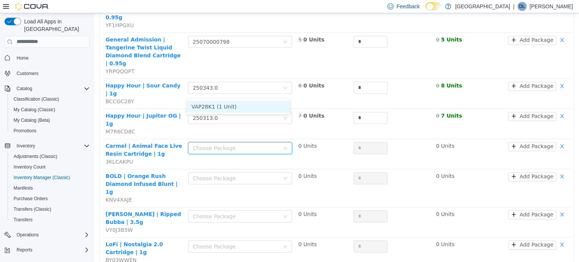
click at [220, 107] on li "VAP28K1 (1 Unit)" at bounding box center [238, 106] width 103 height 12
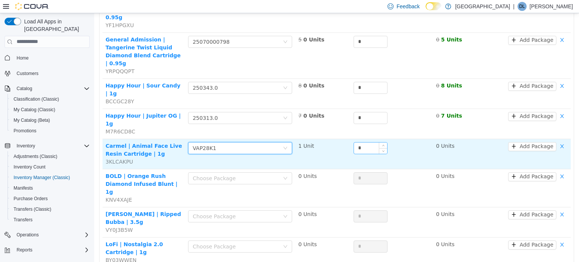
click at [365, 142] on input "*" at bounding box center [370, 147] width 33 height 11
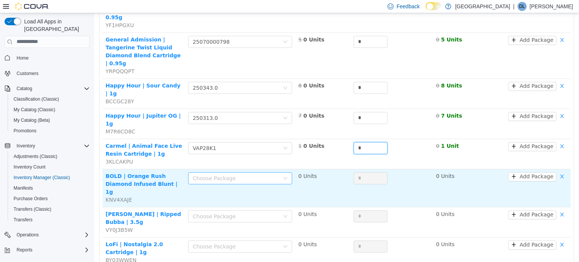
click at [236, 174] on div "Choose Package" at bounding box center [236, 178] width 87 height 8
type input "*"
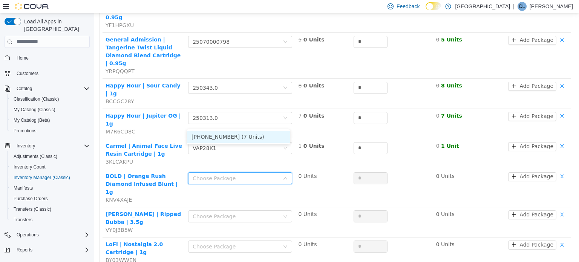
click at [235, 135] on li "[PHONE_NUMBER] (7 Units)" at bounding box center [238, 136] width 103 height 12
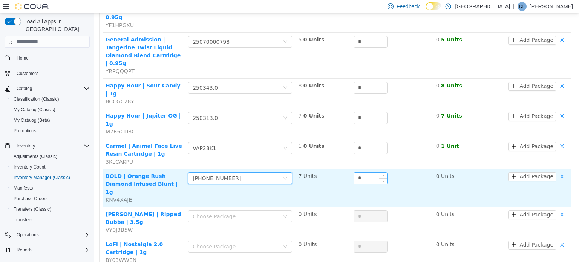
click at [369, 172] on input "*" at bounding box center [370, 177] width 33 height 11
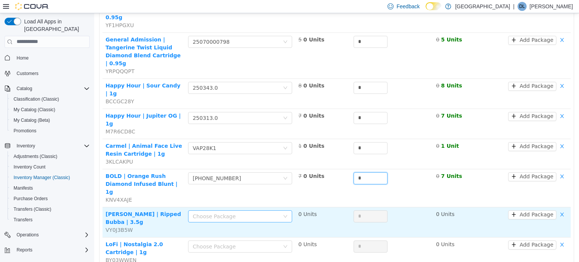
click at [256, 212] on div "Choose Package" at bounding box center [236, 216] width 87 height 8
type input "*"
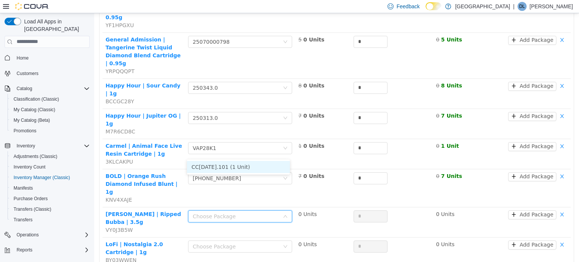
click at [253, 165] on li "CC[DATE].101 (1 Unit)" at bounding box center [238, 167] width 103 height 12
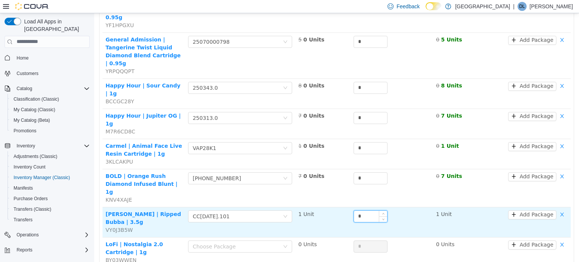
click at [366, 210] on input "*" at bounding box center [370, 215] width 33 height 11
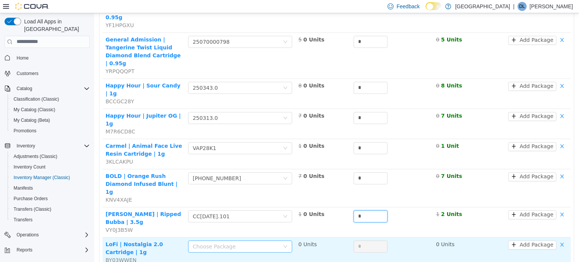
click at [253, 242] on div "Choose Package" at bounding box center [236, 246] width 87 height 8
type input "*"
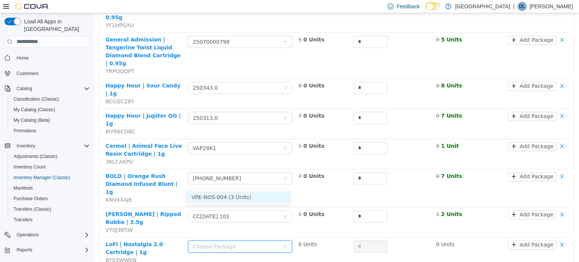
click at [256, 195] on li "VPE-NOS-004 (3 Units)" at bounding box center [238, 197] width 103 height 12
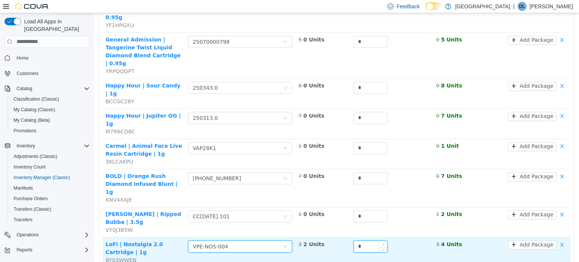
click at [382, 243] on icon "icon: up" at bounding box center [383, 244] width 3 height 3
click at [379, 241] on span "Increase Value" at bounding box center [383, 244] width 8 height 7
type input "*"
click at [379, 241] on span "Increase Value" at bounding box center [383, 244] width 8 height 7
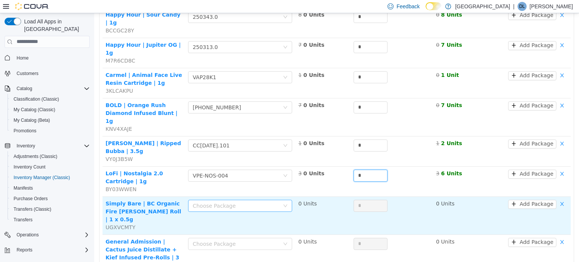
scroll to position [452, 0]
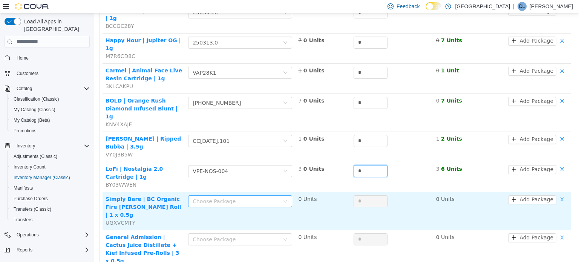
click at [224, 197] on div "Choose Package" at bounding box center [236, 201] width 87 height 8
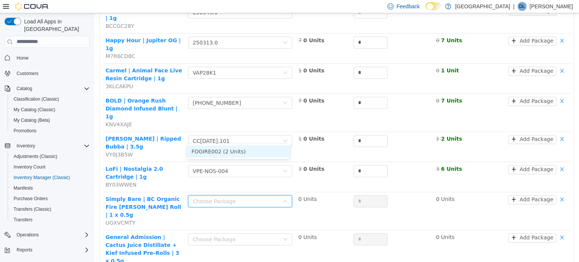
click at [224, 149] on li "FOGIRE002 (2 Units)" at bounding box center [238, 151] width 103 height 12
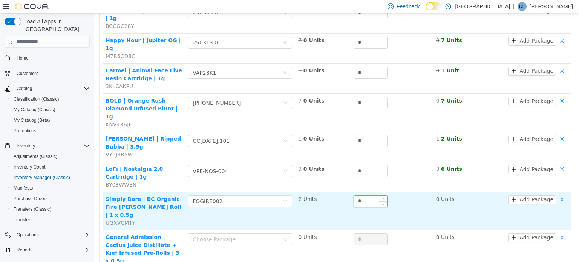
click at [363, 195] on input "*" at bounding box center [370, 200] width 33 height 11
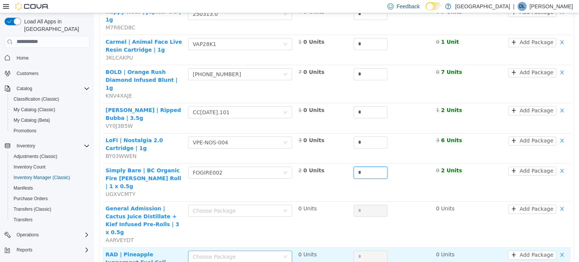
scroll to position [528, 0]
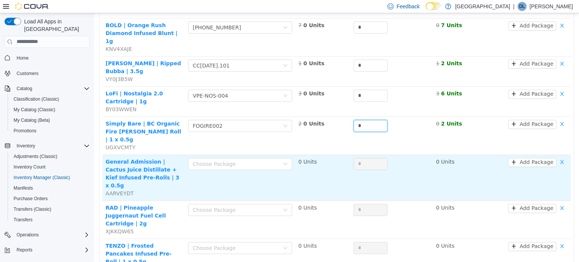
type input "*"
click at [213, 155] on td "Choose Package" at bounding box center [240, 178] width 110 height 46
click at [213, 160] on div "Choose Package" at bounding box center [236, 164] width 87 height 8
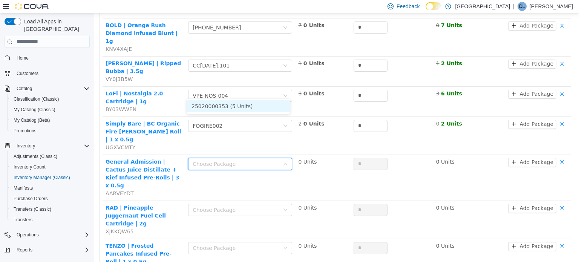
click at [229, 106] on li "25020000353 (5 Units)" at bounding box center [238, 106] width 103 height 12
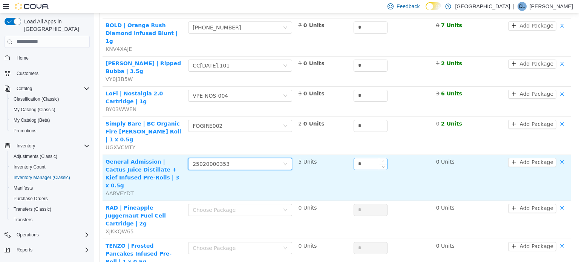
click at [365, 158] on input "*" at bounding box center [370, 163] width 33 height 11
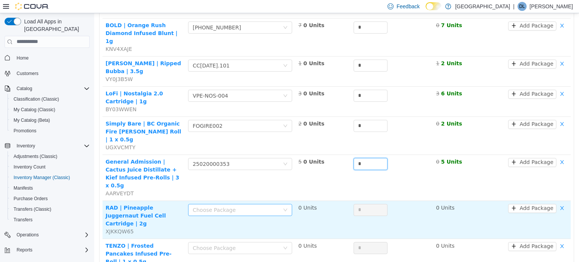
click at [239, 206] on div "Choose Package" at bounding box center [236, 210] width 87 height 8
type input "*"
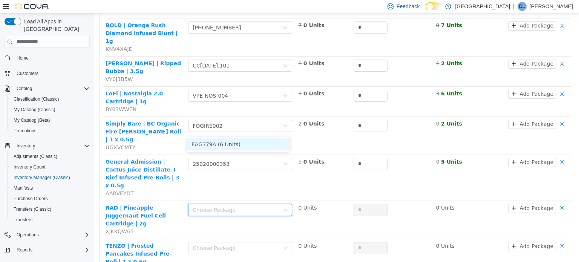
click at [238, 142] on li "EAG379A (6 Units)" at bounding box center [238, 144] width 103 height 12
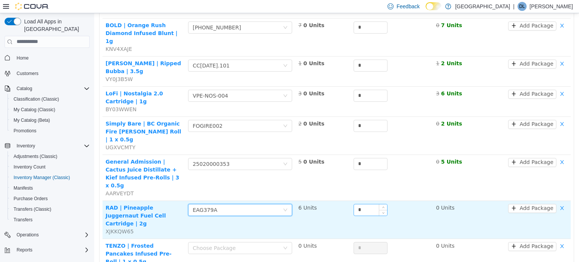
click at [368, 204] on input "*" at bounding box center [370, 209] width 33 height 11
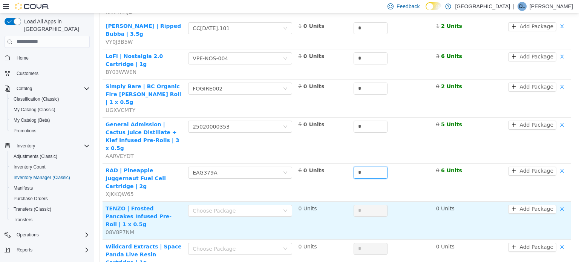
scroll to position [566, 0]
click at [221, 206] on div "Choose Package" at bounding box center [236, 210] width 87 height 8
type input "*"
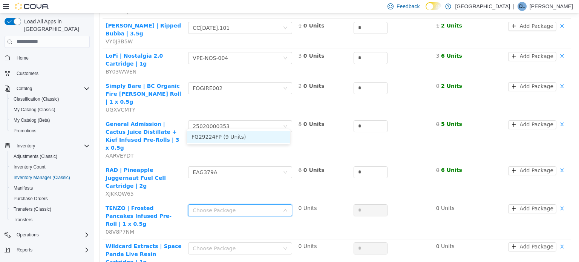
click at [231, 136] on li "FG29224FP (9 Units)" at bounding box center [238, 136] width 103 height 12
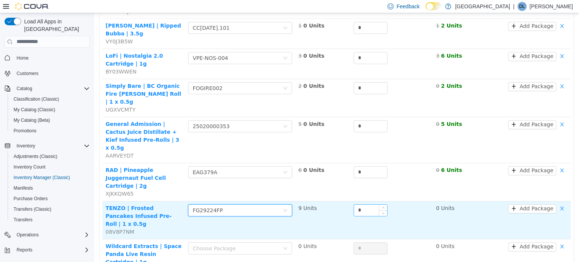
click at [369, 204] on input "*" at bounding box center [370, 209] width 33 height 11
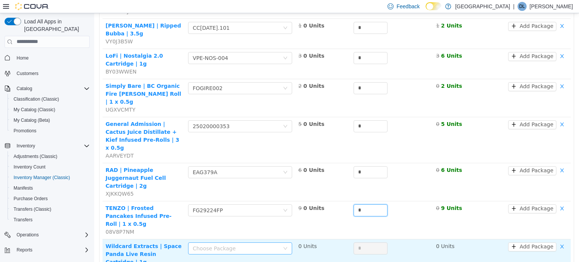
click at [226, 244] on div "Choose Package" at bounding box center [236, 248] width 87 height 8
type input "*"
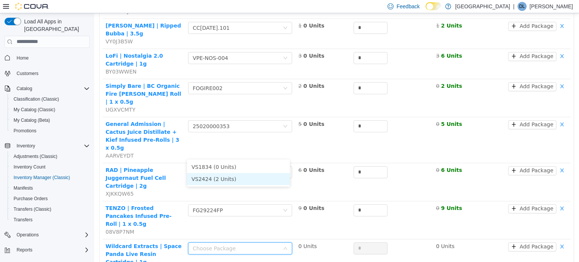
click at [224, 173] on li "VS2424 (2 Units)" at bounding box center [238, 179] width 103 height 12
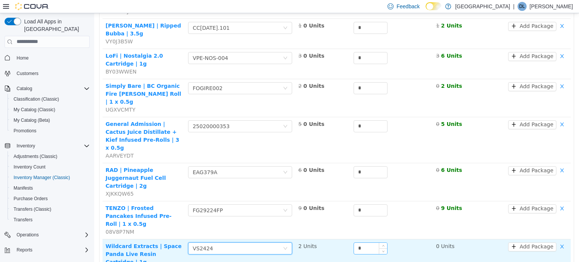
click at [369, 242] on input "*" at bounding box center [370, 247] width 33 height 11
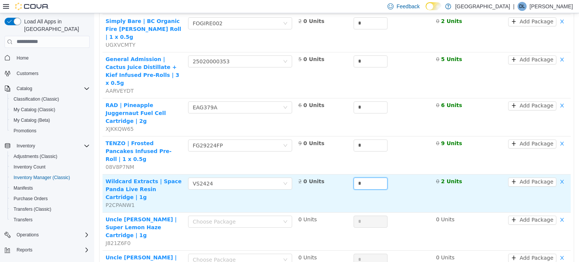
scroll to position [641, 0]
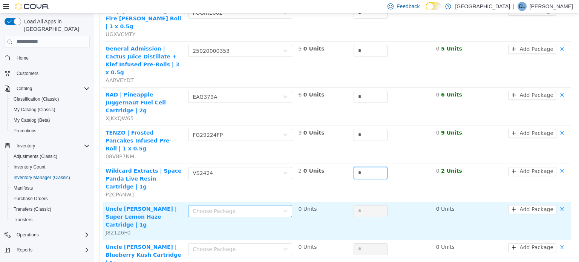
type input "*"
click at [214, 205] on div "Choose Package" at bounding box center [238, 210] width 90 height 11
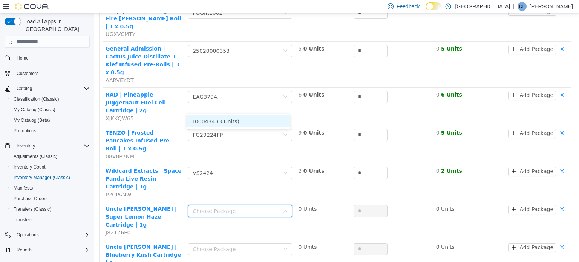
click at [220, 122] on li "1000434 (3 Units)" at bounding box center [238, 121] width 103 height 12
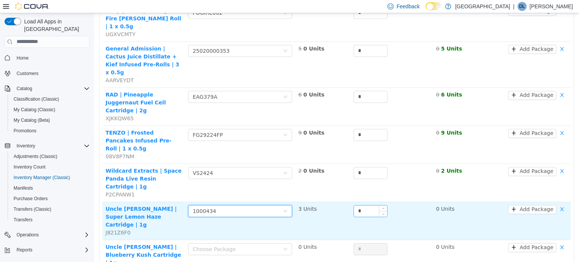
click at [374, 205] on input "*" at bounding box center [370, 210] width 33 height 11
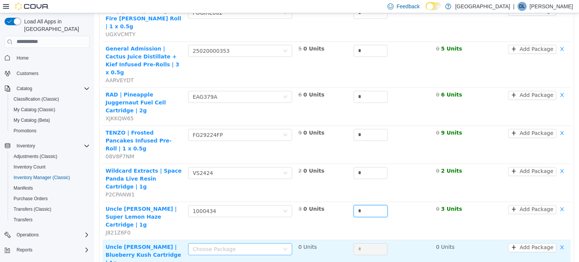
click at [213, 245] on div "Choose Package" at bounding box center [236, 249] width 87 height 8
type input "*"
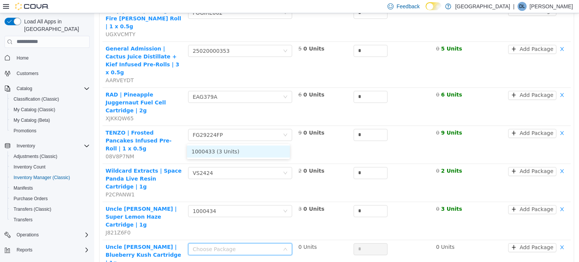
click at [216, 149] on li "1000433 (3 Units)" at bounding box center [238, 151] width 103 height 12
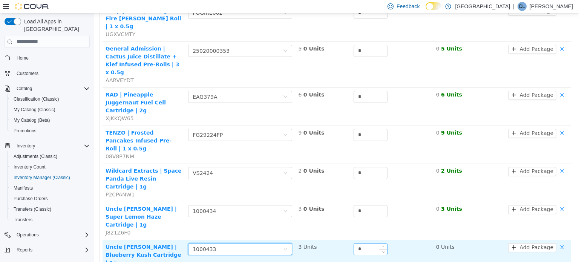
click at [354, 243] on input "*" at bounding box center [370, 248] width 33 height 11
click at [365, 243] on input "*" at bounding box center [370, 248] width 33 height 11
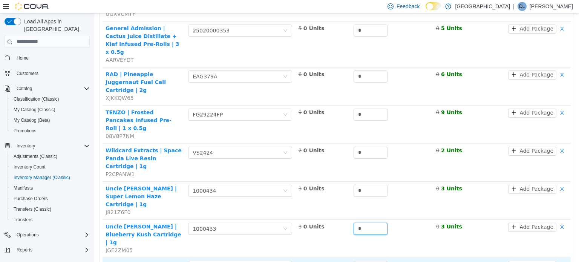
scroll to position [679, 0]
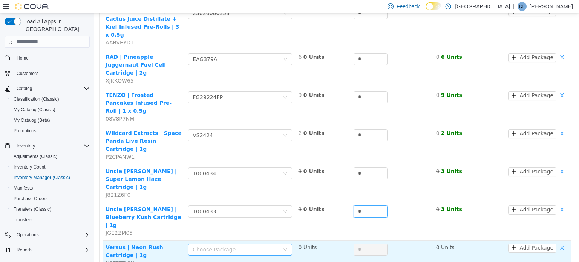
click at [244, 245] on div "Choose Package" at bounding box center [236, 249] width 87 height 8
type input "*"
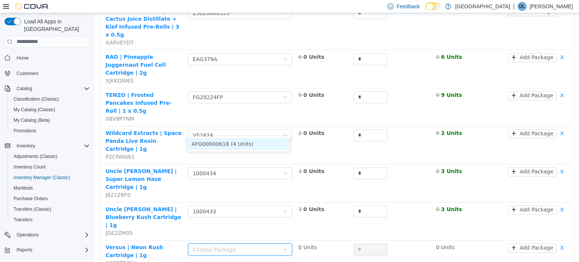
click at [241, 143] on li "AFG00000618 (4 Units)" at bounding box center [238, 144] width 103 height 12
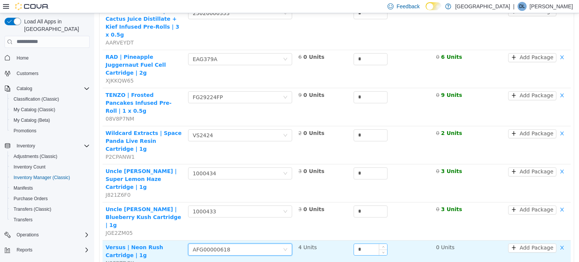
click at [362, 244] on input "*" at bounding box center [370, 249] width 33 height 11
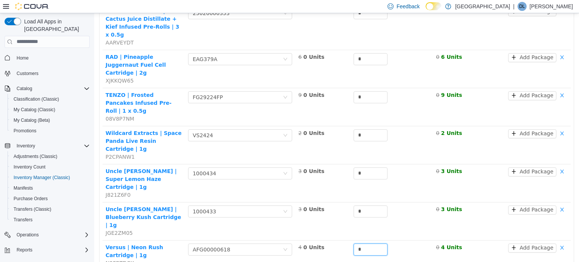
type input "*"
click at [235, 178] on li "G41FED004 (1 Unit)" at bounding box center [238, 174] width 103 height 12
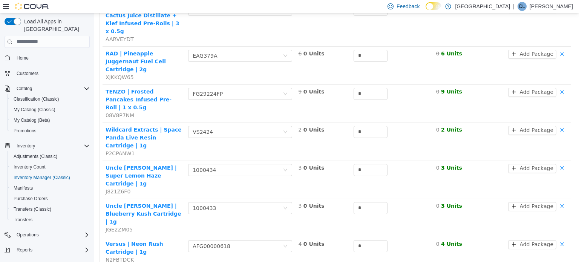
scroll to position [683, 0]
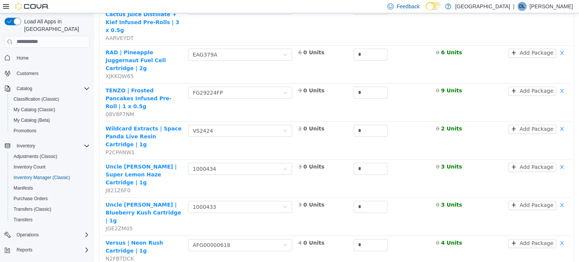
type input "*"
click at [234, 201] on li "ME250003336 (3 Units)" at bounding box center [238, 199] width 103 height 12
type input "*"
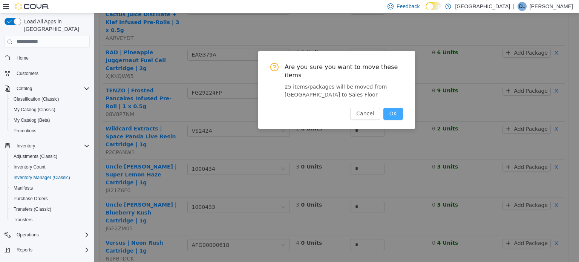
click at [390, 107] on button "OK" at bounding box center [393, 113] width 20 height 12
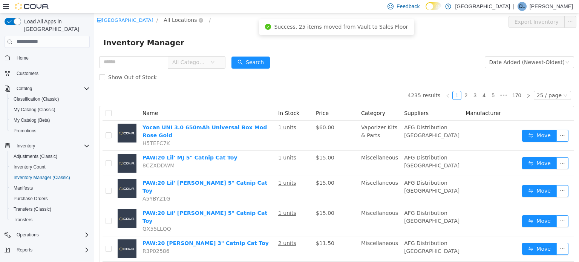
click at [202, 21] on span "All Locations" at bounding box center [183, 19] width 45 height 9
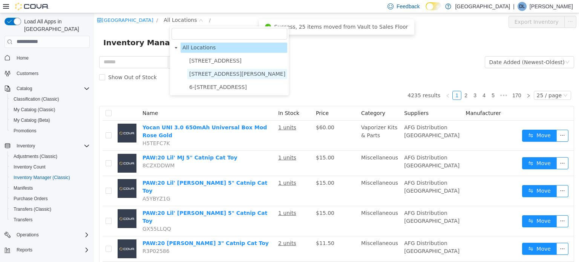
click at [216, 71] on span "[STREET_ADDRESS][PERSON_NAME]" at bounding box center [237, 74] width 96 height 6
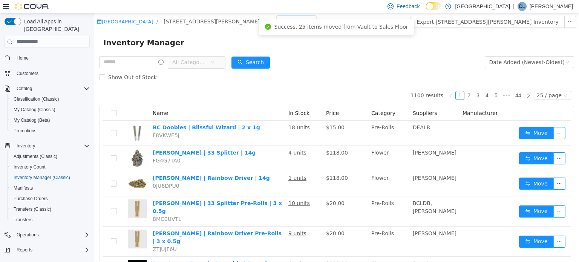
click at [281, 25] on div "All Rooms" at bounding box center [294, 20] width 26 height 11
click at [248, 61] on li "Vault" at bounding box center [258, 61] width 45 height 12
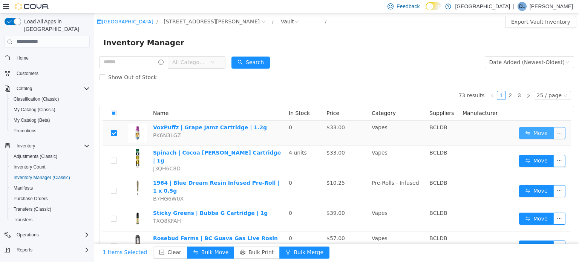
click at [535, 131] on button "Move" at bounding box center [536, 133] width 35 height 12
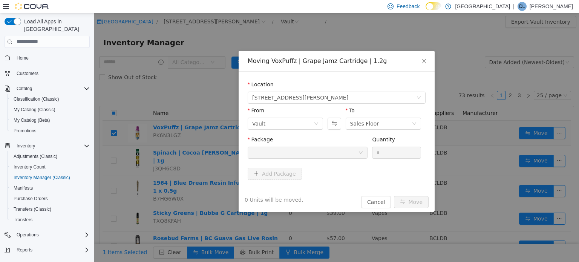
click at [318, 151] on div at bounding box center [305, 152] width 106 height 11
click at [422, 60] on icon "icon: close" at bounding box center [424, 60] width 4 height 5
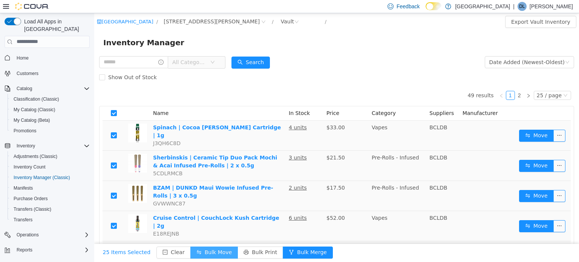
click at [205, 255] on button "Bulk Move" at bounding box center [214, 252] width 48 height 12
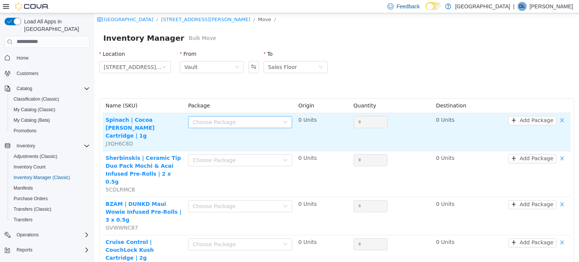
click at [216, 122] on div "Choose Package" at bounding box center [236, 122] width 87 height 8
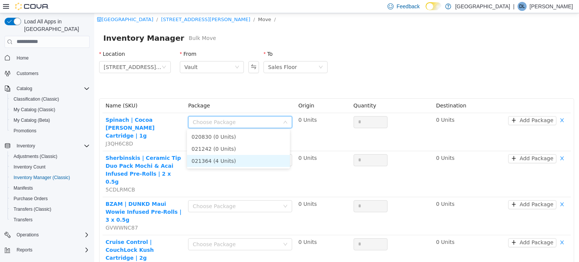
click at [220, 158] on li "021364 (4 Units)" at bounding box center [238, 161] width 103 height 12
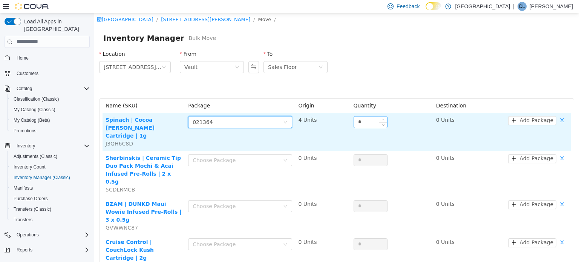
click at [367, 120] on input "*" at bounding box center [370, 121] width 33 height 11
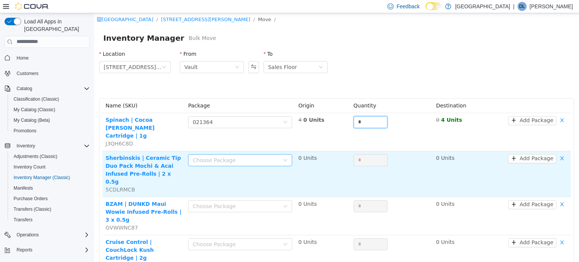
click at [216, 156] on div "Choose Package" at bounding box center [236, 160] width 87 height 8
type input "*"
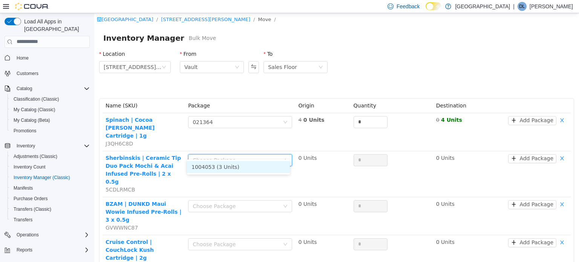
click at [222, 168] on li "1004053 (3 Units)" at bounding box center [238, 167] width 103 height 12
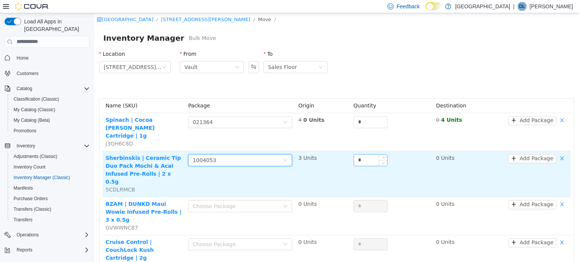
click at [362, 154] on input "*" at bounding box center [370, 159] width 33 height 11
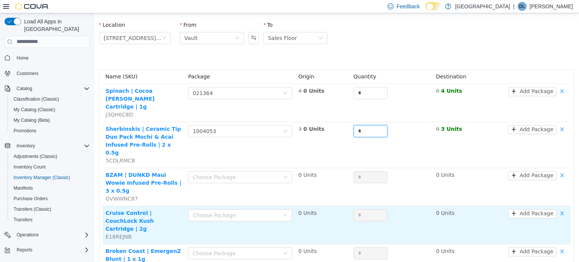
scroll to position [75, 0]
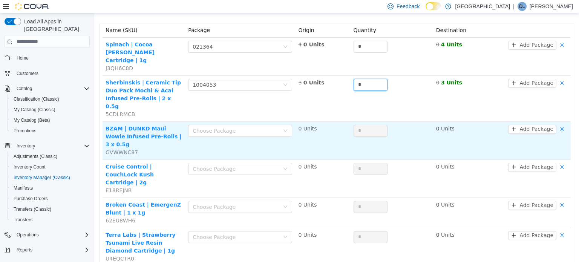
type input "*"
click at [204, 124] on div "Choose Package" at bounding box center [240, 131] width 104 height 15
click at [210, 127] on div "Choose Package" at bounding box center [236, 131] width 87 height 8
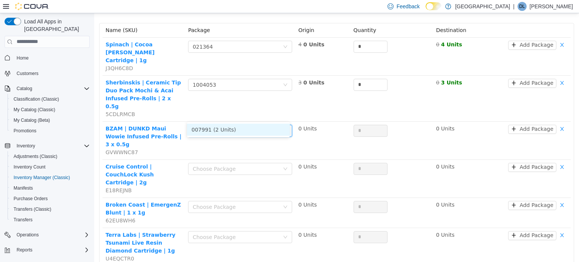
click at [229, 129] on li "007991 (2 Units)" at bounding box center [238, 129] width 103 height 12
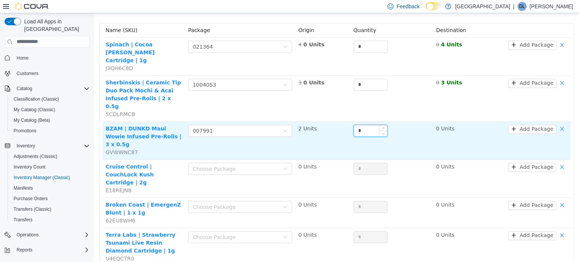
click at [369, 125] on input "*" at bounding box center [370, 130] width 33 height 11
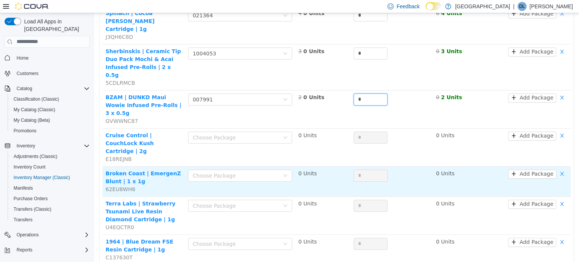
scroll to position [151, 0]
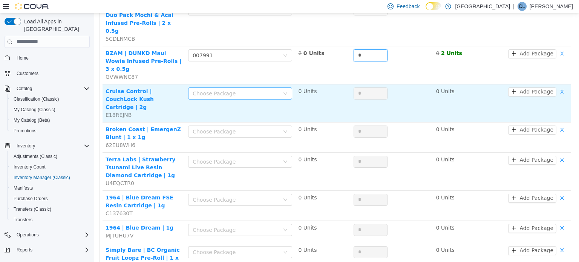
click at [229, 89] on div "Choose Package" at bounding box center [236, 93] width 87 height 8
type input "*"
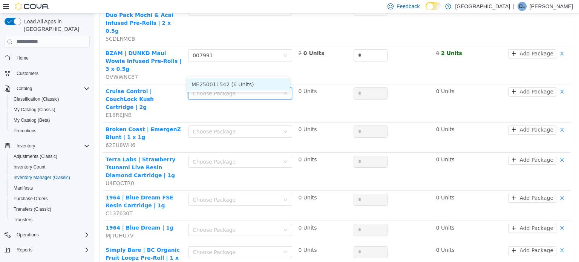
click at [231, 88] on li "ME250011542 (6 Units)" at bounding box center [238, 84] width 103 height 12
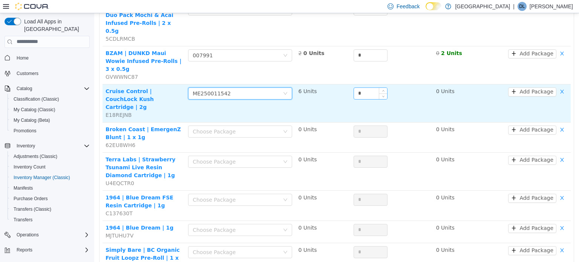
click at [368, 87] on input "*" at bounding box center [370, 92] width 33 height 11
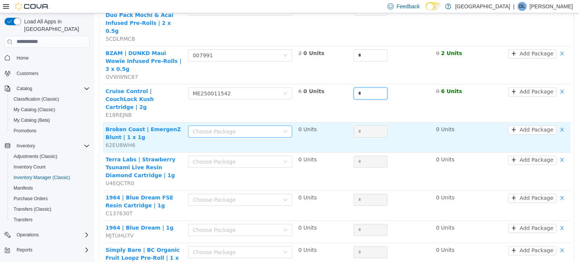
type input "*"
click at [234, 126] on div "Choose Package" at bounding box center [238, 131] width 90 height 11
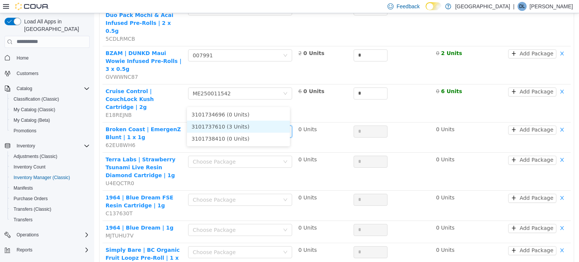
click at [229, 123] on li "3101737610 (3 Units)" at bounding box center [238, 126] width 103 height 12
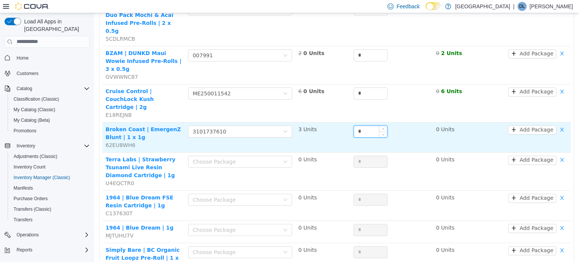
click at [367, 126] on input "*" at bounding box center [370, 131] width 33 height 11
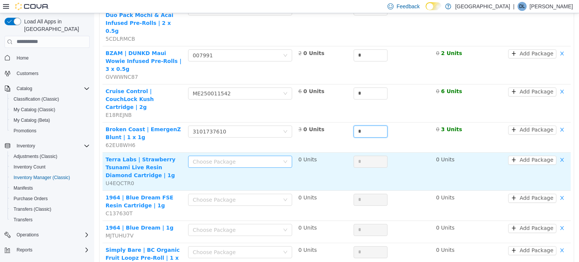
click at [214, 158] on div "Choose Package" at bounding box center [236, 162] width 87 height 8
type input "*"
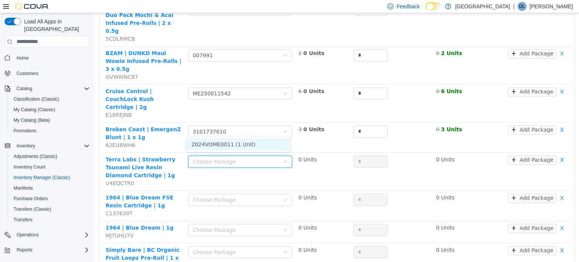
click at [231, 140] on li "2024VOME0011 (1 Unit)" at bounding box center [238, 144] width 103 height 12
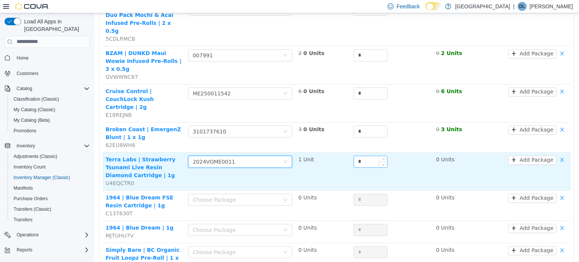
click at [365, 156] on input "*" at bounding box center [370, 161] width 33 height 11
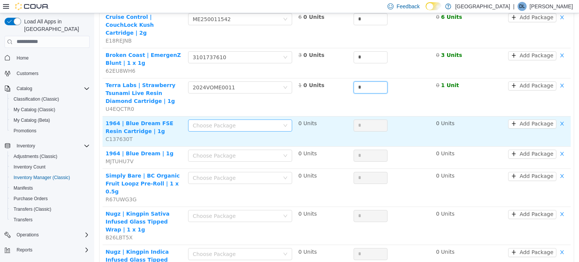
scroll to position [226, 0]
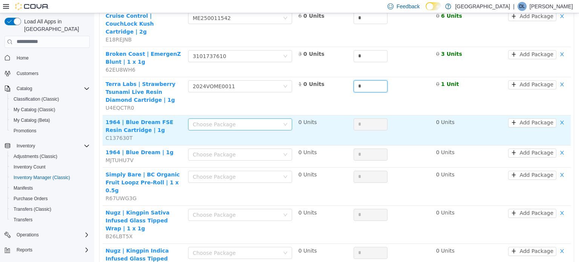
click at [217, 120] on div "Choose Package" at bounding box center [236, 124] width 87 height 8
type input "*"
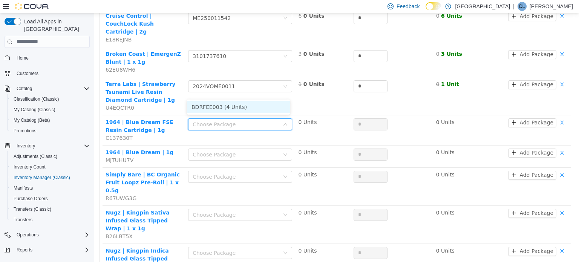
click at [233, 111] on li "BDRFEE003 (4 Units)" at bounding box center [238, 107] width 103 height 12
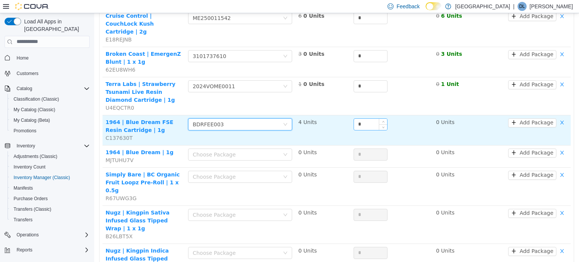
click at [375, 118] on input "*" at bounding box center [370, 123] width 33 height 11
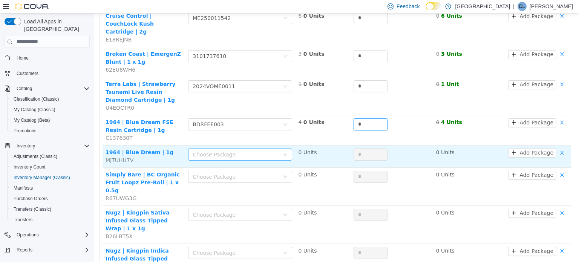
click at [241, 150] on div "Choose Package" at bounding box center [236, 154] width 87 height 8
type input "*"
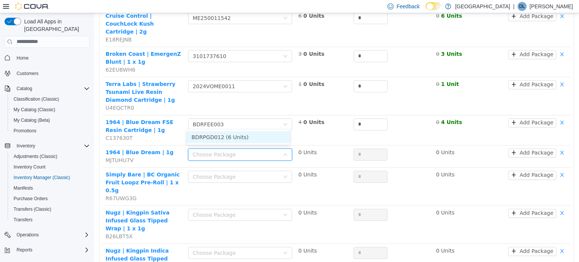
click at [232, 140] on li "BDRPGD012 (6 Units)" at bounding box center [238, 137] width 103 height 12
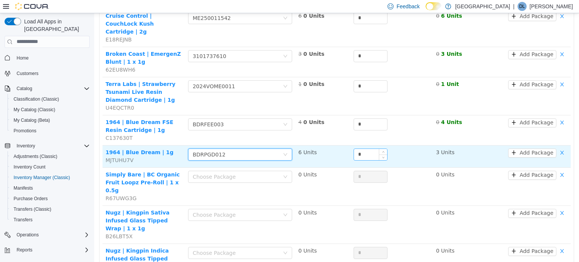
click at [369, 149] on input "*" at bounding box center [370, 154] width 33 height 11
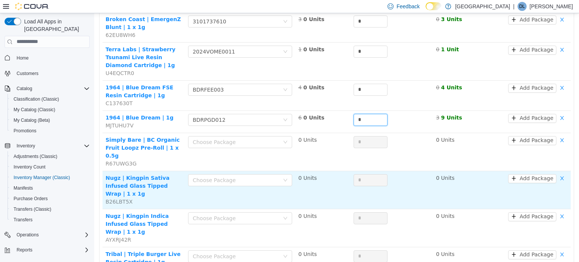
scroll to position [302, 0]
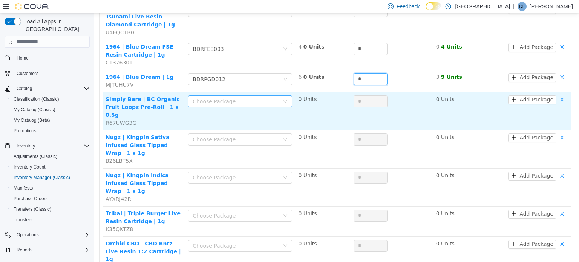
click at [204, 97] on div "Choose Package" at bounding box center [236, 101] width 87 height 8
type input "*"
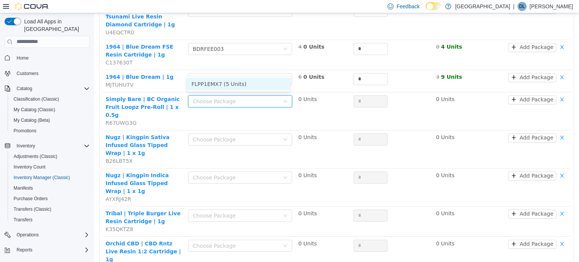
click at [238, 84] on li "FLPP1EMX7 (5 Units)" at bounding box center [238, 84] width 103 height 12
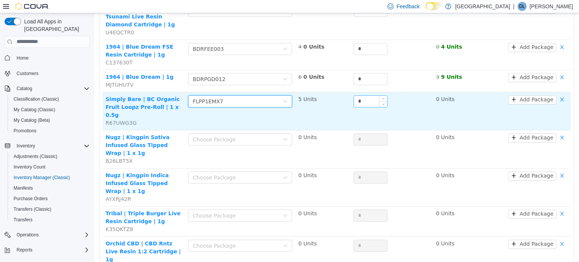
click at [363, 95] on input "*" at bounding box center [370, 100] width 33 height 11
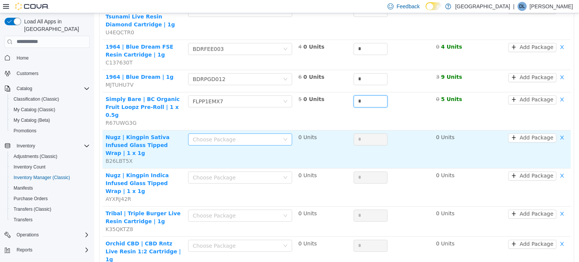
type input "*"
click at [227, 133] on div "Choose Package" at bounding box center [238, 138] width 90 height 11
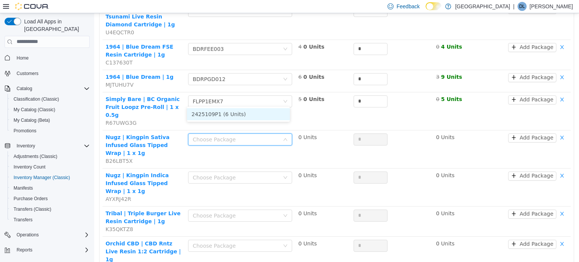
click at [229, 113] on li "2425109P1 (6 Units)" at bounding box center [238, 114] width 103 height 12
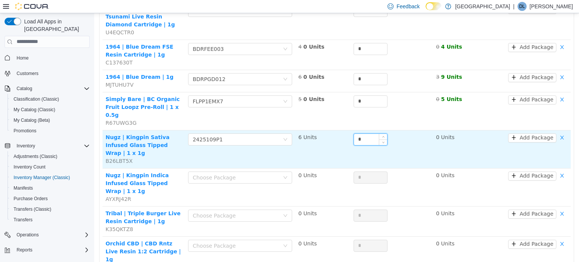
click at [359, 133] on input "*" at bounding box center [370, 138] width 33 height 11
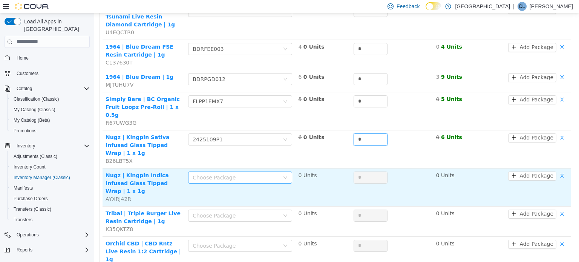
click at [227, 173] on div "Choose Package" at bounding box center [236, 177] width 87 height 8
type input "*"
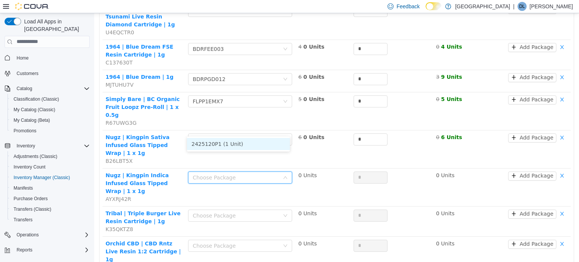
click at [233, 143] on li "2425120P1 (1 Unit)" at bounding box center [238, 144] width 103 height 12
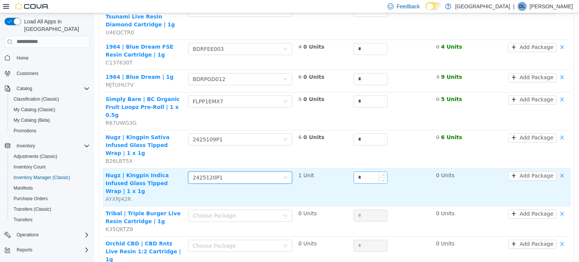
click at [369, 172] on input "*" at bounding box center [370, 177] width 33 height 11
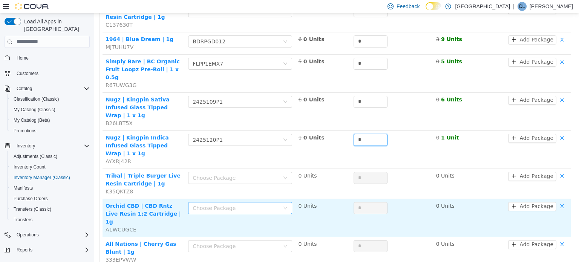
scroll to position [377, 0]
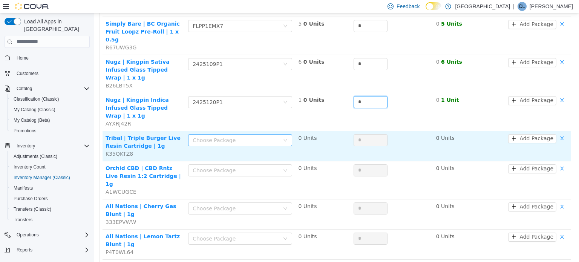
click at [229, 136] on div "Choose Package" at bounding box center [236, 140] width 87 height 8
type input "*"
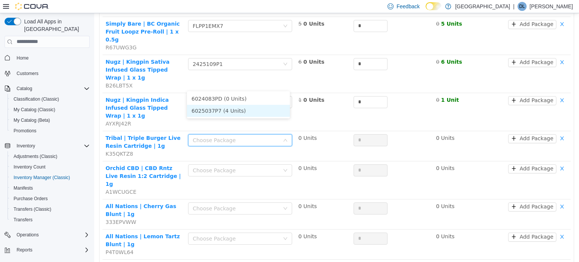
click at [241, 108] on li "6025037P7 (4 Units)" at bounding box center [238, 110] width 103 height 12
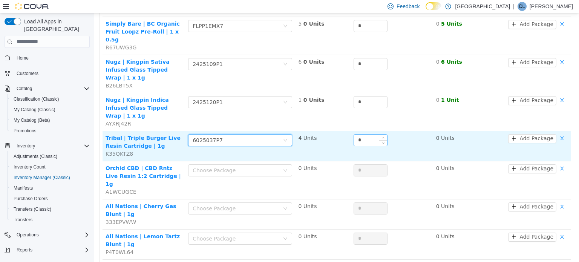
click at [367, 134] on input "*" at bounding box center [370, 139] width 33 height 11
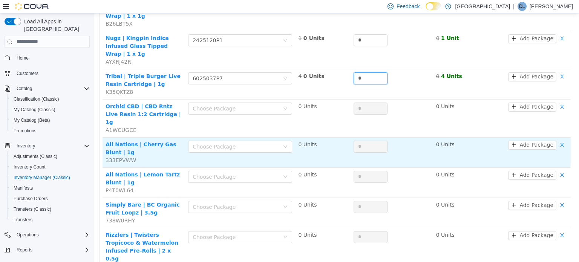
scroll to position [452, 0]
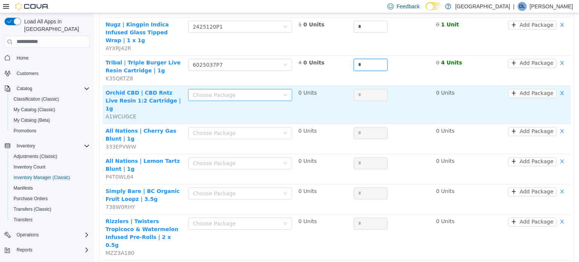
click at [241, 91] on div "Choose Package" at bounding box center [236, 95] width 87 height 8
type input "*"
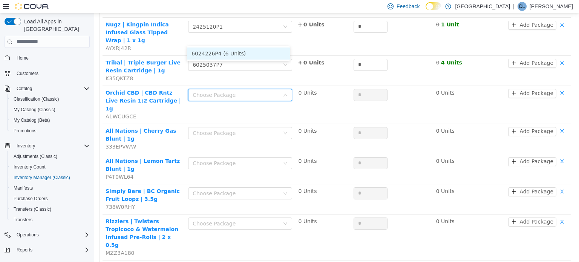
click at [236, 51] on li "6024226P4 (6 Units)" at bounding box center [238, 53] width 103 height 12
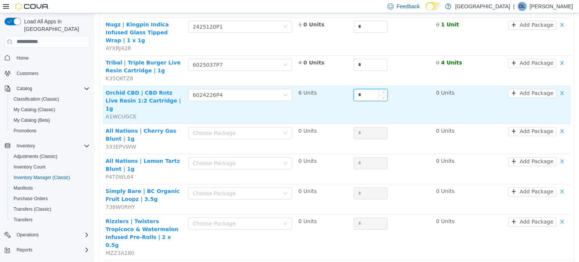
click at [374, 89] on input "*" at bounding box center [370, 94] width 33 height 11
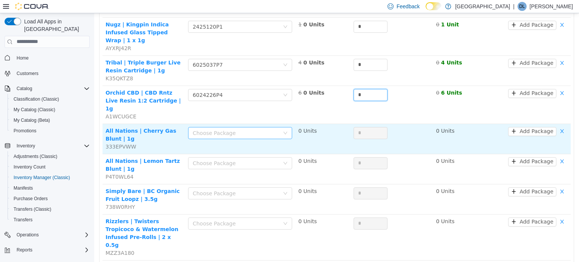
click at [231, 129] on div "Choose Package" at bounding box center [236, 133] width 87 height 8
type input "*"
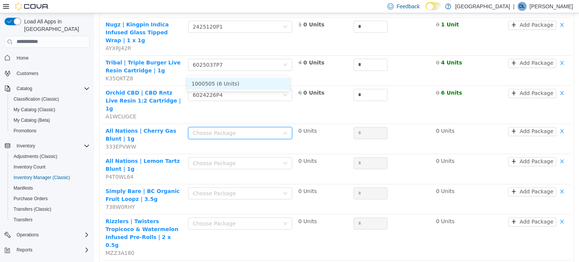
click at [231, 84] on li "1000505 (6 Units)" at bounding box center [238, 83] width 103 height 12
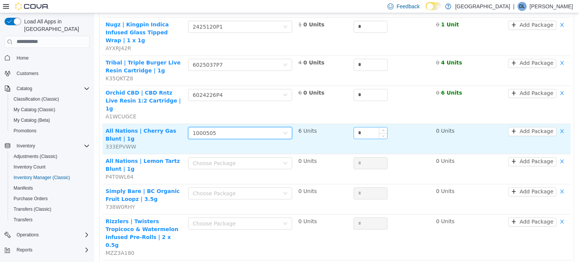
click at [366, 127] on input "*" at bounding box center [370, 132] width 33 height 11
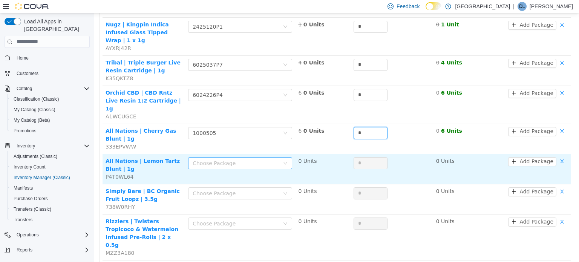
type input "*"
click at [238, 157] on div "Choose Package" at bounding box center [238, 162] width 90 height 11
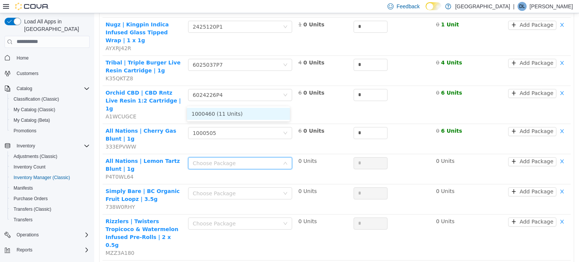
click at [243, 109] on li "1000460 (11 Units)" at bounding box center [238, 113] width 103 height 12
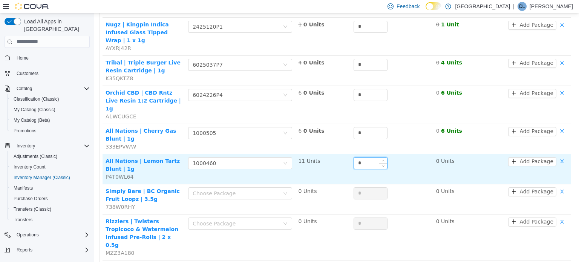
click at [369, 157] on input "*" at bounding box center [370, 162] width 33 height 11
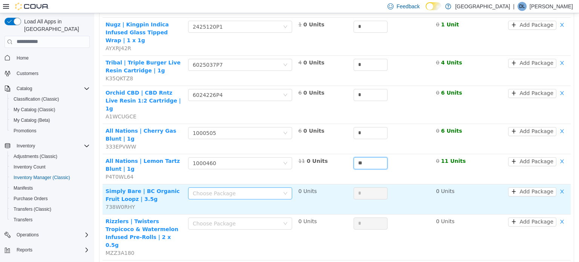
click at [255, 189] on div "Choose Package" at bounding box center [236, 193] width 87 height 8
type input "**"
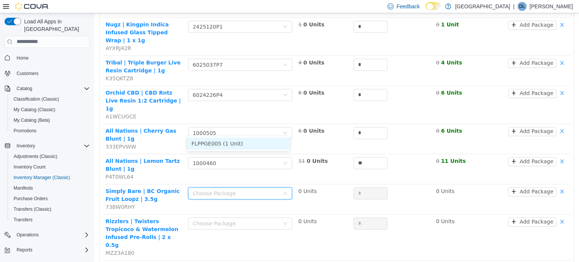
click at [249, 144] on li "FLPPGE005 (1 Unit)" at bounding box center [238, 143] width 103 height 12
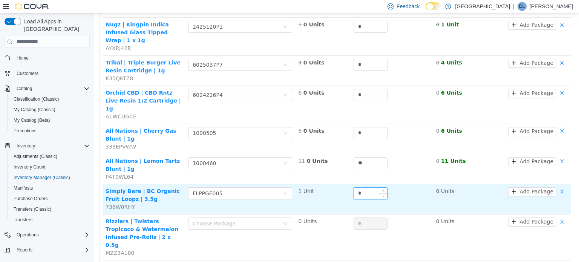
click at [366, 187] on input "*" at bounding box center [370, 192] width 33 height 11
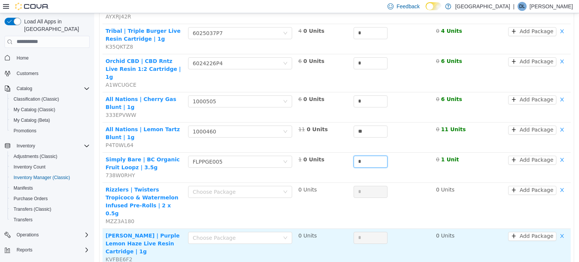
scroll to position [528, 0]
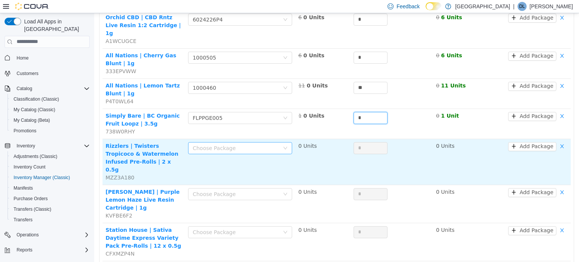
click at [242, 144] on div "Choose Package" at bounding box center [236, 148] width 87 height 8
type input "*"
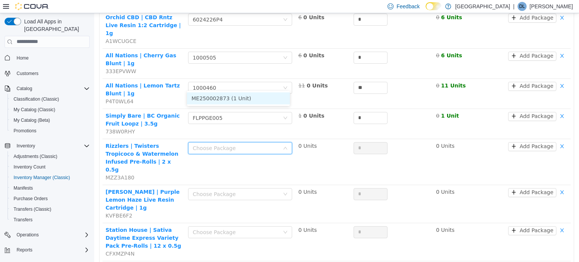
click at [247, 97] on li "ME250002873 (1 Unit)" at bounding box center [238, 98] width 103 height 12
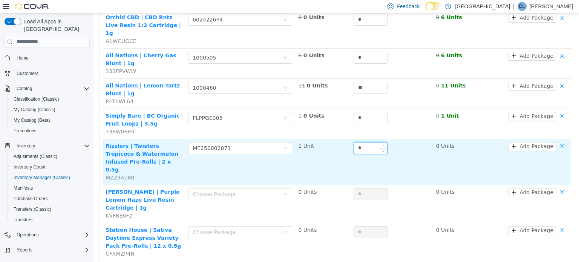
click at [362, 142] on input "*" at bounding box center [370, 147] width 33 height 11
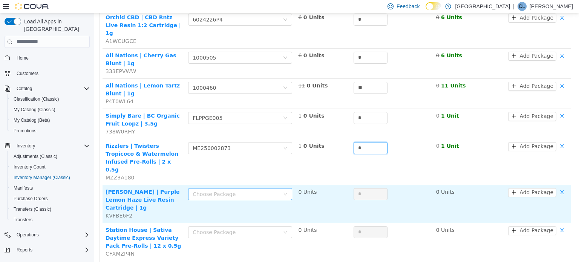
click at [241, 190] on div "Choose Package" at bounding box center [236, 194] width 87 height 8
type input "*"
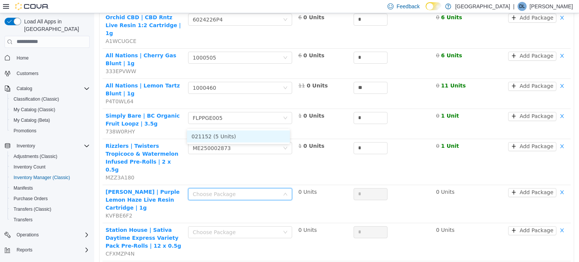
click at [240, 132] on li "021152 (5 Units)" at bounding box center [238, 136] width 103 height 12
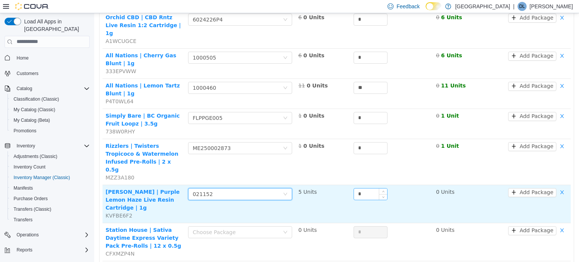
click at [368, 188] on input "*" at bounding box center [370, 193] width 33 height 11
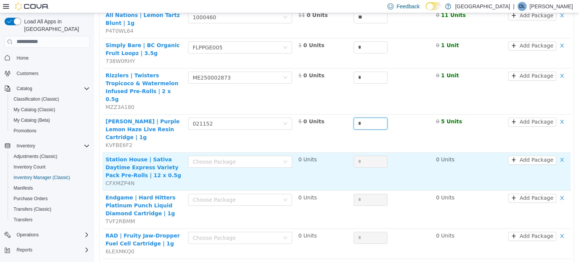
scroll to position [603, 0]
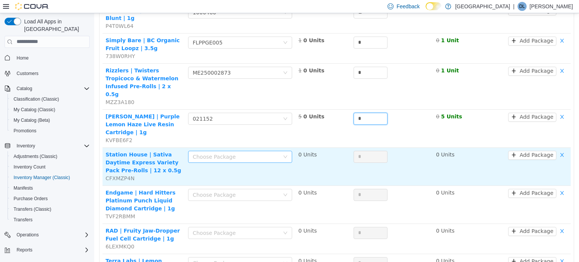
click at [234, 153] on div "Choose Package" at bounding box center [236, 157] width 87 height 8
type input "*"
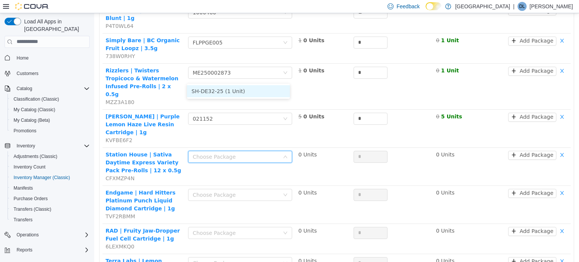
click at [244, 91] on li "SH-DE32-25 (1 Unit)" at bounding box center [238, 91] width 103 height 12
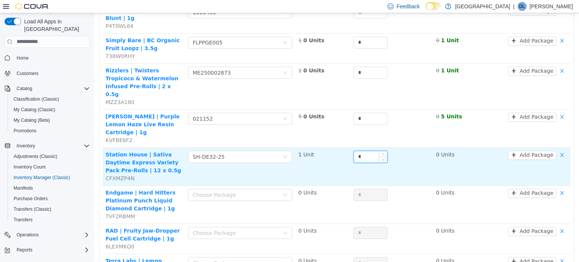
click at [363, 151] on input "*" at bounding box center [370, 156] width 33 height 11
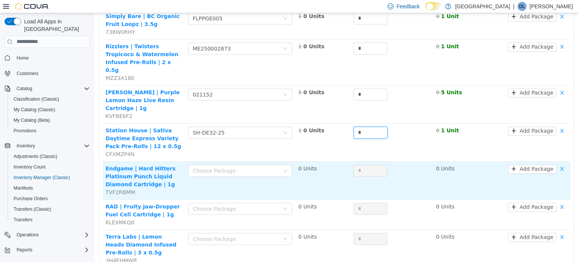
scroll to position [641, 0]
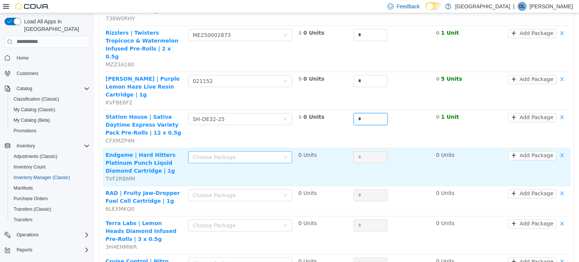
click at [235, 153] on div "Choose Package" at bounding box center [236, 157] width 87 height 8
type input "*"
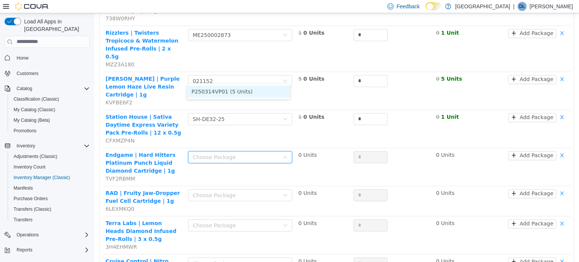
click at [247, 93] on li "P250314VP01 (5 Units)" at bounding box center [238, 91] width 103 height 12
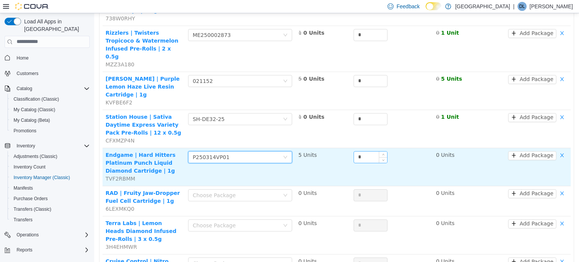
click at [362, 151] on input "*" at bounding box center [370, 156] width 33 height 11
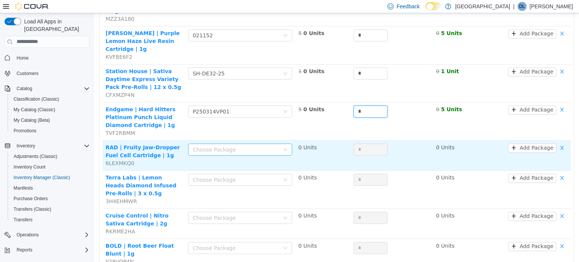
scroll to position [691, 0]
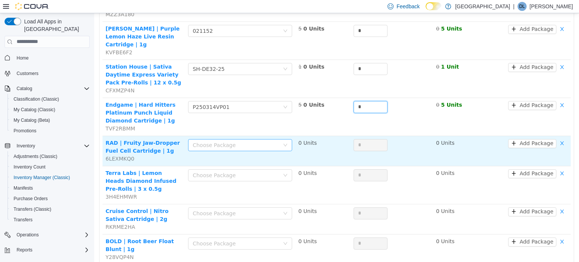
type input "*"
click at [224, 139] on div "Choose Package" at bounding box center [238, 144] width 90 height 11
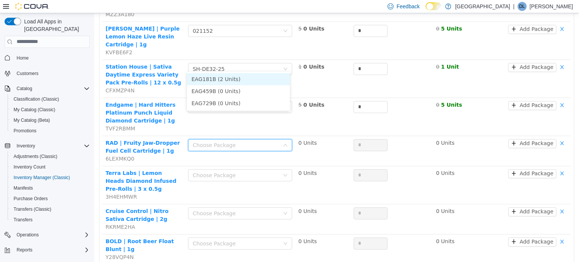
click at [220, 79] on li "EAG181B (2 Units)" at bounding box center [238, 79] width 103 height 12
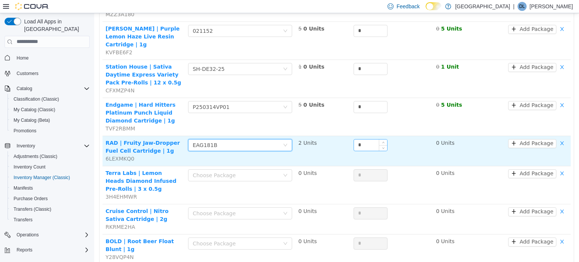
click at [373, 139] on input "*" at bounding box center [370, 144] width 33 height 11
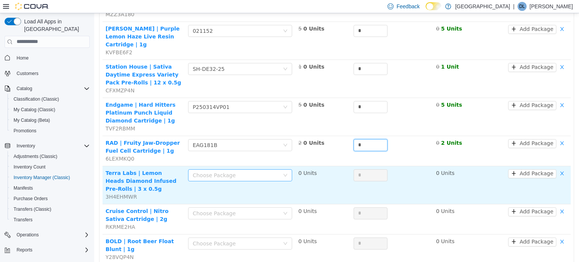
click at [223, 171] on div "Choose Package" at bounding box center [236, 175] width 87 height 8
type input "*"
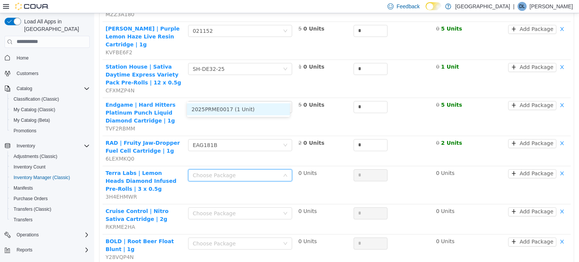
click at [227, 105] on li "2025PRME0017 (1 Unit)" at bounding box center [238, 109] width 103 height 12
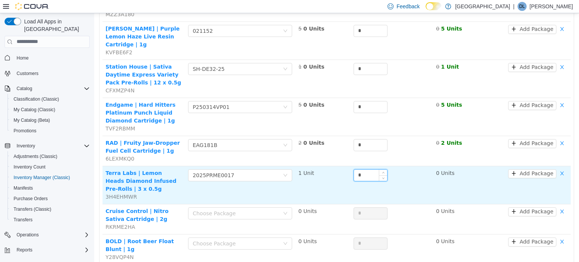
click at [365, 169] on input "*" at bounding box center [370, 174] width 33 height 11
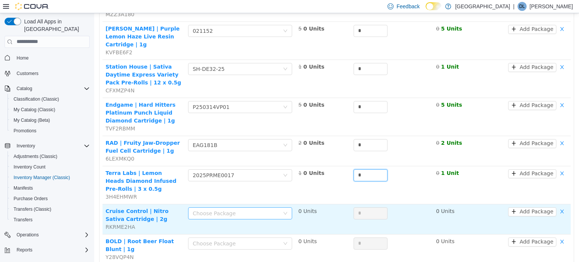
click at [229, 209] on div "Choose Package" at bounding box center [236, 213] width 87 height 8
type input "*"
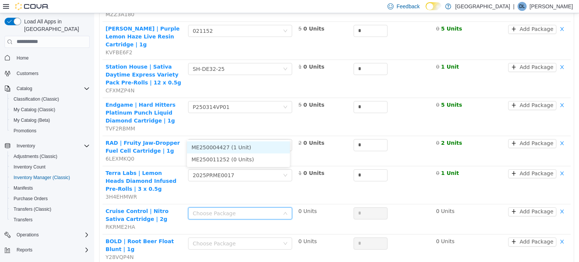
click at [233, 146] on li "ME250004427 (1 Unit)" at bounding box center [238, 147] width 103 height 12
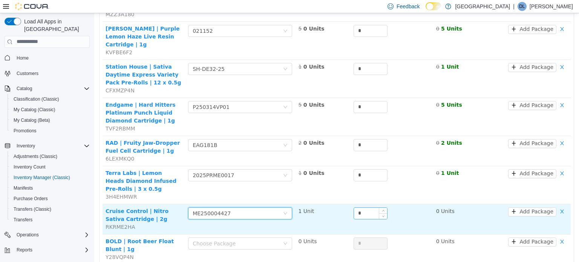
click at [365, 207] on input "*" at bounding box center [370, 212] width 33 height 11
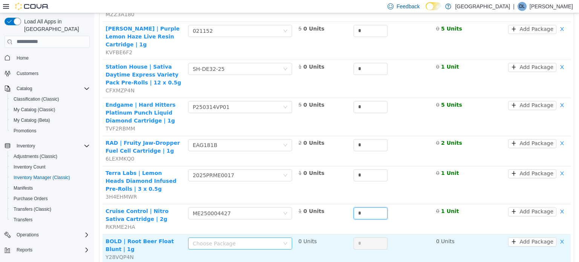
click at [232, 239] on div "Choose Package" at bounding box center [236, 243] width 87 height 8
type input "*"
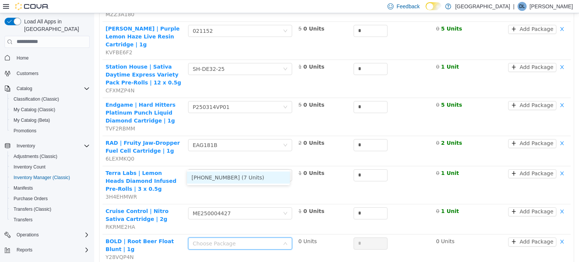
click at [234, 172] on li "0534-2417-08 (7 Units)" at bounding box center [238, 177] width 103 height 12
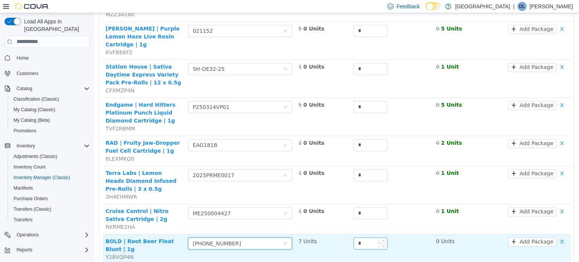
click at [363, 238] on input "*" at bounding box center [370, 243] width 33 height 11
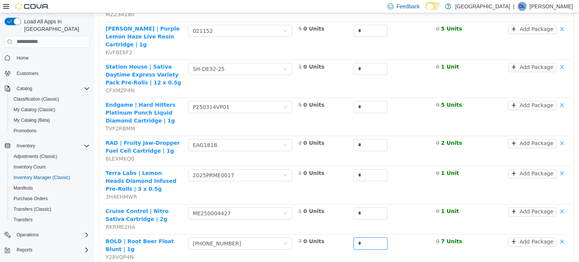
type input "*"
click at [242, 207] on li "173485250110 (4 Units)" at bounding box center [238, 207] width 103 height 12
type input "*"
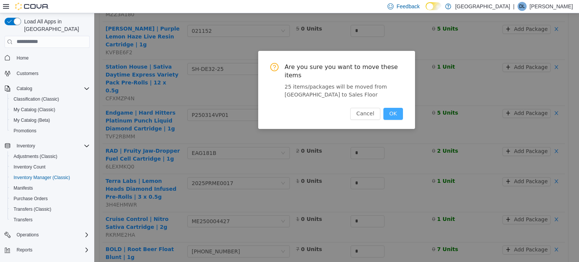
click at [396, 107] on button "OK" at bounding box center [393, 113] width 20 height 12
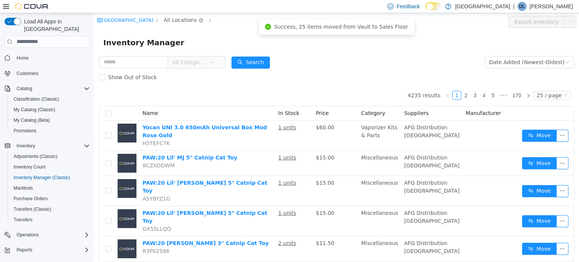
click at [182, 18] on span "All Locations" at bounding box center [180, 19] width 33 height 8
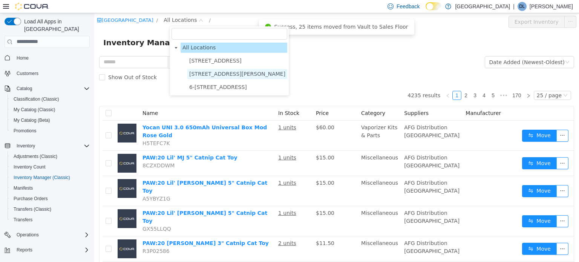
click at [216, 75] on span "[STREET_ADDRESS][PERSON_NAME]" at bounding box center [237, 74] width 96 height 6
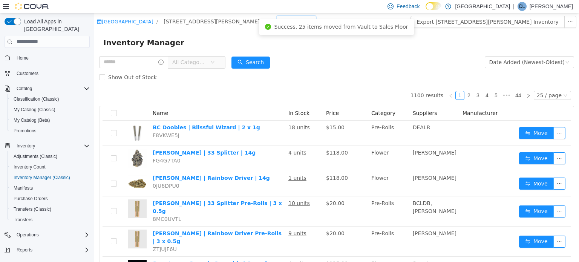
click at [281, 19] on div "All Rooms" at bounding box center [294, 20] width 26 height 11
click at [249, 61] on li "Vault" at bounding box center [258, 61] width 45 height 12
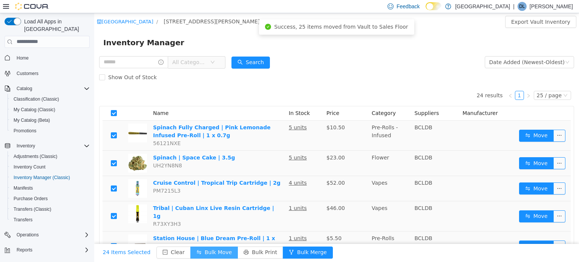
click at [204, 248] on button "Bulk Move" at bounding box center [214, 252] width 48 height 12
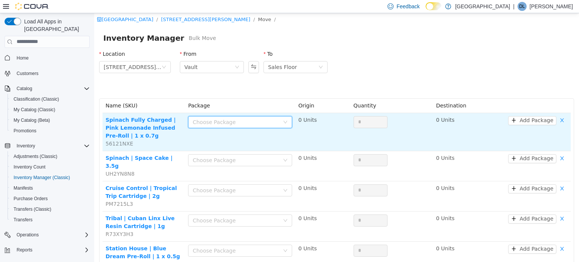
click at [208, 116] on div "Choose Package" at bounding box center [240, 122] width 104 height 12
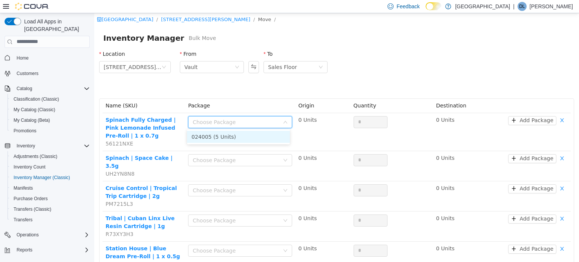
click at [217, 136] on li "024005 (5 Units)" at bounding box center [238, 136] width 103 height 12
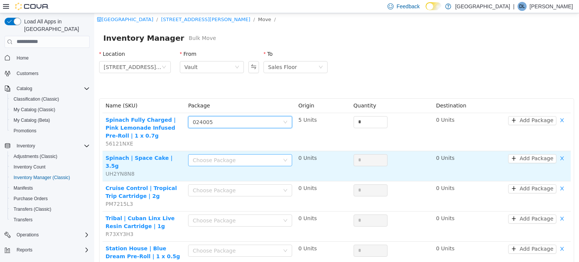
click at [231, 161] on div "Choose Package" at bounding box center [236, 160] width 87 height 8
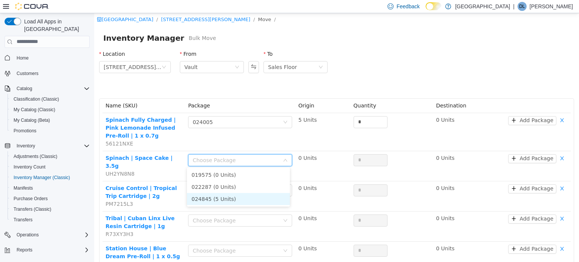
click at [224, 200] on li "024845 (5 Units)" at bounding box center [238, 199] width 103 height 12
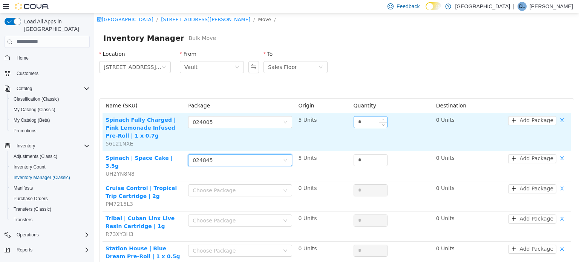
click at [362, 121] on input "*" at bounding box center [370, 121] width 33 height 11
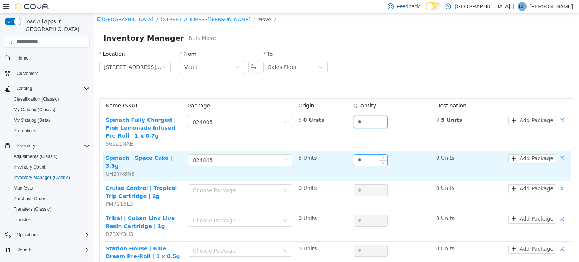
type input "*"
click at [364, 161] on input "*" at bounding box center [370, 159] width 33 height 11
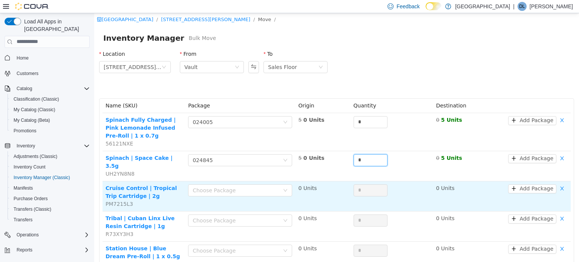
scroll to position [38, 0]
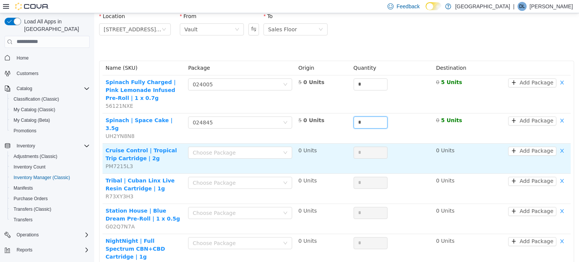
type input "*"
click at [241, 150] on div "Choose Package" at bounding box center [240, 153] width 104 height 15
click at [239, 149] on div "Choose Package" at bounding box center [236, 153] width 87 height 8
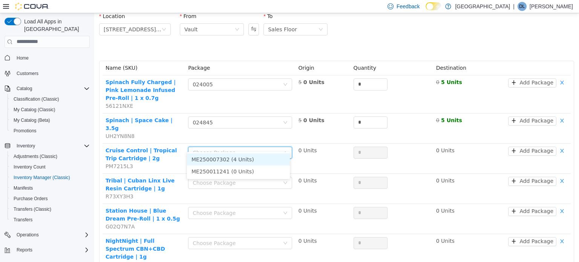
click at [247, 159] on li "ME250007302 (4 Units)" at bounding box center [238, 159] width 103 height 12
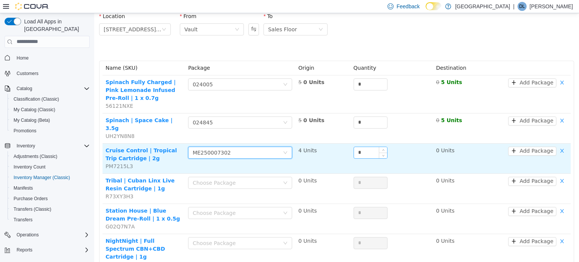
click at [365, 147] on input "*" at bounding box center [370, 152] width 33 height 11
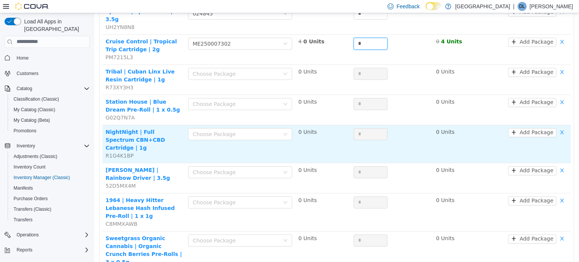
scroll to position [151, 0]
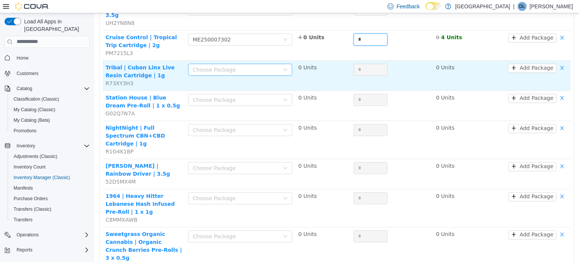
click at [208, 66] on div "Choose Package" at bounding box center [236, 70] width 87 height 8
type input "*"
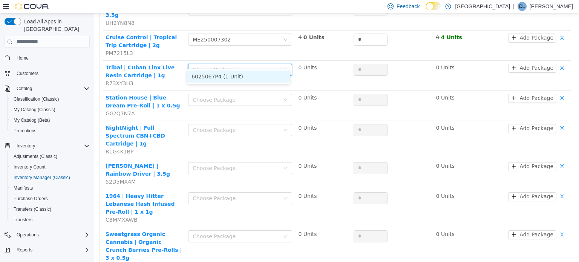
click at [225, 76] on li "6025067P4 (1 Unit)" at bounding box center [238, 76] width 103 height 12
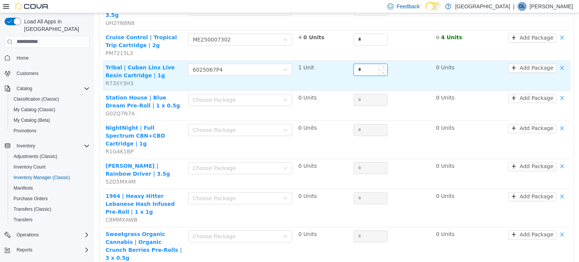
click at [365, 64] on input "*" at bounding box center [370, 69] width 33 height 11
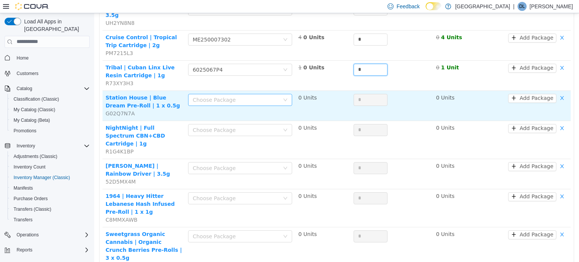
click at [242, 96] on div "Choose Package" at bounding box center [236, 100] width 87 height 8
type input "*"
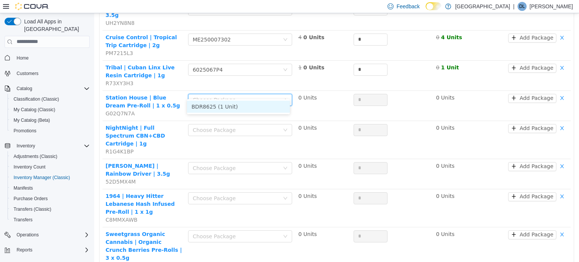
click at [249, 106] on li "BDR8625 (1 Unit)" at bounding box center [238, 106] width 103 height 12
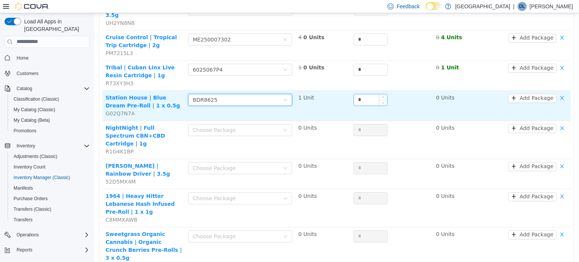
click at [364, 94] on input "*" at bounding box center [370, 99] width 33 height 11
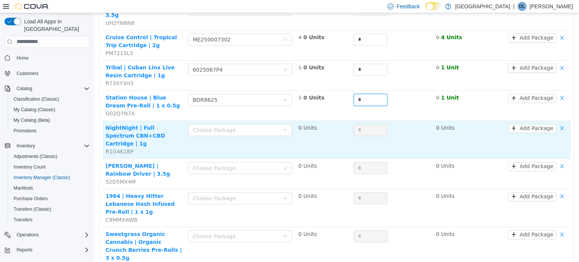
type input "*"
click at [208, 127] on div "Choose Package" at bounding box center [240, 131] width 104 height 15
click at [216, 126] on div "Choose Package" at bounding box center [236, 130] width 87 height 8
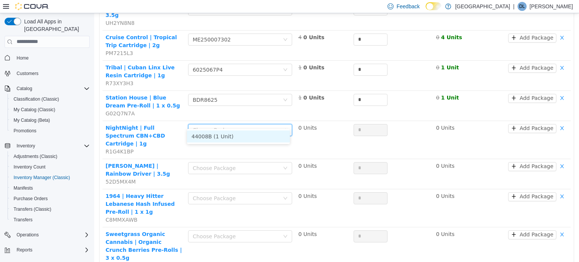
click at [236, 132] on li "44008B (1 Unit)" at bounding box center [238, 136] width 103 height 12
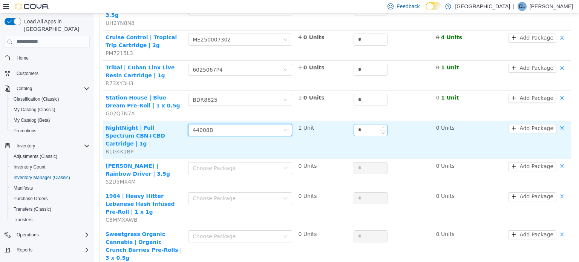
click at [361, 124] on input "*" at bounding box center [370, 129] width 33 height 11
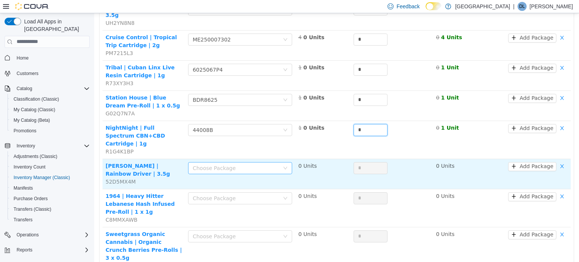
click at [242, 164] on div "Choose Package" at bounding box center [236, 168] width 87 height 8
type input "*"
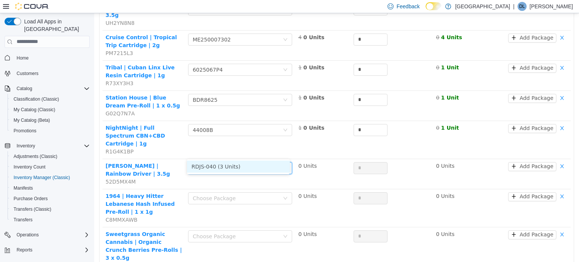
click at [239, 164] on li "RDJS-040 (3 Units)" at bounding box center [238, 166] width 103 height 12
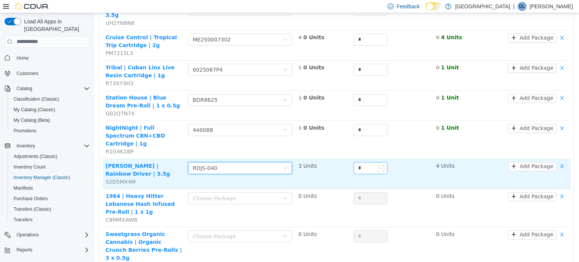
click at [363, 162] on input "*" at bounding box center [370, 167] width 33 height 11
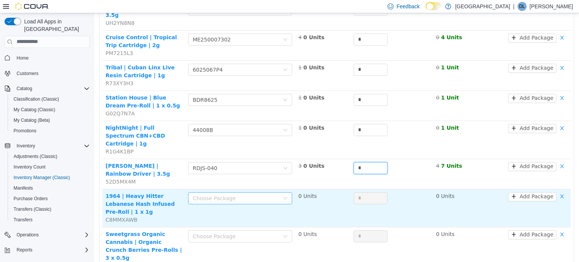
click at [225, 194] on div "Choose Package" at bounding box center [236, 198] width 87 height 8
type input "*"
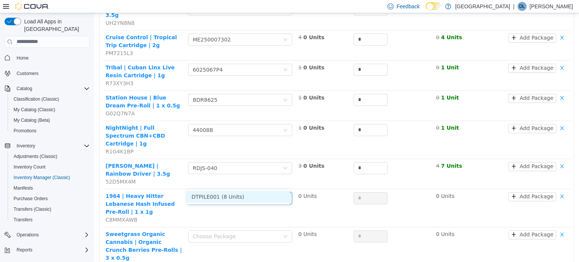
click at [237, 198] on li "DTPILE001 (8 Units)" at bounding box center [238, 196] width 103 height 12
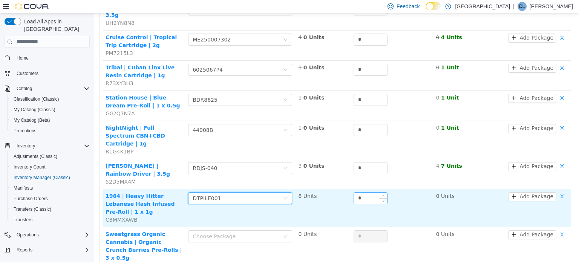
click at [365, 192] on input "*" at bounding box center [370, 197] width 33 height 11
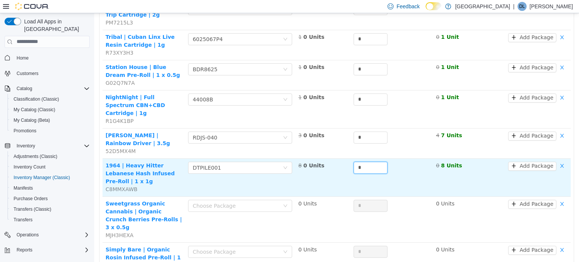
scroll to position [264, 0]
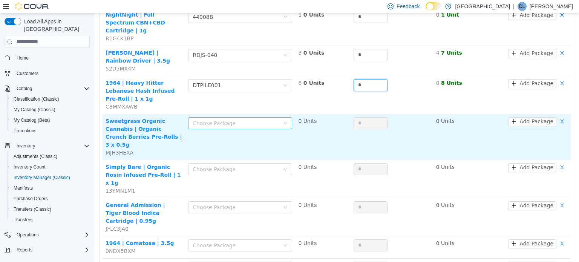
click at [221, 119] on div "Choose Package" at bounding box center [236, 123] width 87 height 8
type input "*"
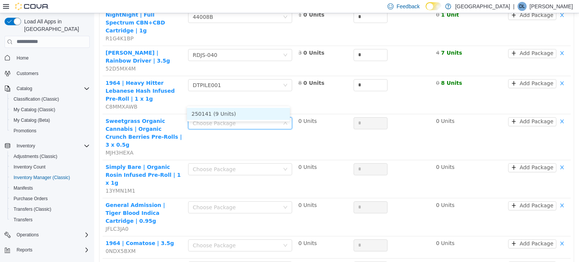
click at [228, 116] on li "250141 (9 Units)" at bounding box center [238, 113] width 103 height 12
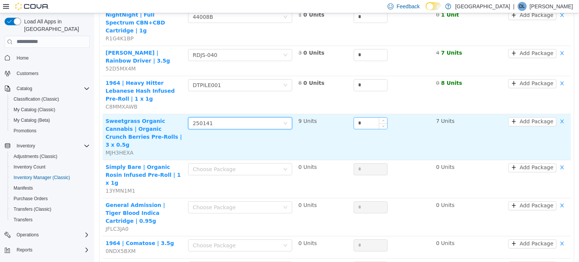
click at [370, 117] on input "*" at bounding box center [370, 122] width 33 height 11
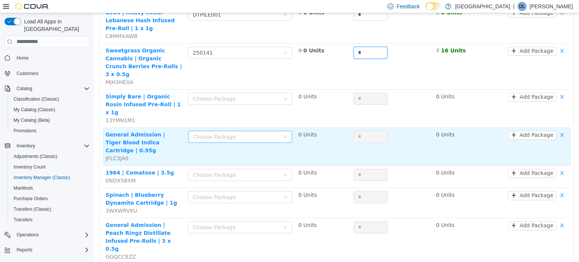
scroll to position [339, 0]
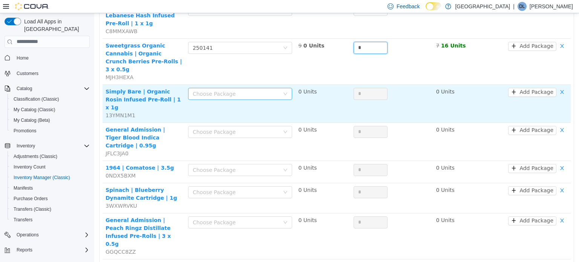
click at [207, 90] on div "Choose Package" at bounding box center [236, 94] width 87 height 8
type input "*"
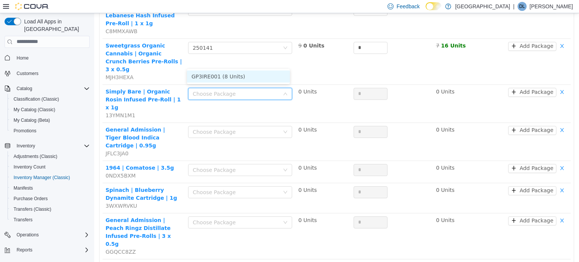
click at [231, 80] on li "GP3IRE001 (8 Units)" at bounding box center [238, 76] width 103 height 12
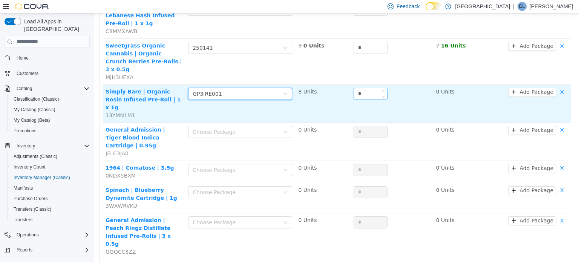
click at [369, 88] on input "*" at bounding box center [370, 93] width 33 height 11
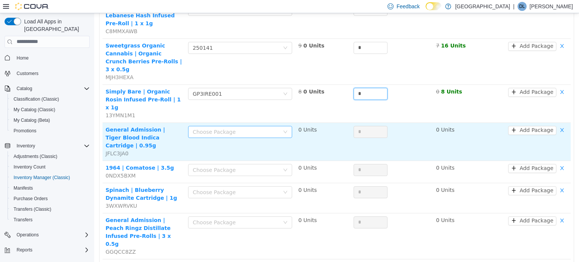
click at [248, 128] on div "Choose Package" at bounding box center [236, 132] width 87 height 8
type input "*"
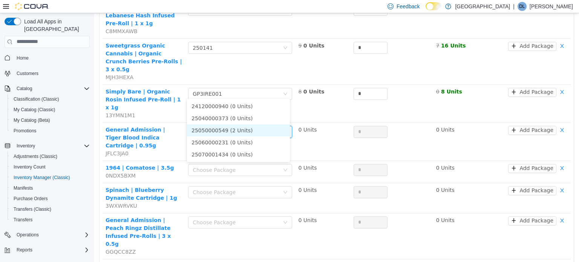
click at [242, 129] on li "25050000549 (2 Units)" at bounding box center [238, 130] width 103 height 12
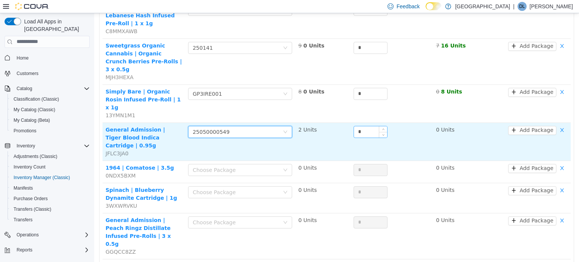
click at [366, 126] on input "*" at bounding box center [370, 131] width 33 height 11
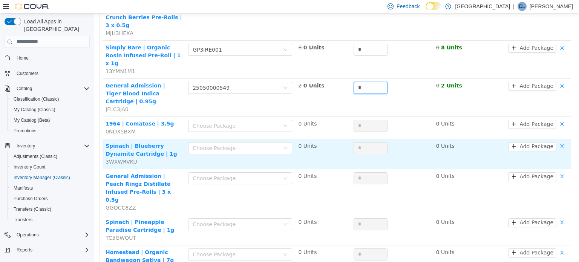
scroll to position [415, 0]
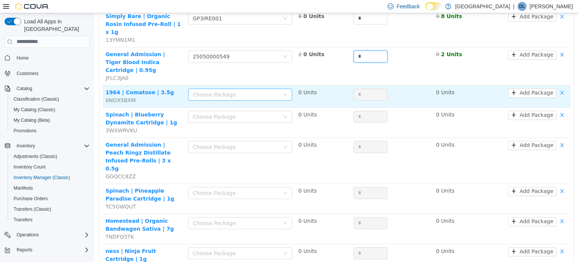
click at [210, 90] on div "Choose Package" at bounding box center [236, 94] width 87 height 8
type input "*"
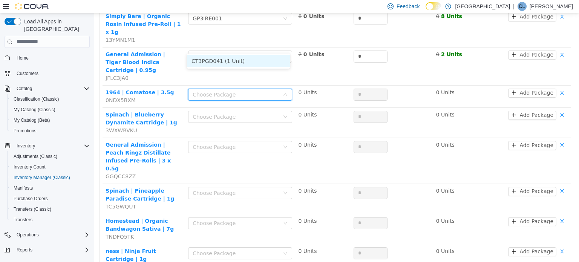
click at [223, 60] on li "CT3PGD041 (1 Unit)" at bounding box center [238, 61] width 103 height 12
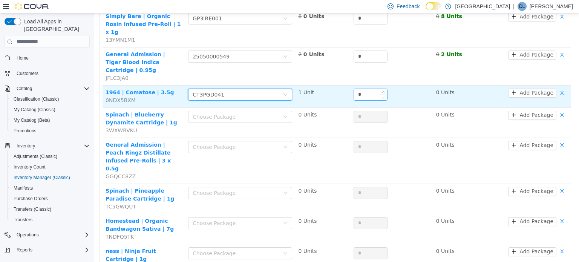
click at [356, 89] on input "*" at bounding box center [370, 94] width 33 height 11
click at [366, 89] on input "*" at bounding box center [370, 94] width 33 height 11
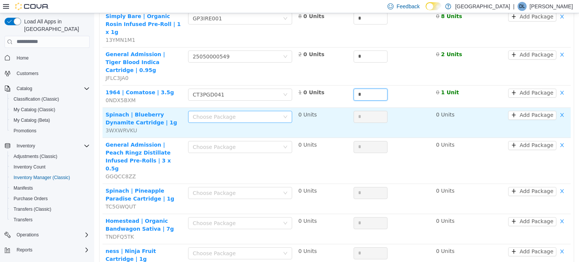
type input "*"
click at [230, 111] on div "Choose Package" at bounding box center [238, 116] width 90 height 11
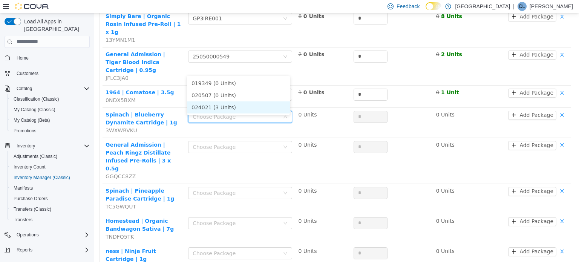
click at [228, 107] on li "024021 (3 Units)" at bounding box center [238, 107] width 103 height 12
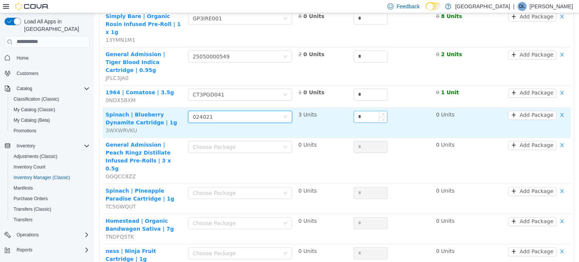
click at [361, 111] on input "*" at bounding box center [370, 116] width 33 height 11
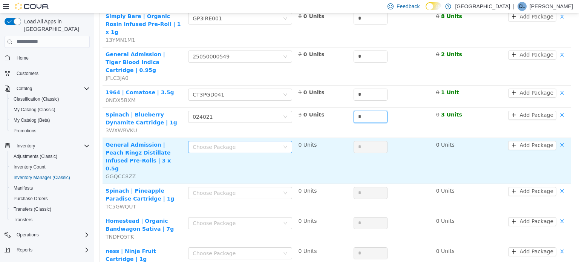
click at [223, 143] on div "Choose Package" at bounding box center [236, 147] width 87 height 8
type input "*"
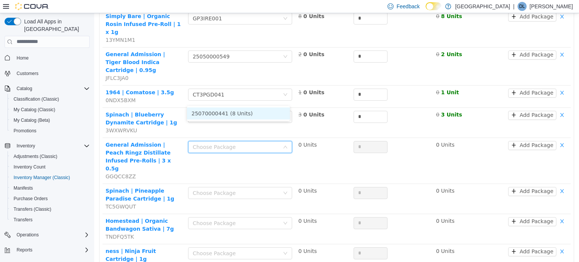
click at [233, 115] on li "25070000441 (8 Units)" at bounding box center [238, 113] width 103 height 12
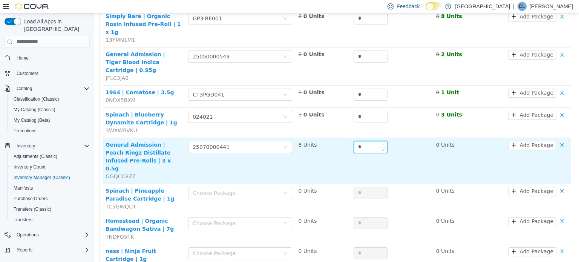
click at [360, 141] on input "*" at bounding box center [370, 146] width 33 height 11
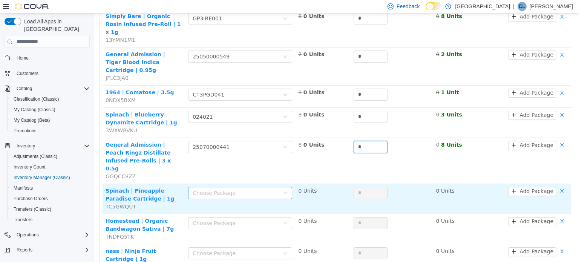
click at [232, 189] on div "Choose Package" at bounding box center [236, 193] width 87 height 8
type input "*"
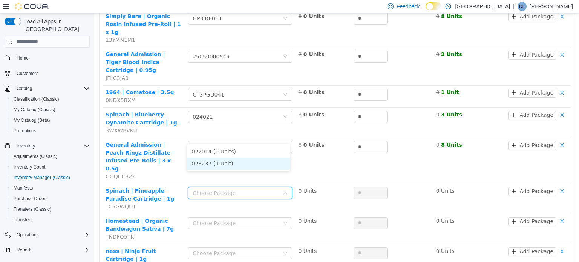
click at [232, 160] on li "023237 (1 Unit)" at bounding box center [238, 163] width 103 height 12
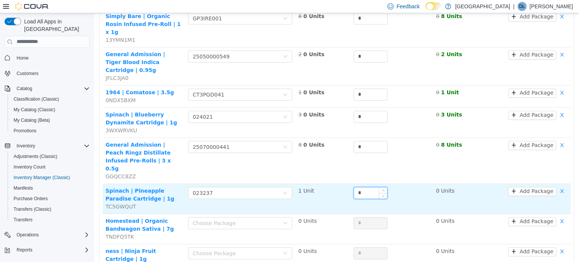
click at [369, 187] on input "*" at bounding box center [370, 192] width 33 height 11
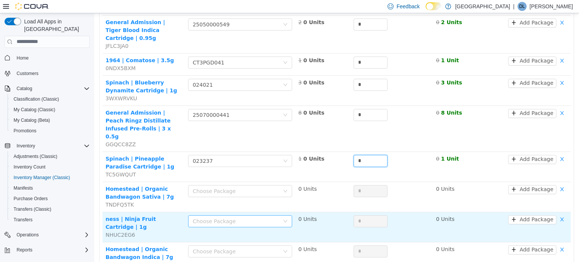
scroll to position [490, 0]
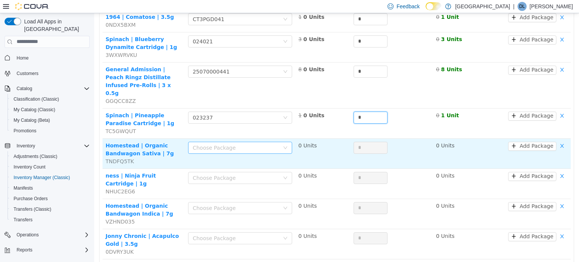
click at [224, 144] on div "Choose Package" at bounding box center [236, 148] width 87 height 8
type input "*"
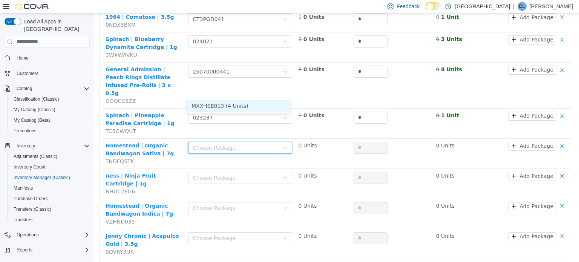
click at [243, 107] on li "MXXHSE013 (4 Units)" at bounding box center [238, 106] width 103 height 12
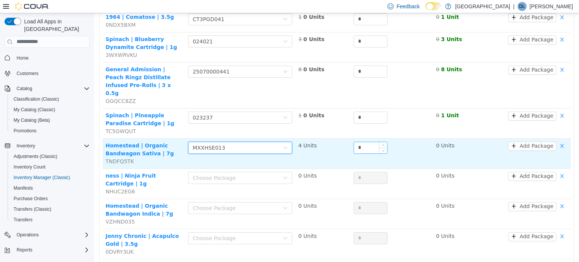
click at [363, 142] on input "*" at bounding box center [370, 147] width 33 height 11
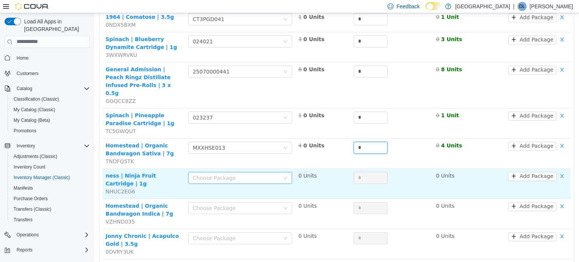
type input "*"
click at [238, 172] on div "Choose Package" at bounding box center [238, 177] width 90 height 11
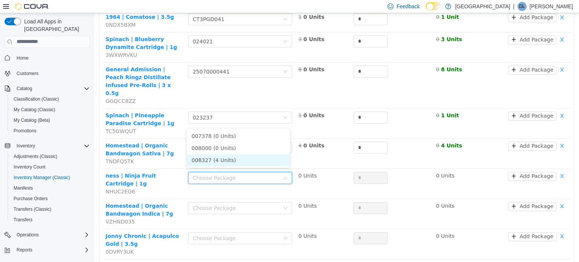
click at [231, 162] on li "008327 (4 Units)" at bounding box center [238, 160] width 103 height 12
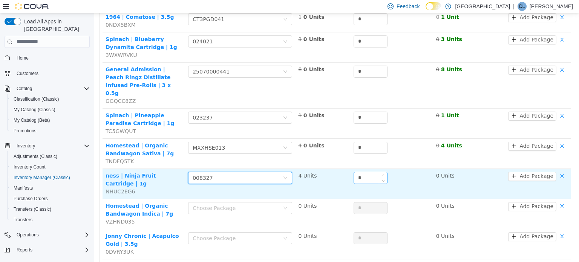
click at [373, 172] on input "*" at bounding box center [370, 177] width 33 height 11
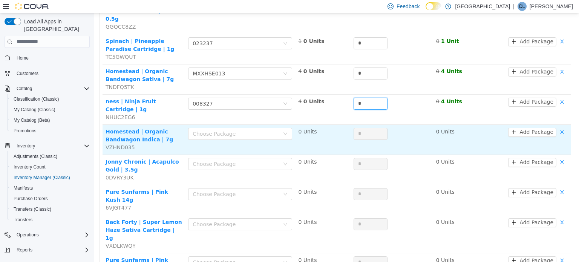
scroll to position [566, 0]
type input "*"
click at [218, 123] on td "Choose Package" at bounding box center [240, 138] width 110 height 30
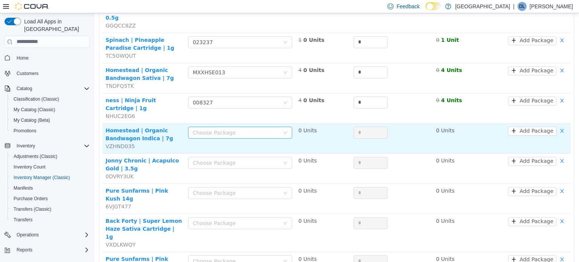
click at [221, 129] on div "Choose Package" at bounding box center [236, 133] width 87 height 8
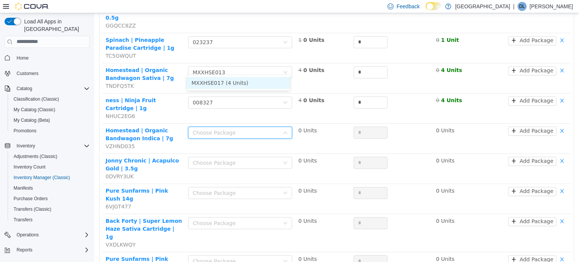
click at [233, 84] on li "MXXHSE017 (4 Units)" at bounding box center [238, 83] width 103 height 12
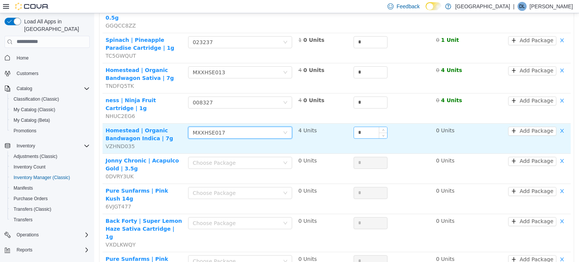
click at [363, 127] on input "*" at bounding box center [370, 132] width 33 height 11
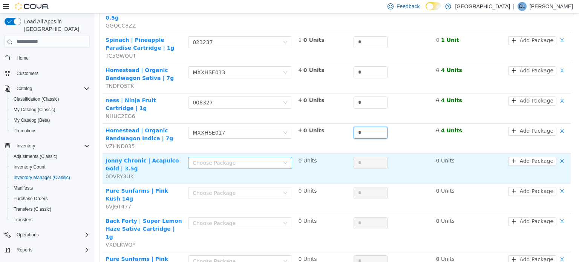
click at [220, 159] on div "Choose Package" at bounding box center [236, 163] width 87 height 8
type input "*"
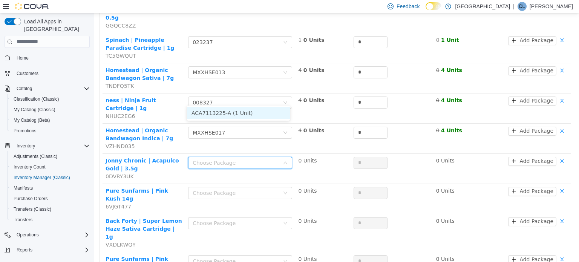
click at [234, 113] on li "ACA7113225-A (1 Unit)" at bounding box center [238, 113] width 103 height 12
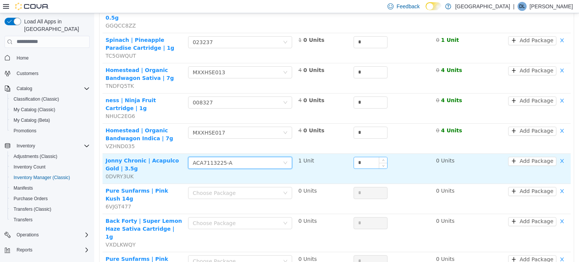
click at [363, 157] on input "*" at bounding box center [370, 162] width 33 height 11
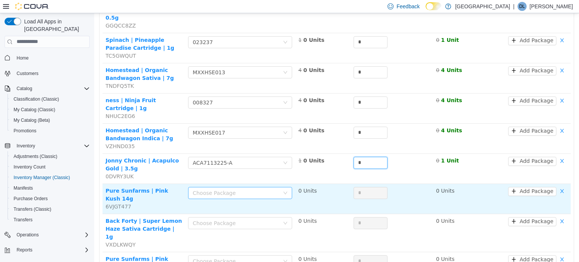
click at [240, 189] on div "Choose Package" at bounding box center [236, 193] width 87 height 8
type input "*"
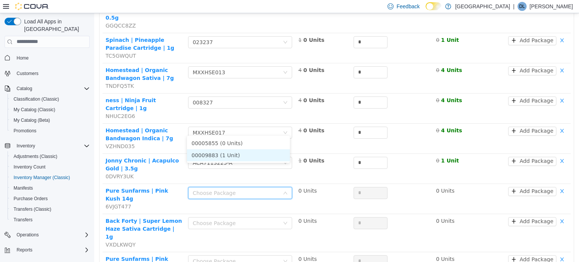
click at [243, 155] on li "00009883 (1 Unit)" at bounding box center [238, 155] width 103 height 12
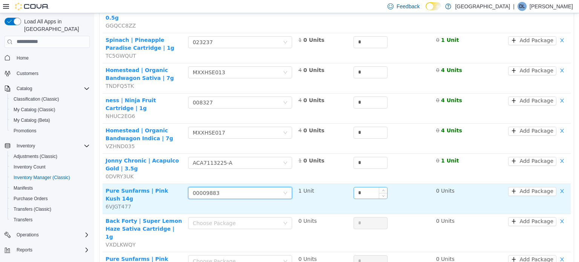
click at [360, 187] on input "*" at bounding box center [370, 192] width 33 height 11
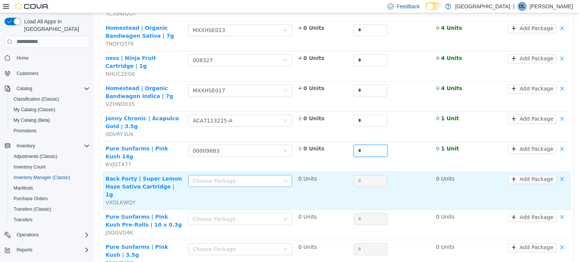
scroll to position [614, 0]
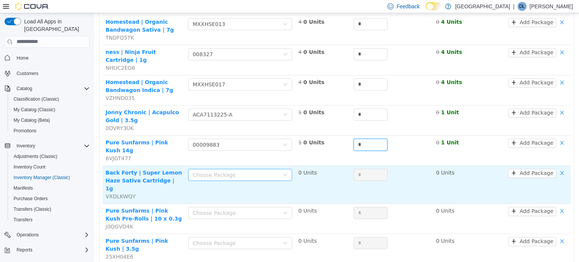
click at [216, 171] on div "Choose Package" at bounding box center [236, 175] width 87 height 8
type input "*"
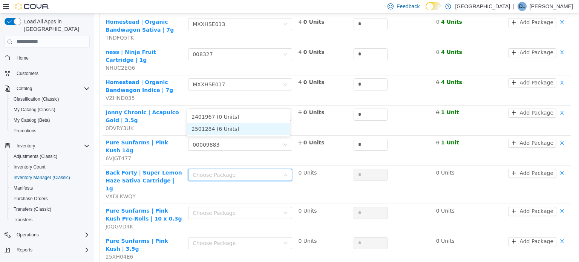
click at [235, 127] on li "2501284 (6 Units)" at bounding box center [238, 129] width 103 height 12
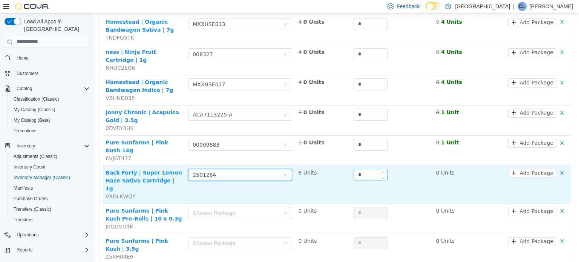
click at [361, 169] on input "*" at bounding box center [370, 174] width 33 height 11
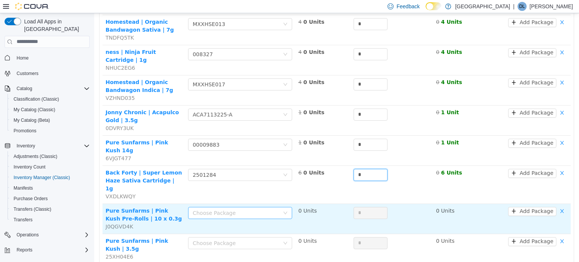
click at [201, 209] on div "Choose Package" at bounding box center [236, 213] width 87 height 8
type input "*"
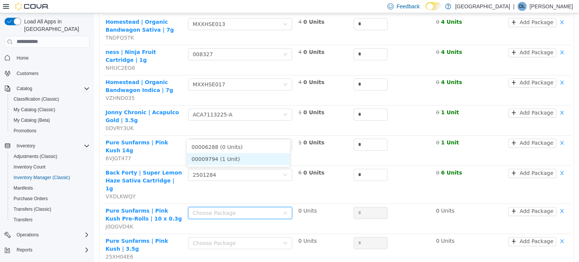
click at [223, 161] on li "00009794 (1 Unit)" at bounding box center [238, 159] width 103 height 12
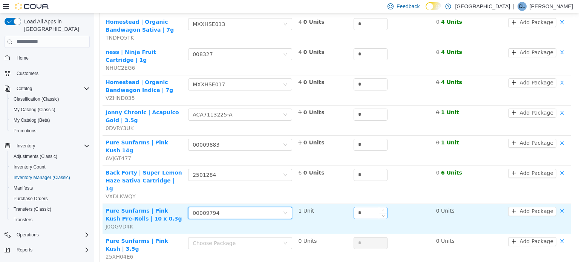
click at [365, 207] on input "*" at bounding box center [370, 212] width 33 height 11
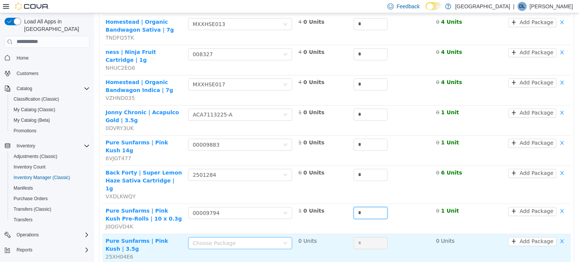
click at [231, 239] on div "Choose Package" at bounding box center [236, 243] width 87 height 8
type input "*"
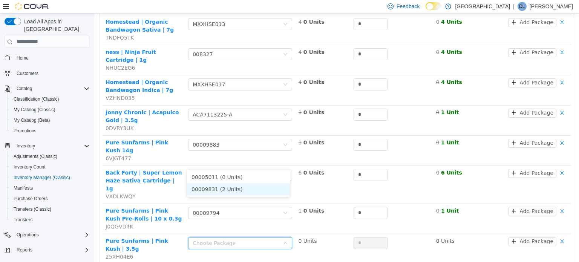
click at [228, 190] on li "00009831 (2 Units)" at bounding box center [238, 189] width 103 height 12
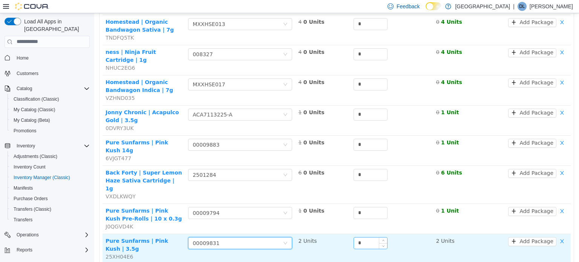
click at [370, 237] on input "*" at bounding box center [370, 242] width 33 height 11
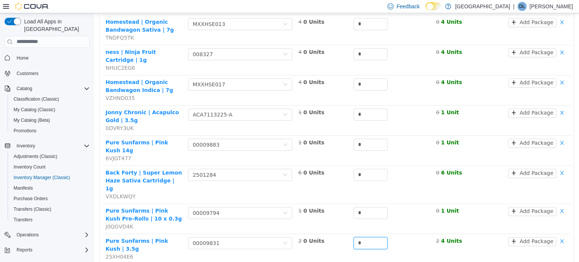
type input "*"
click at [231, 208] on li "6955382352382 (2 Units)" at bounding box center [238, 207] width 103 height 12
type input "*"
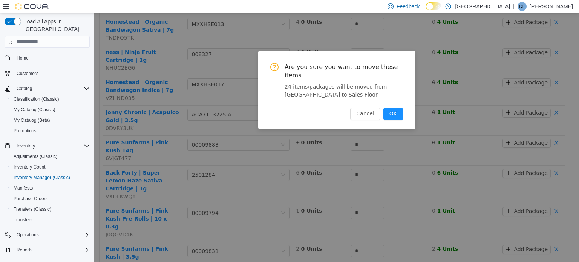
click at [394, 107] on button "OK" at bounding box center [393, 113] width 20 height 12
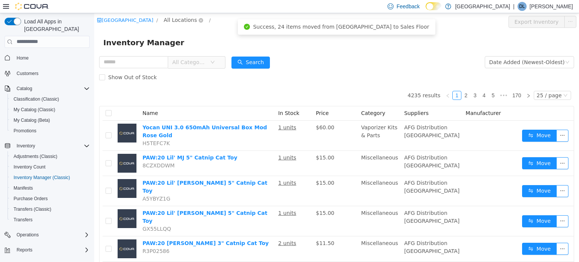
click at [185, 21] on span "All Locations" at bounding box center [180, 19] width 33 height 8
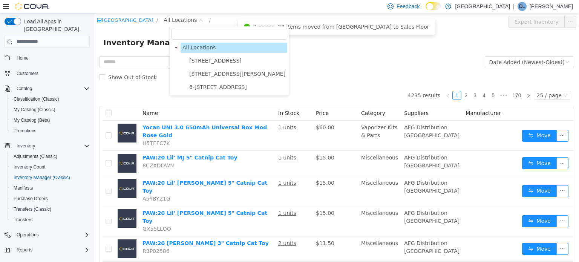
click at [210, 75] on span "[STREET_ADDRESS][PERSON_NAME]" at bounding box center [237, 74] width 96 height 6
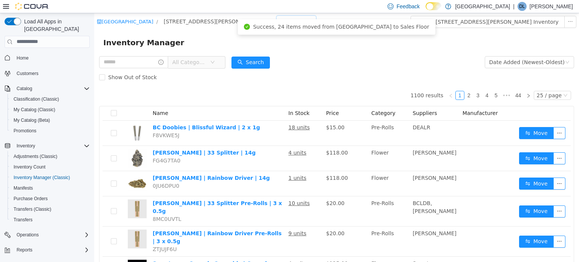
click at [281, 19] on div "All Rooms" at bounding box center [294, 20] width 26 height 11
click at [253, 60] on li "Vault" at bounding box center [258, 61] width 45 height 12
